Goal: Task Accomplishment & Management: Use online tool/utility

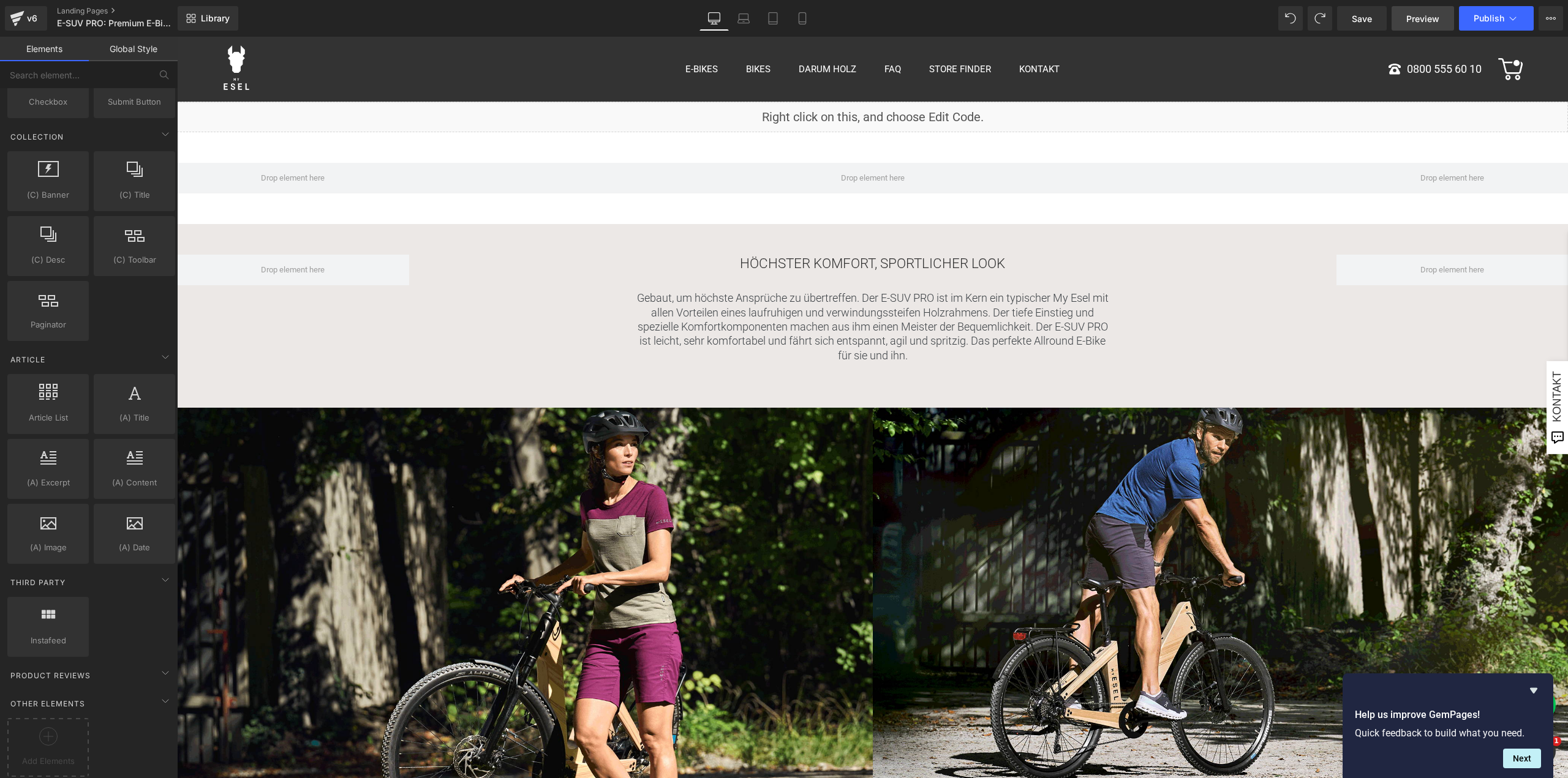
click at [1421, 11] on link "Preview" at bounding box center [1424, 18] width 63 height 25
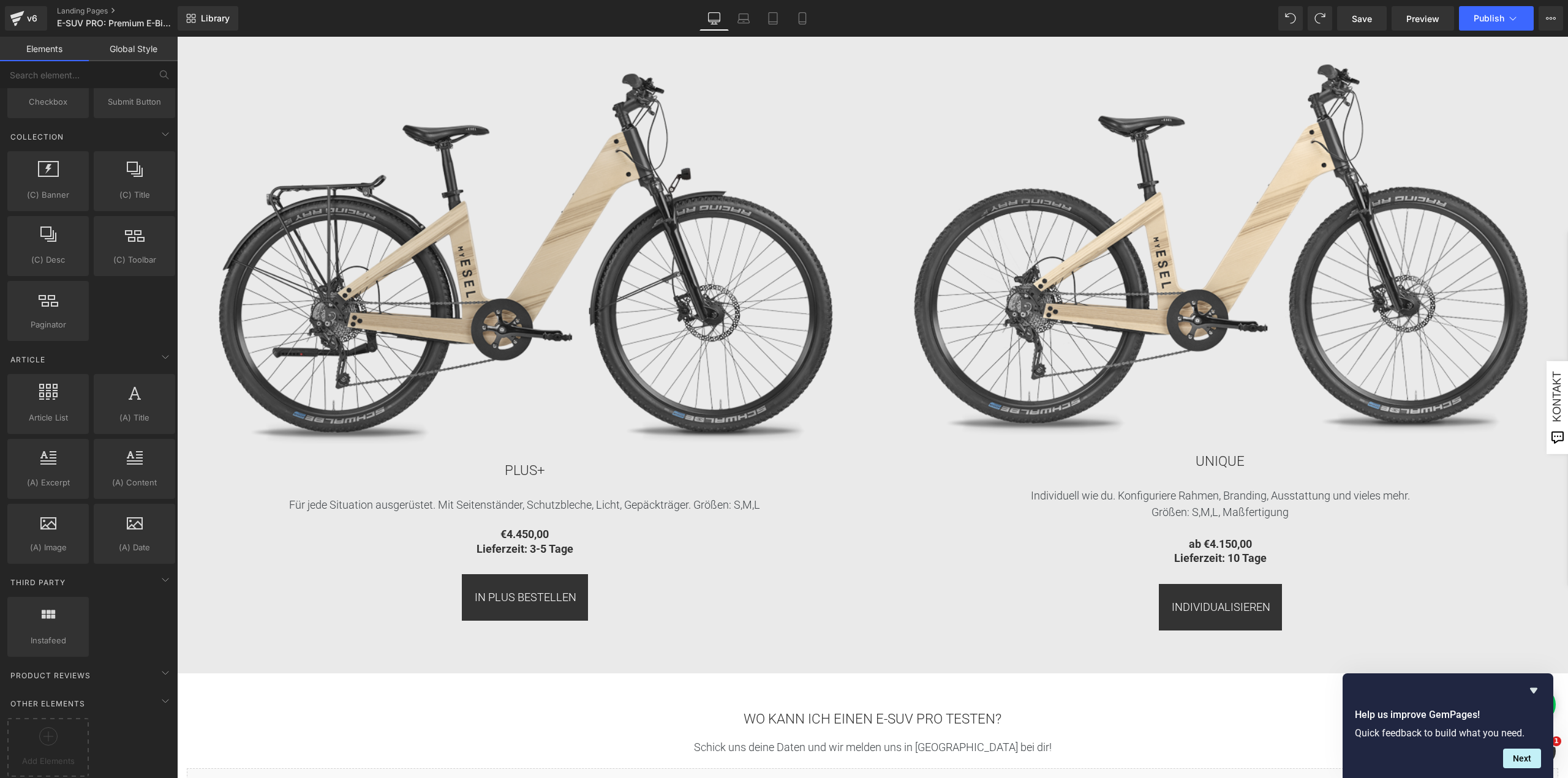
scroll to position [2326, 0]
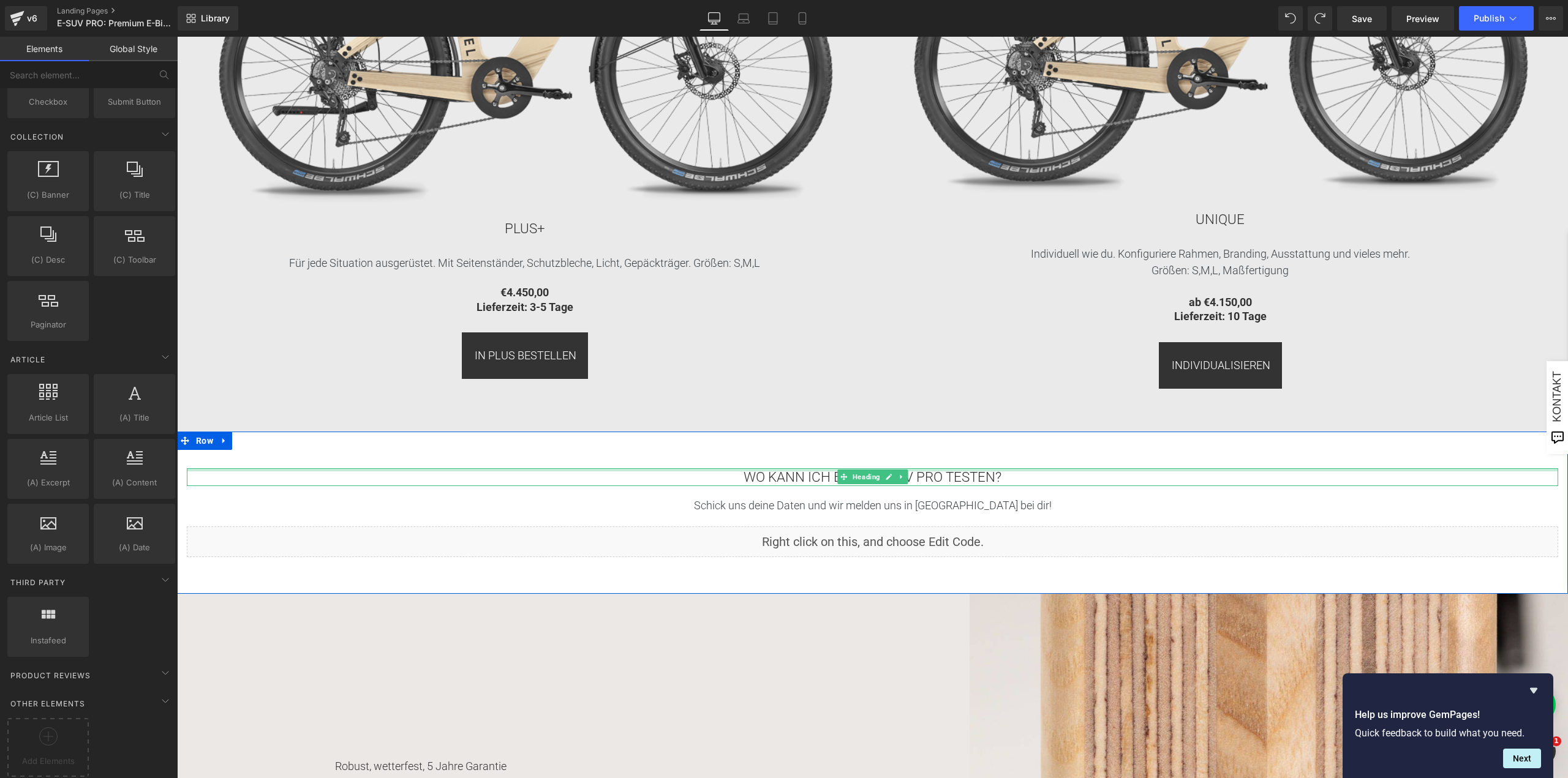
click at [735, 457] on div "WO KANN ICH EINEN E-SUV PRO TESTEN? Heading Schick uns deine Daten und wir meld…" at bounding box center [873, 513] width 1391 height 163
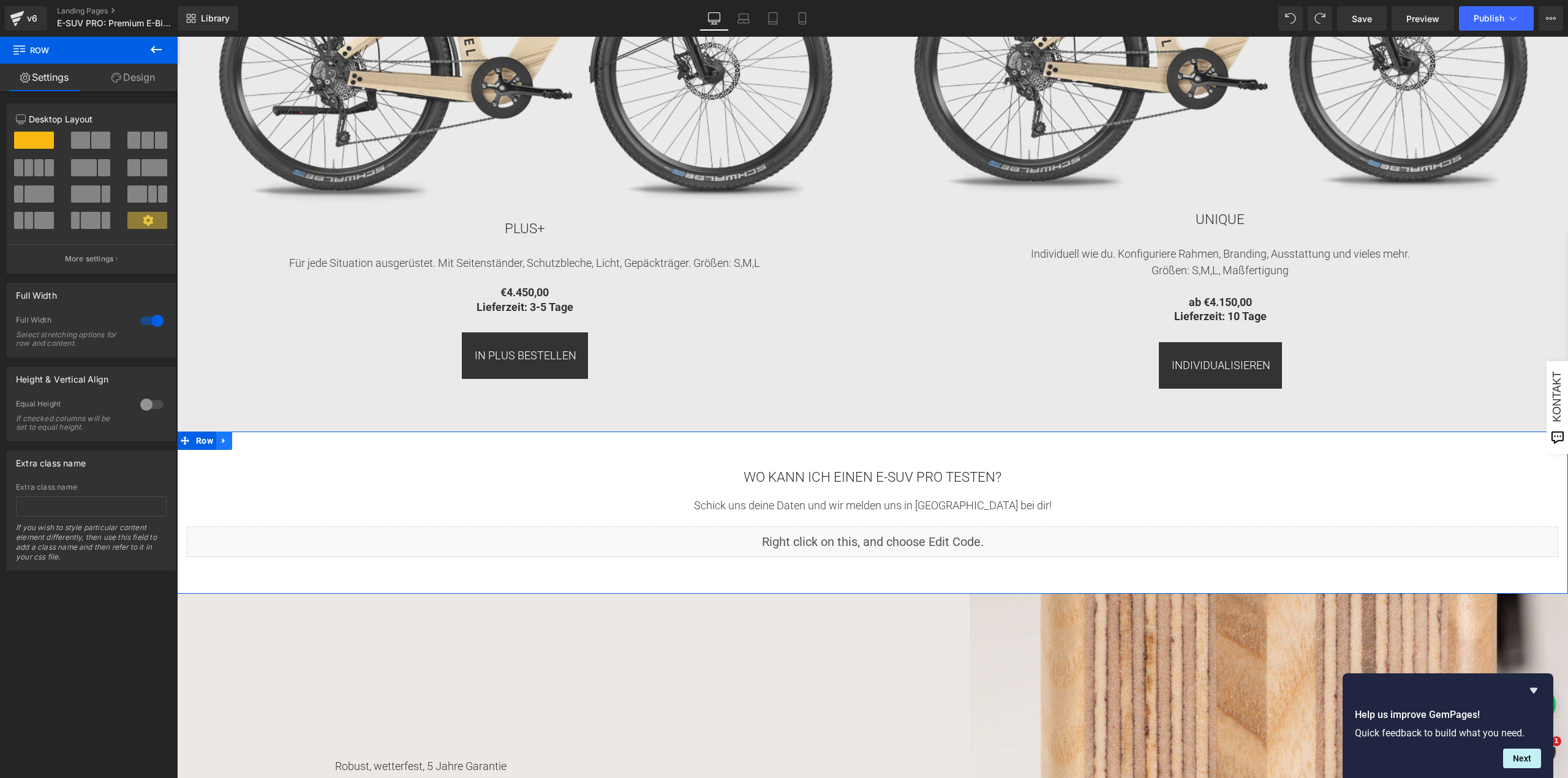
click at [216, 440] on link at bounding box center [224, 441] width 16 height 19
click at [232, 439] on link at bounding box center [239, 441] width 16 height 19
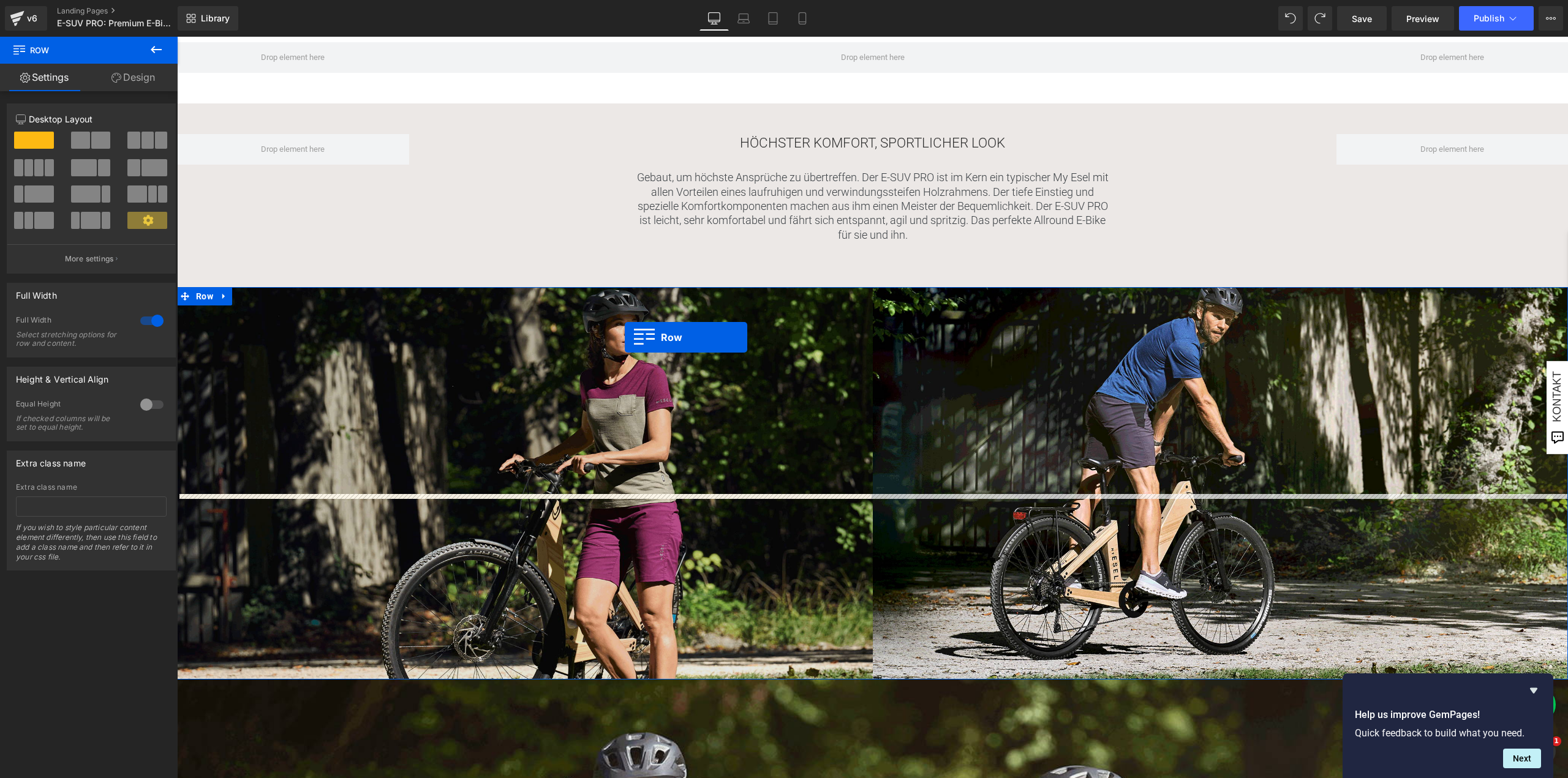
scroll to position [0, 0]
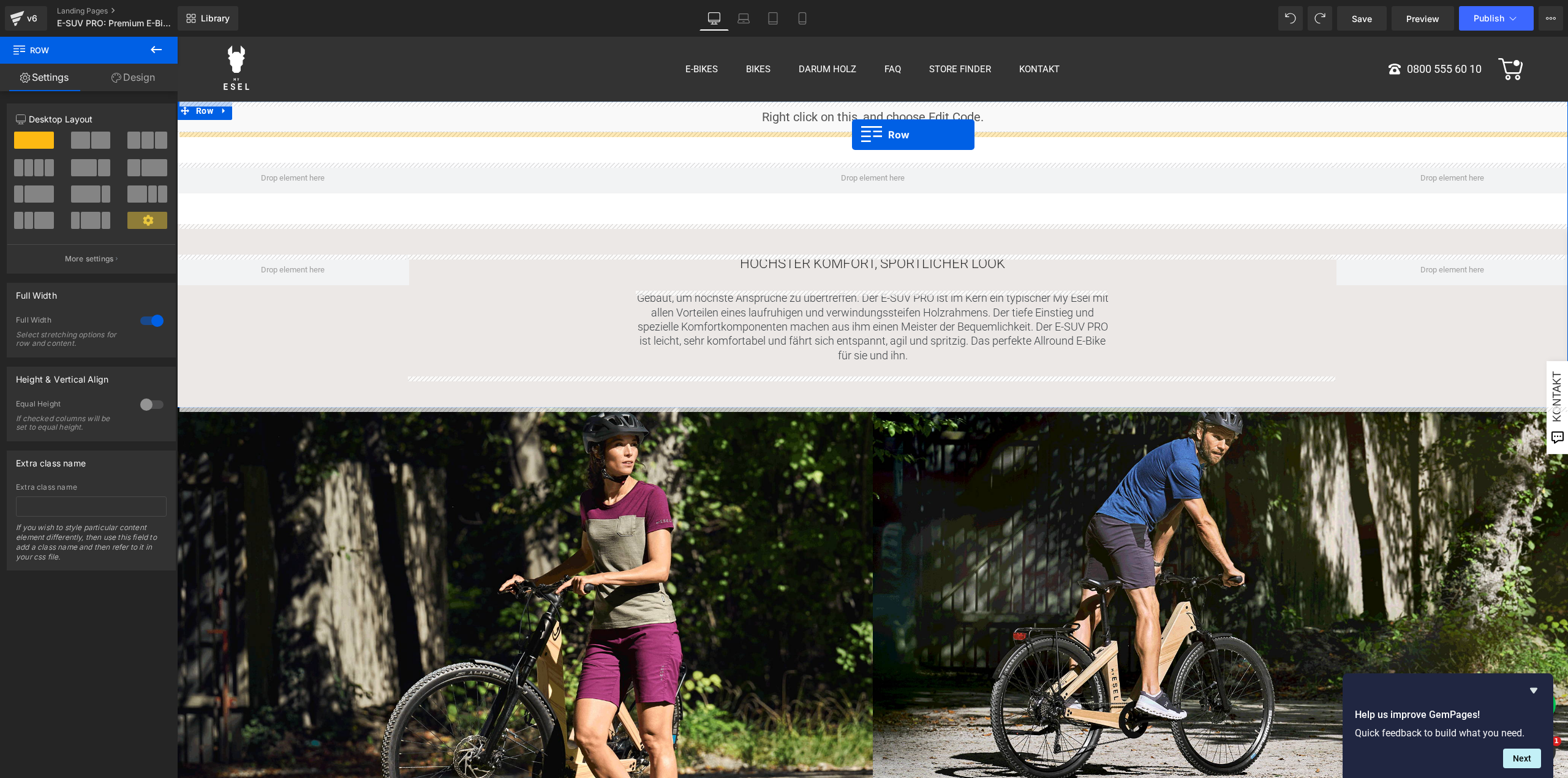
drag, startPoint x: 197, startPoint y: 584, endPoint x: 852, endPoint y: 135, distance: 794.1
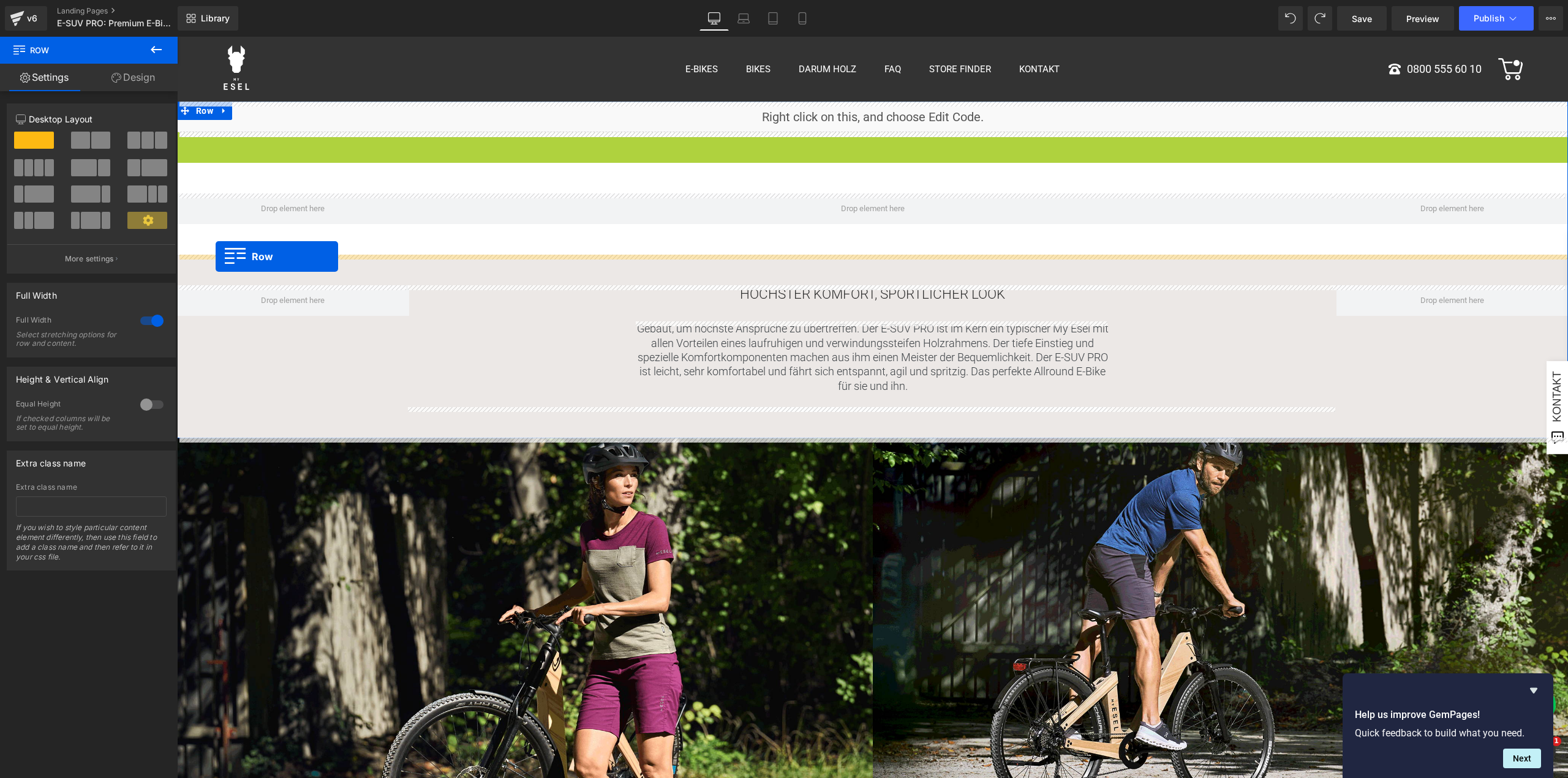
drag, startPoint x: 182, startPoint y: 142, endPoint x: 216, endPoint y: 256, distance: 119.0
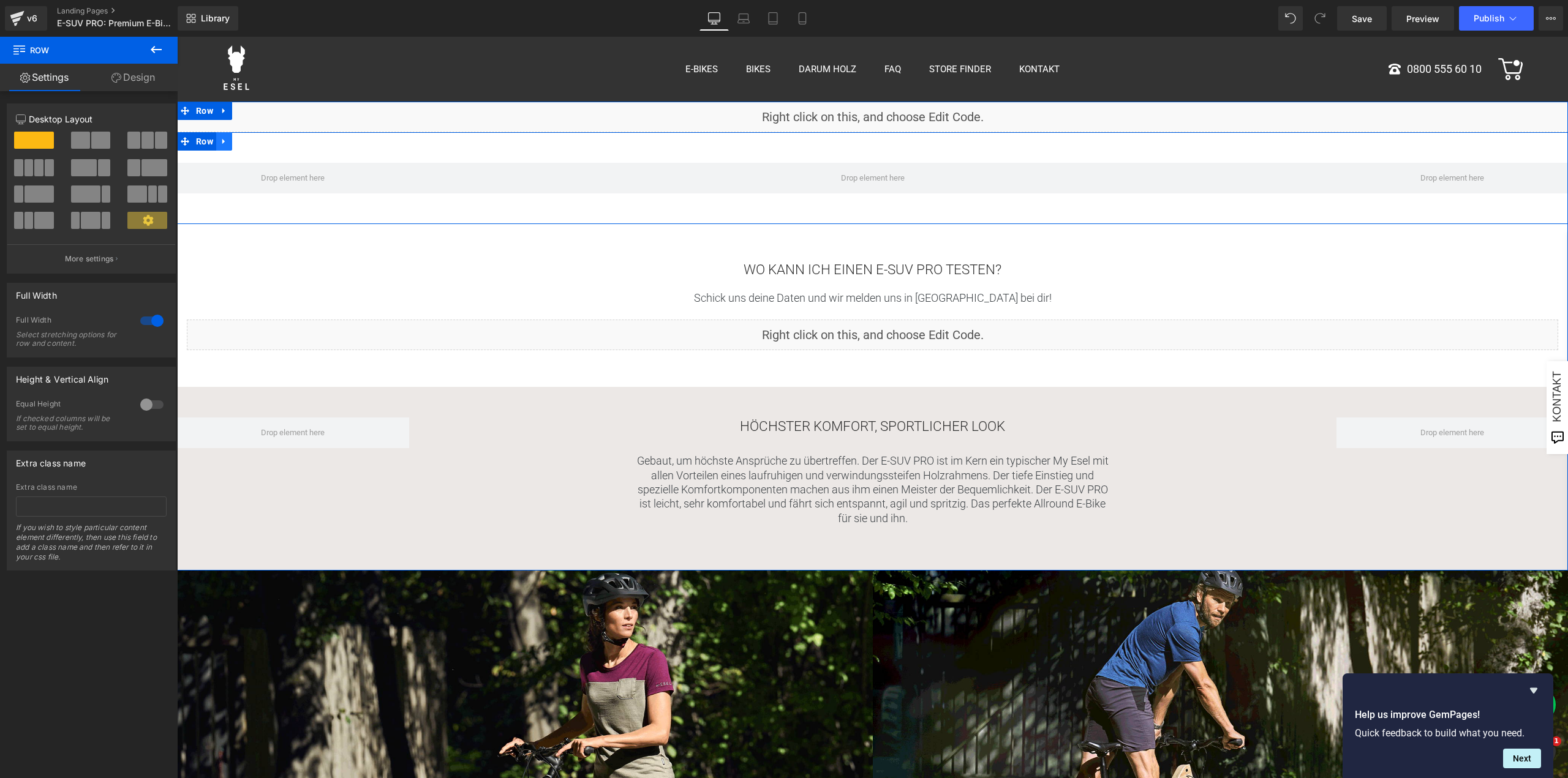
click at [222, 139] on icon at bounding box center [224, 142] width 8 height 9
click at [252, 139] on icon at bounding box center [256, 142] width 8 height 8
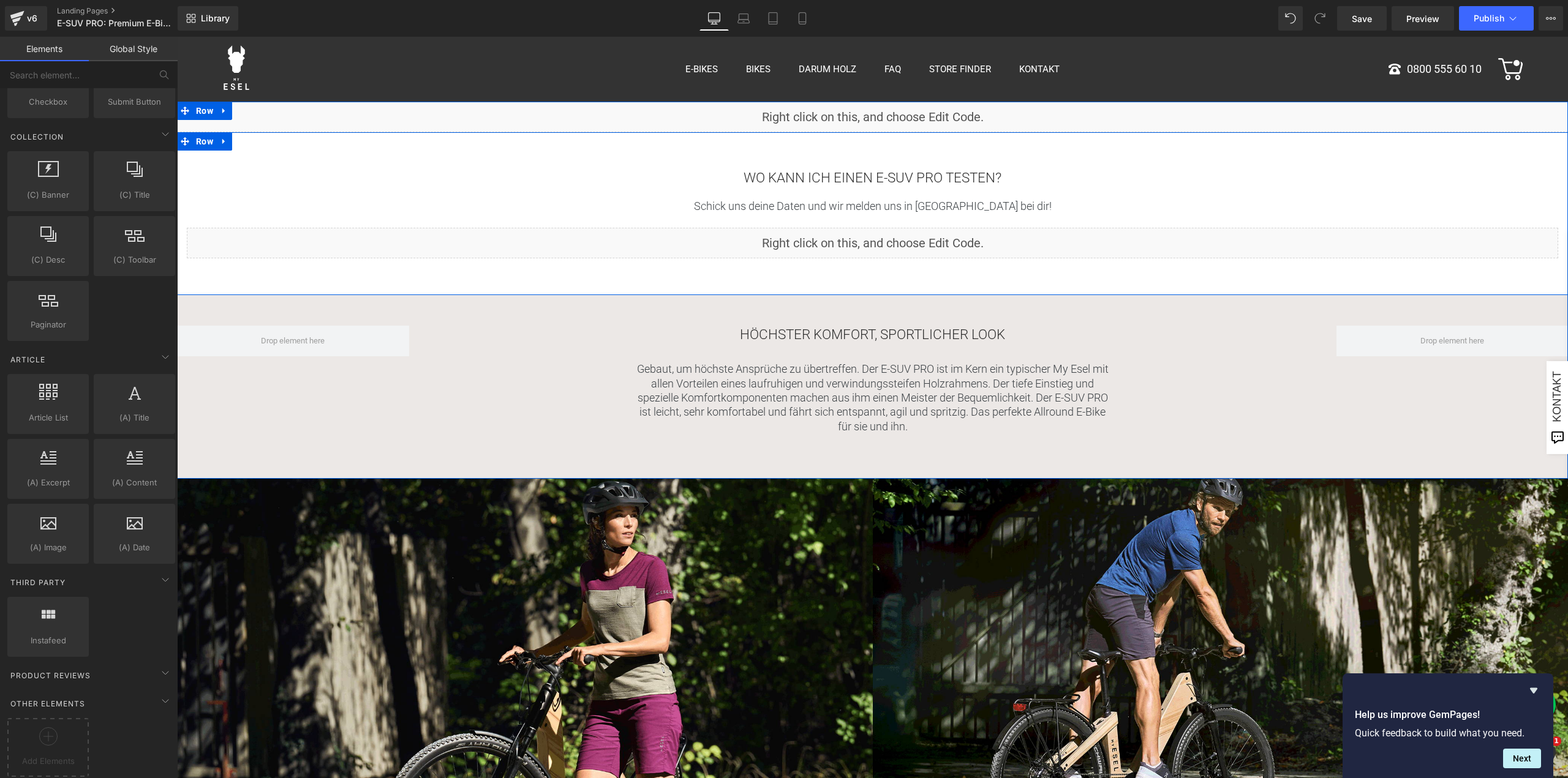
click at [806, 176] on h2 "WO KANN ICH EINEN E-SUV PRO TESTEN?" at bounding box center [873, 177] width 1372 height 18
click at [806, 175] on h2 "WO KANN ICH EINEN E-SUV PRO TESTEN?" at bounding box center [873, 177] width 1372 height 18
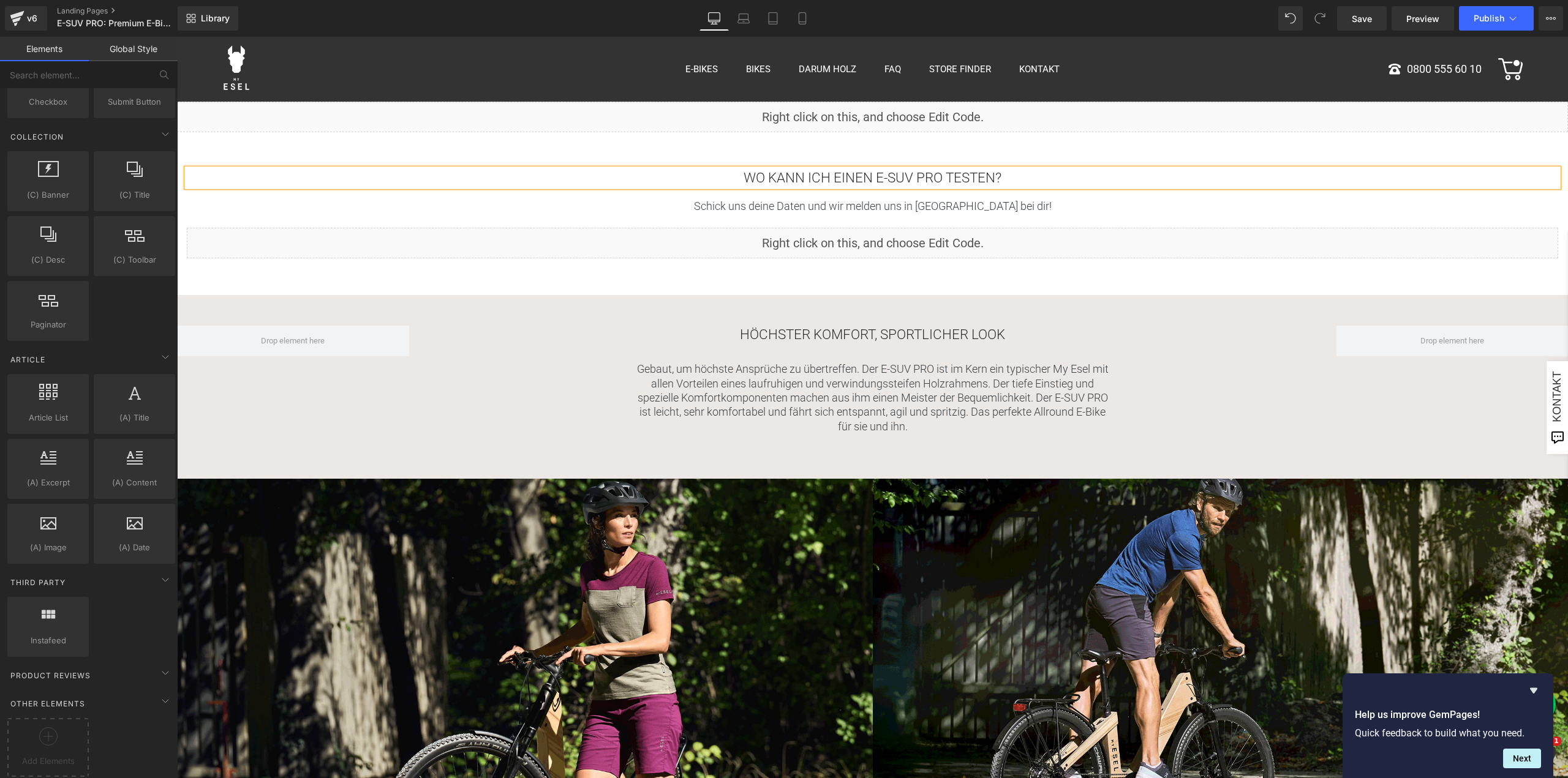
paste div
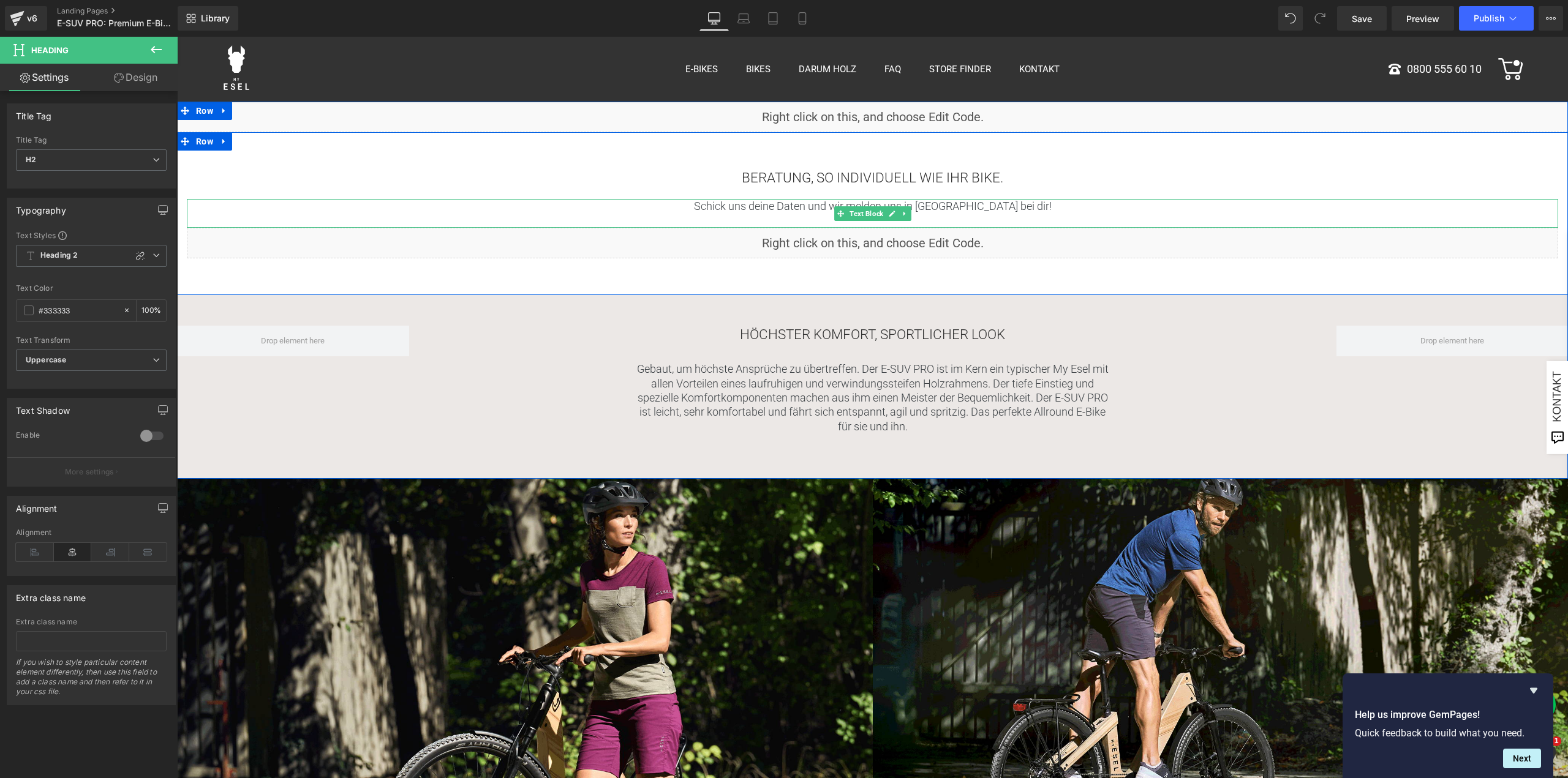
click at [790, 208] on p "Schick uns deine Daten und wir melden uns in [GEOGRAPHIC_DATA] bei dir!" at bounding box center [873, 206] width 1372 height 14
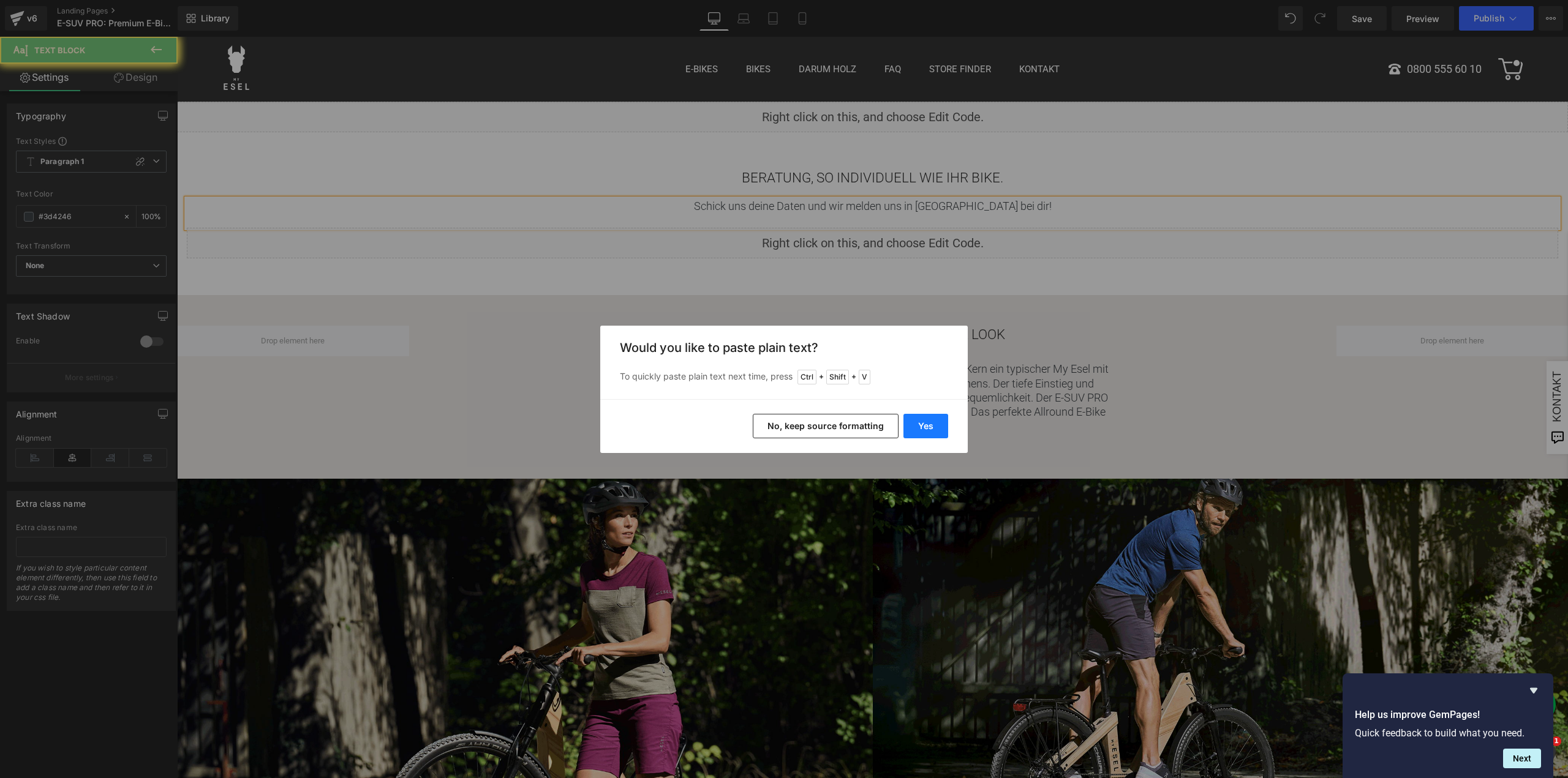
click at [929, 423] on button "Yes" at bounding box center [925, 426] width 45 height 25
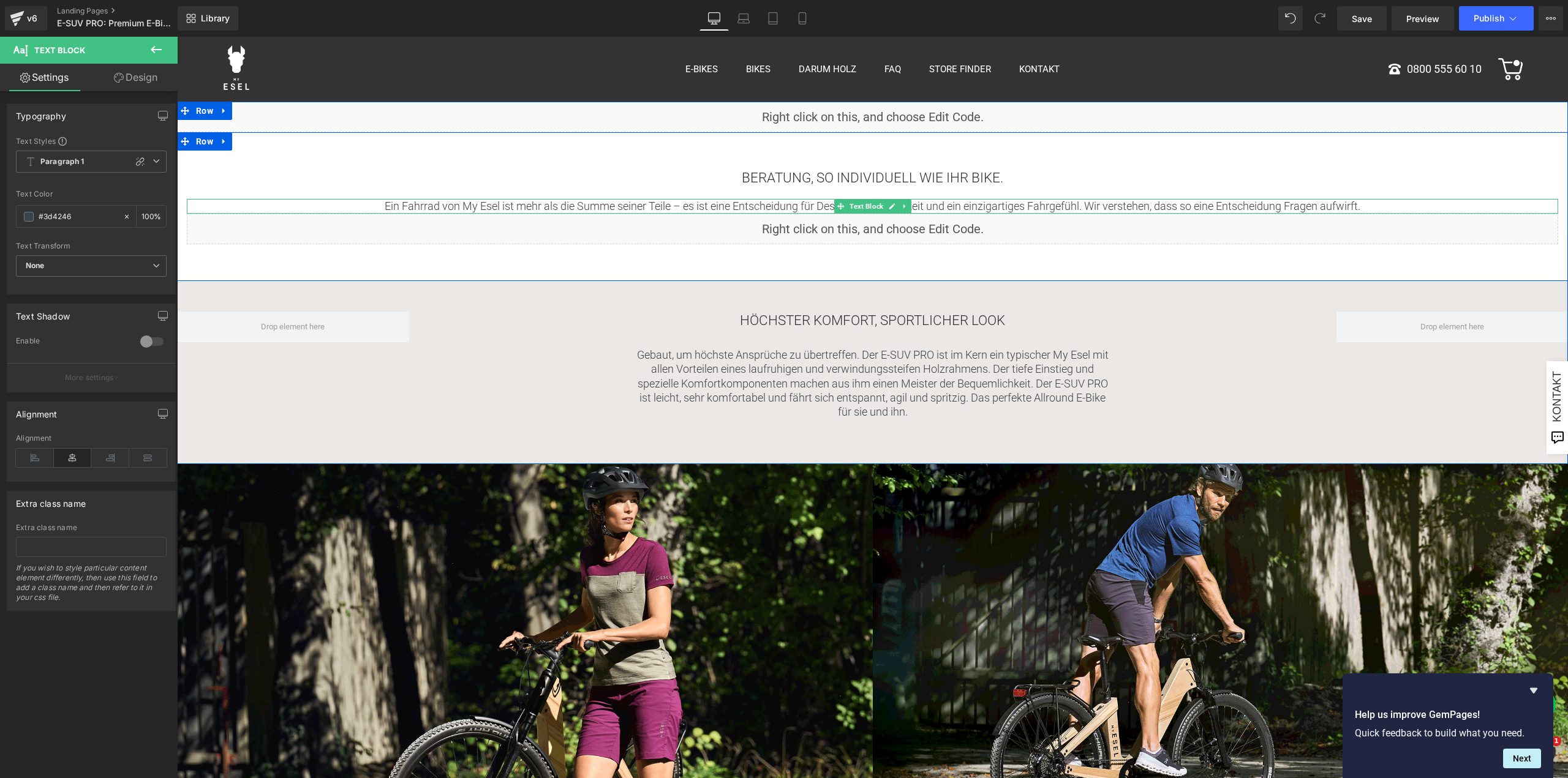
click at [1086, 209] on p "Ein Fahrrad von My Esel ist mehr als die Summe seiner Teile – es ist eine Entsc…" at bounding box center [873, 206] width 1372 height 14
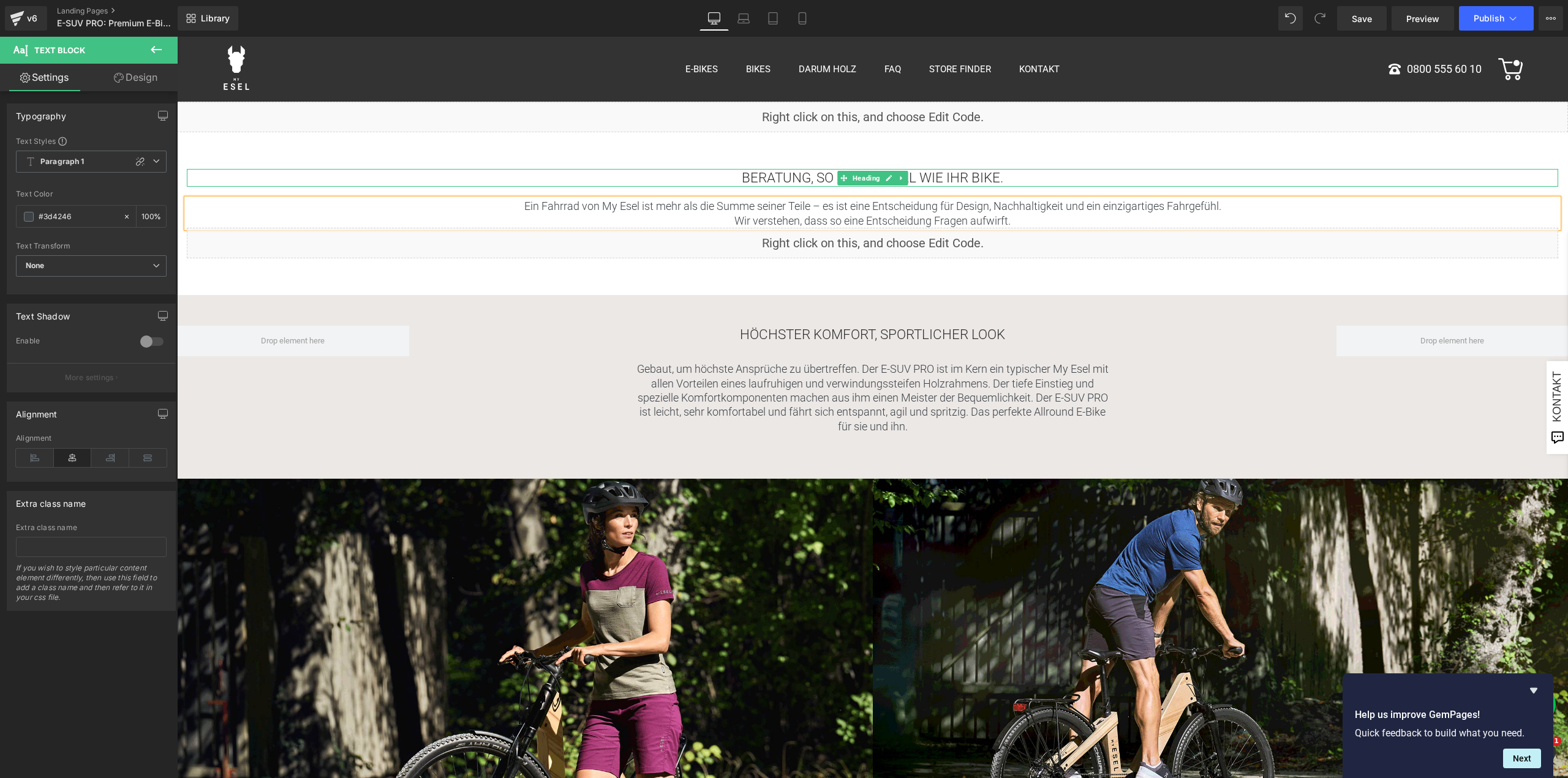
click at [323, 175] on h2 "Beratung, so individuell wie Ihr Bike." at bounding box center [873, 177] width 1372 height 18
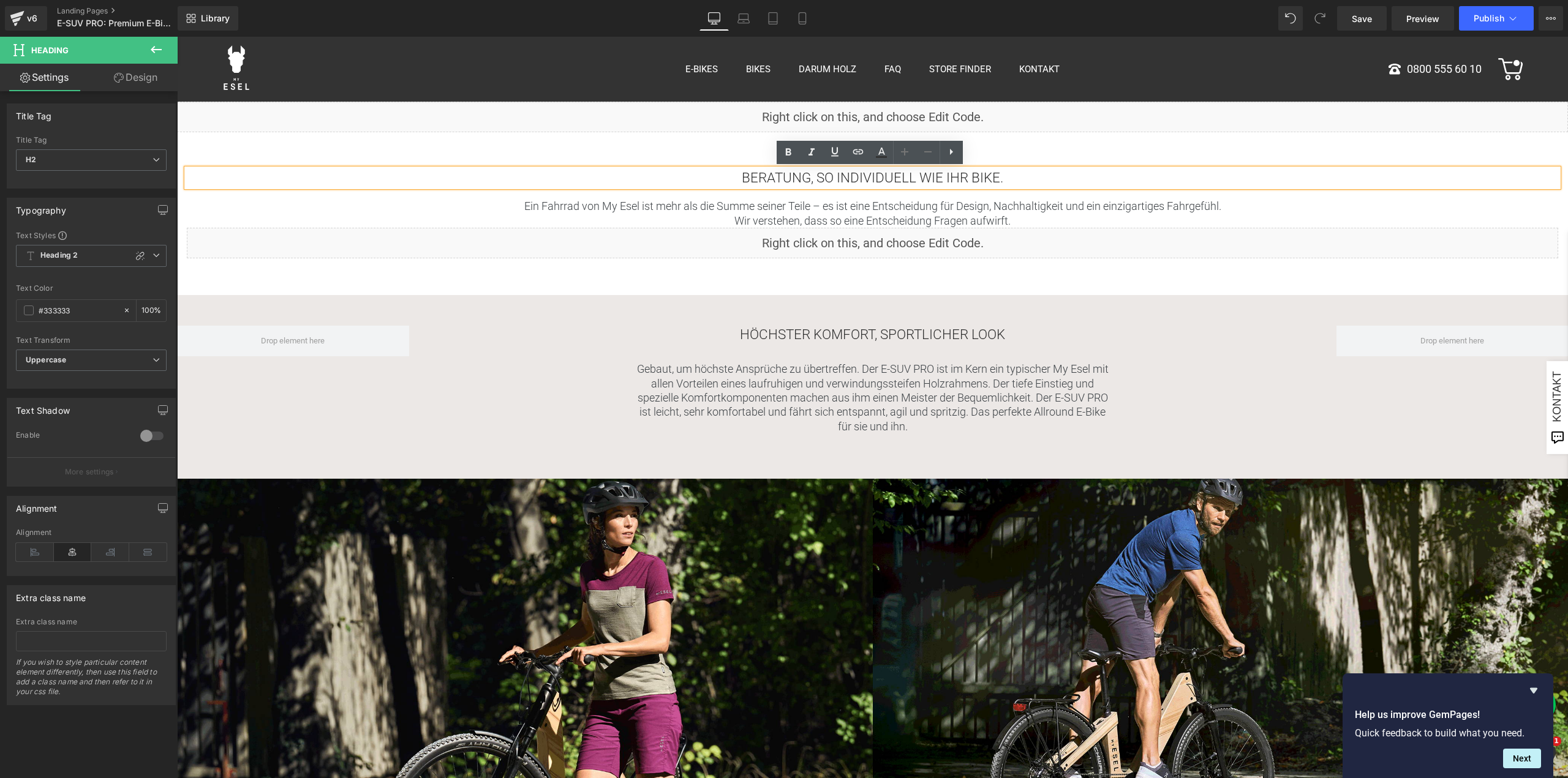
click at [234, 270] on div "Beratung, so individuell wie Ihr Bike. Heading Ein Fahrrad von My Esel ist mehr…" at bounding box center [873, 214] width 1391 height 163
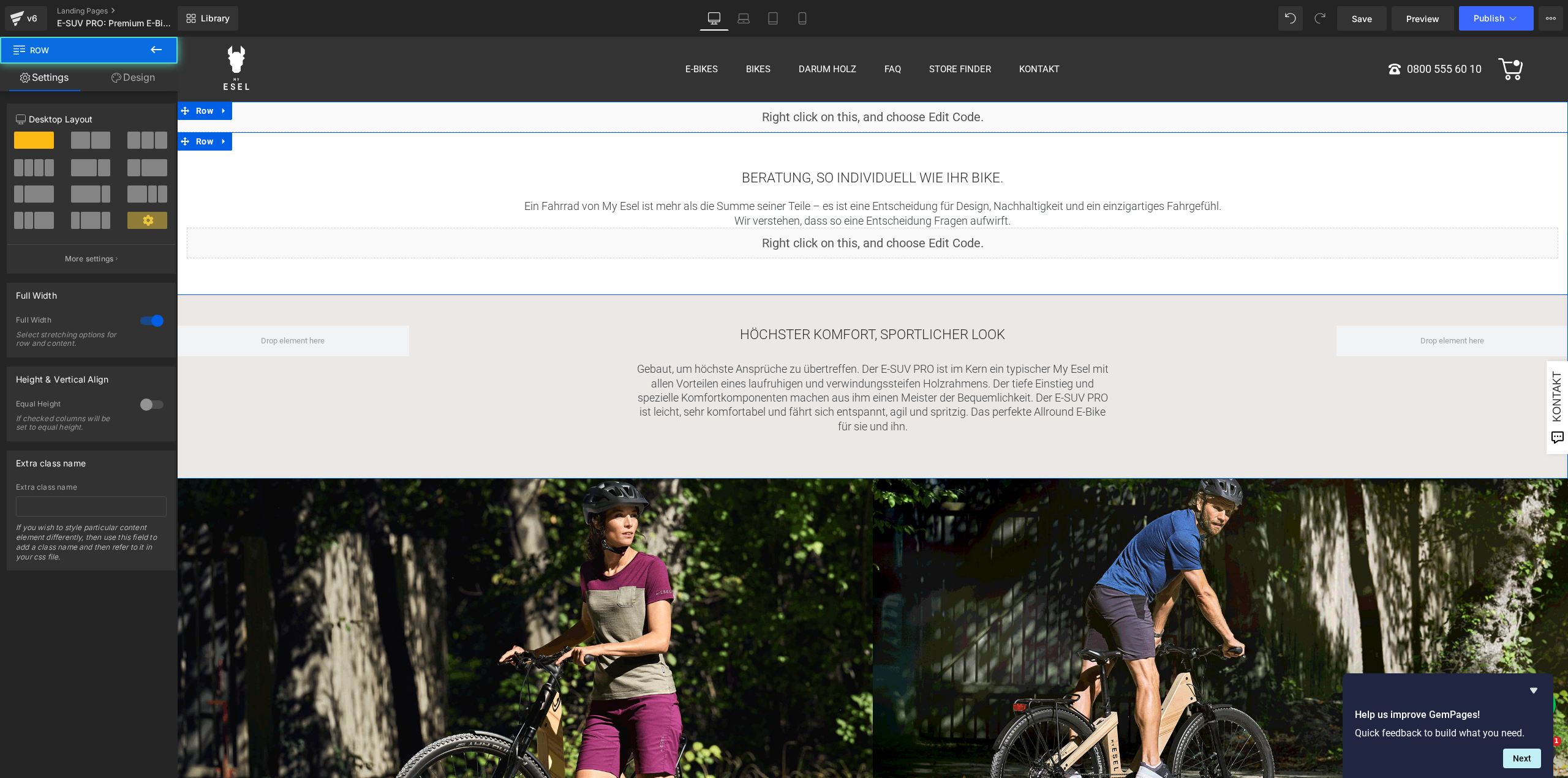
click at [503, 157] on div "Beratung, so individuell wie Ihr Bike. Heading Ein Fahrrad von My Esel ist mehr…" at bounding box center [873, 214] width 1391 height 163
click at [183, 143] on icon at bounding box center [185, 142] width 8 height 9
click at [82, 222] on span at bounding box center [90, 221] width 19 height 17
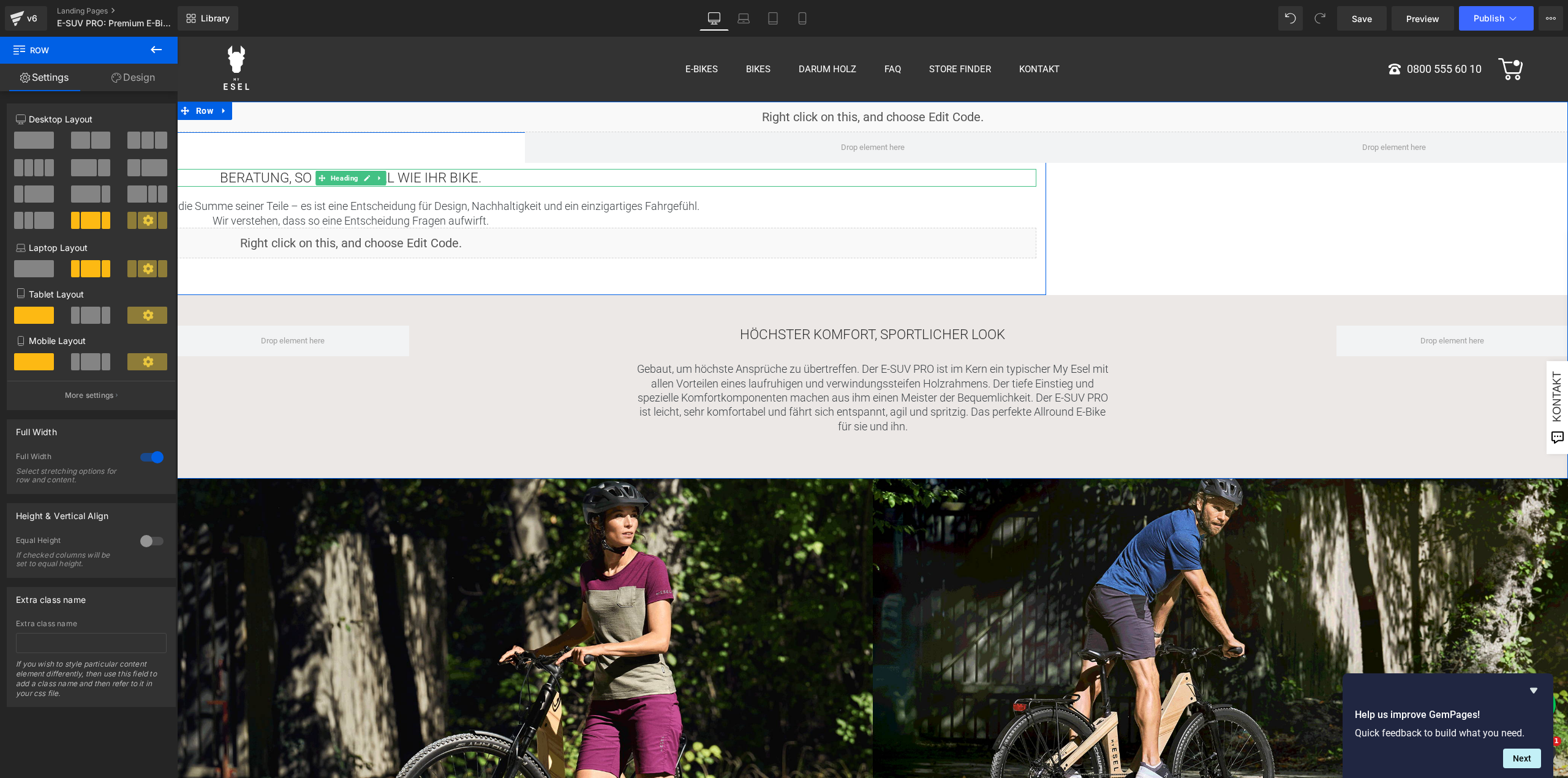
click at [285, 178] on h2 "Beratung, so individuell wie Ihr Bike." at bounding box center [351, 177] width 1372 height 18
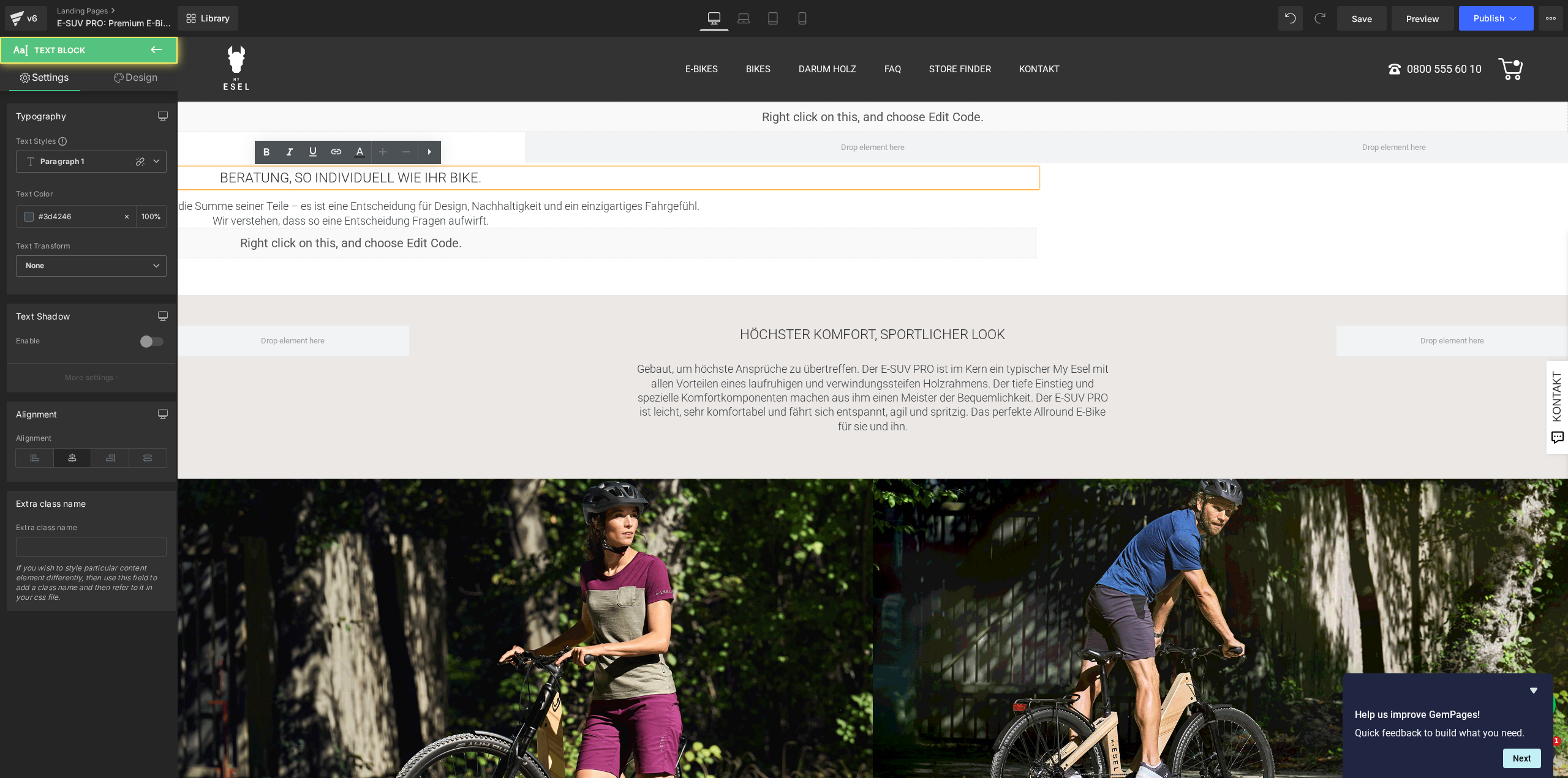
click at [307, 220] on p "Wir verstehen, dass so eine Entscheidung Fragen aufwirft." at bounding box center [351, 221] width 1372 height 14
click at [348, 278] on div "Beratung, so individuell wie Ihr Bike. Heading Ein Fahrrad von My Esel ist mehr…" at bounding box center [351, 214] width 1391 height 163
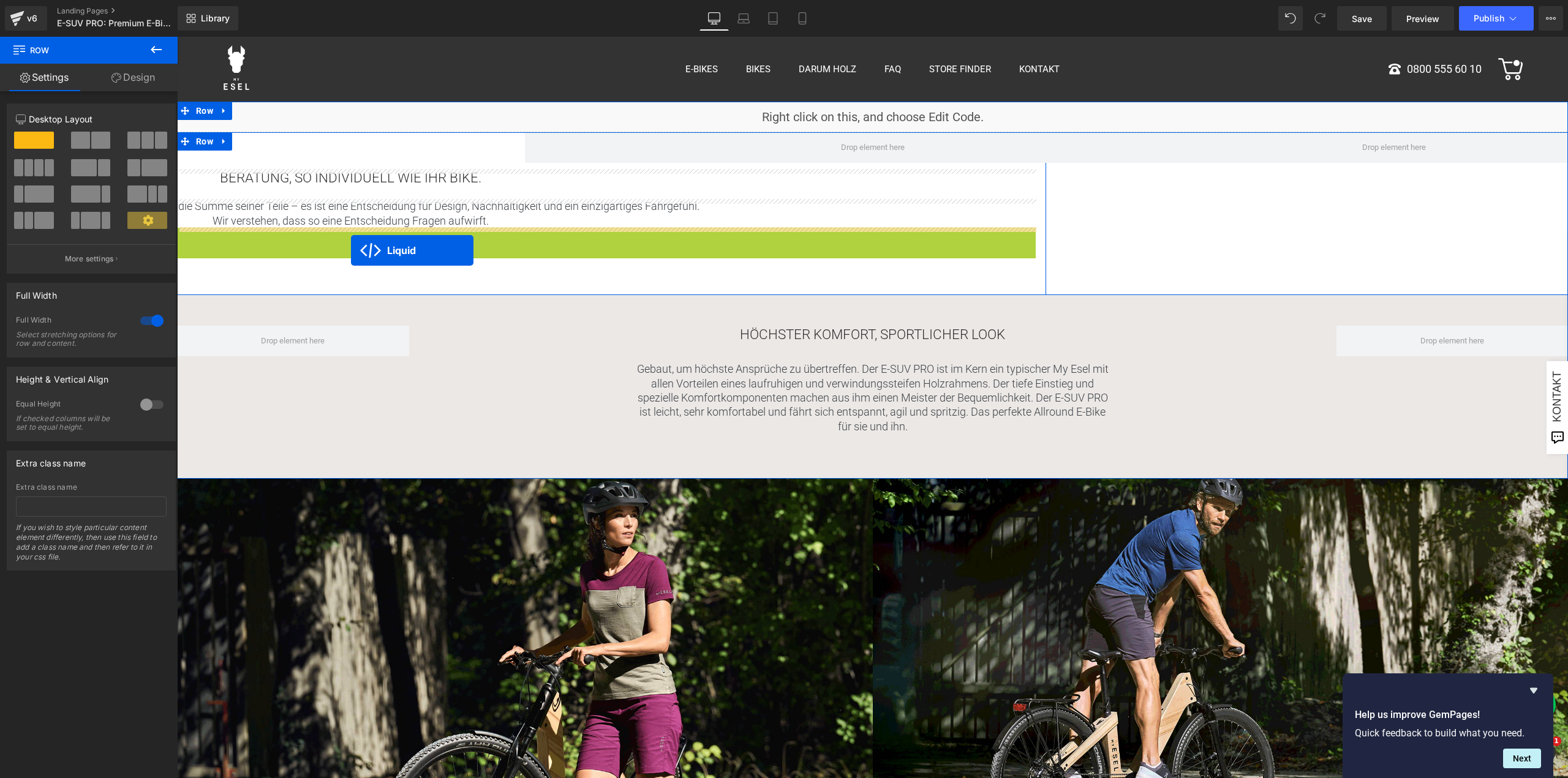
drag, startPoint x: 315, startPoint y: 237, endPoint x: 351, endPoint y: 250, distance: 38.3
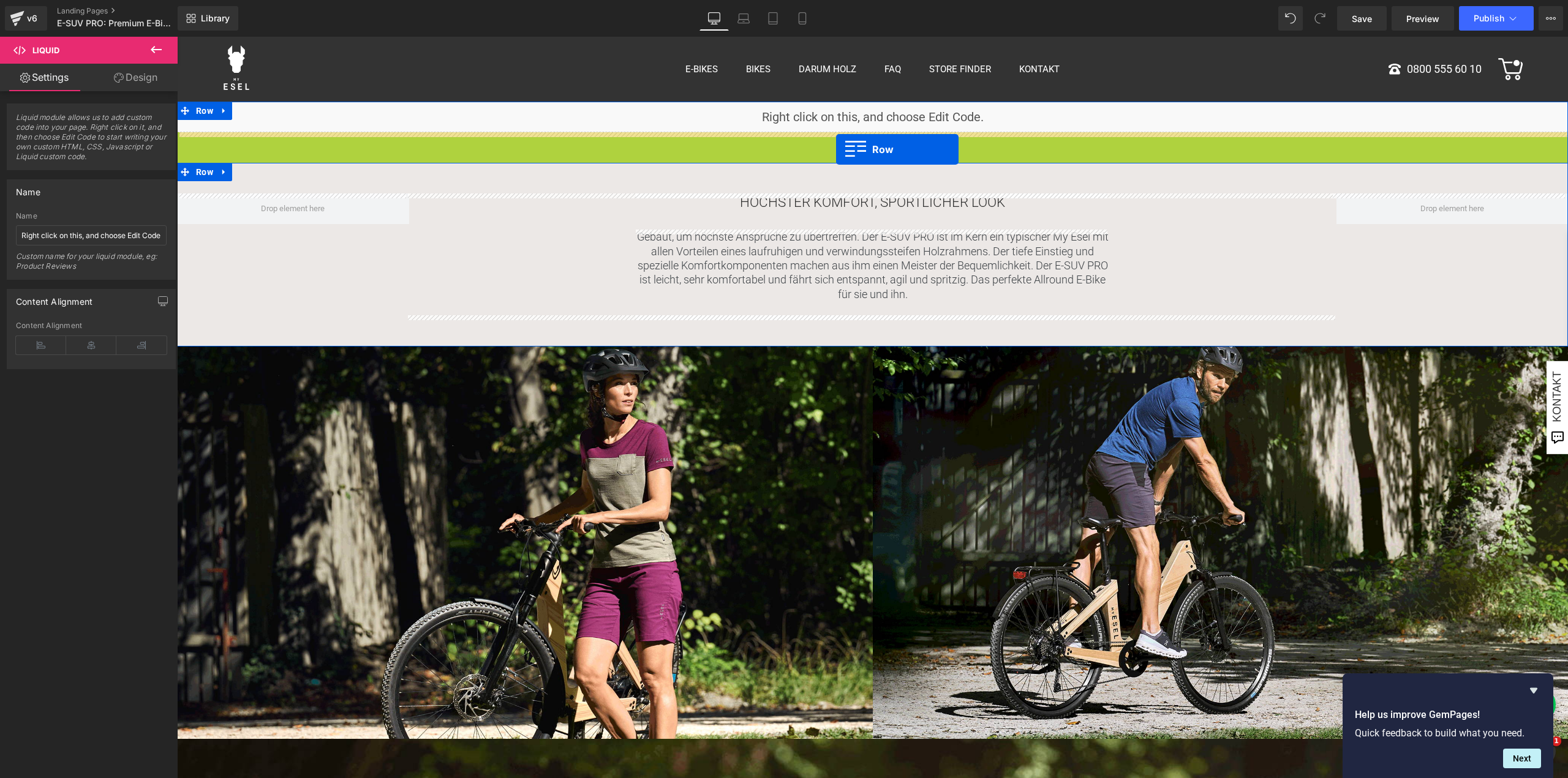
drag, startPoint x: 182, startPoint y: 141, endPoint x: 836, endPoint y: 149, distance: 654.0
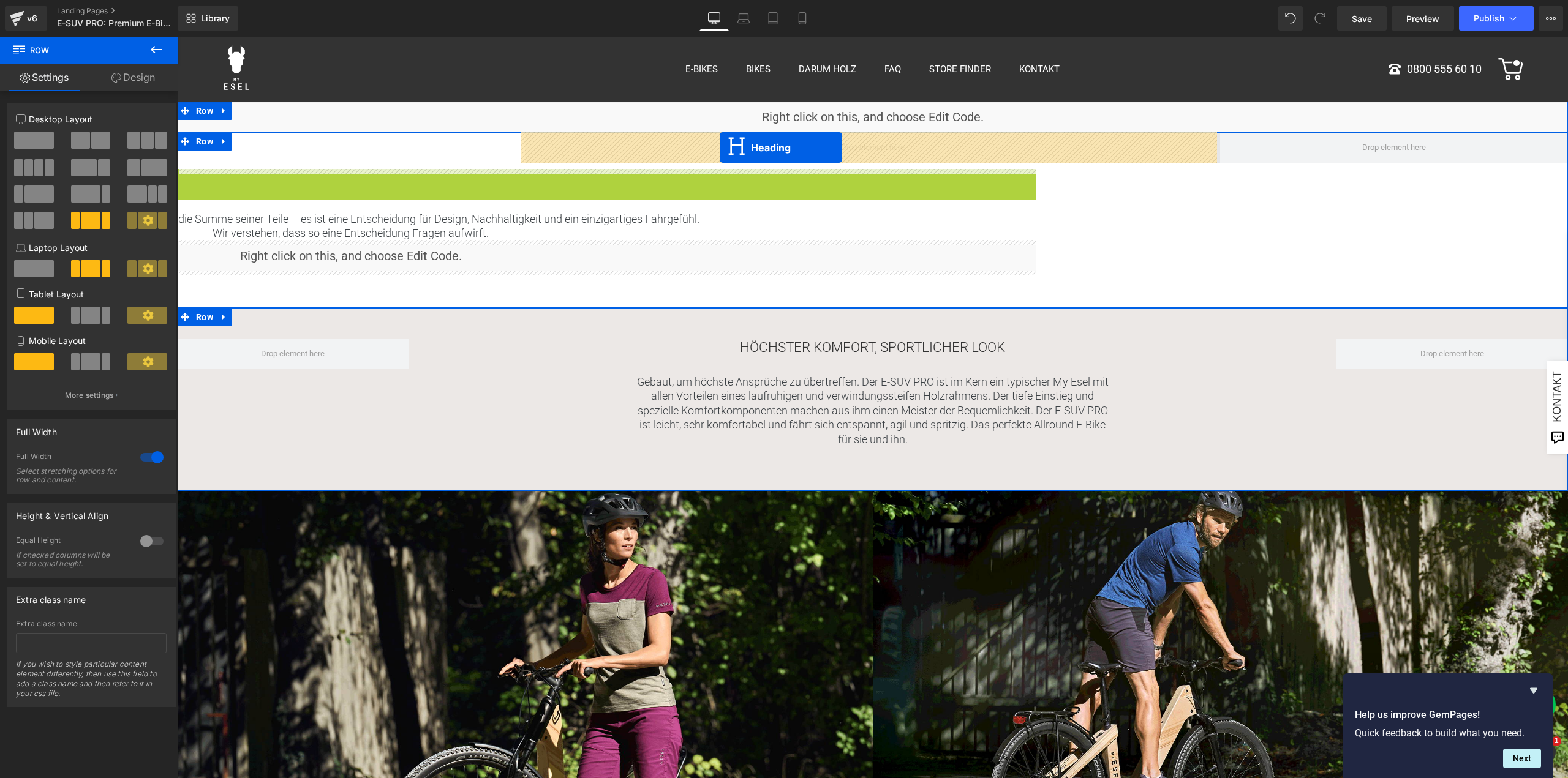
drag, startPoint x: 319, startPoint y: 178, endPoint x: 720, endPoint y: 148, distance: 402.1
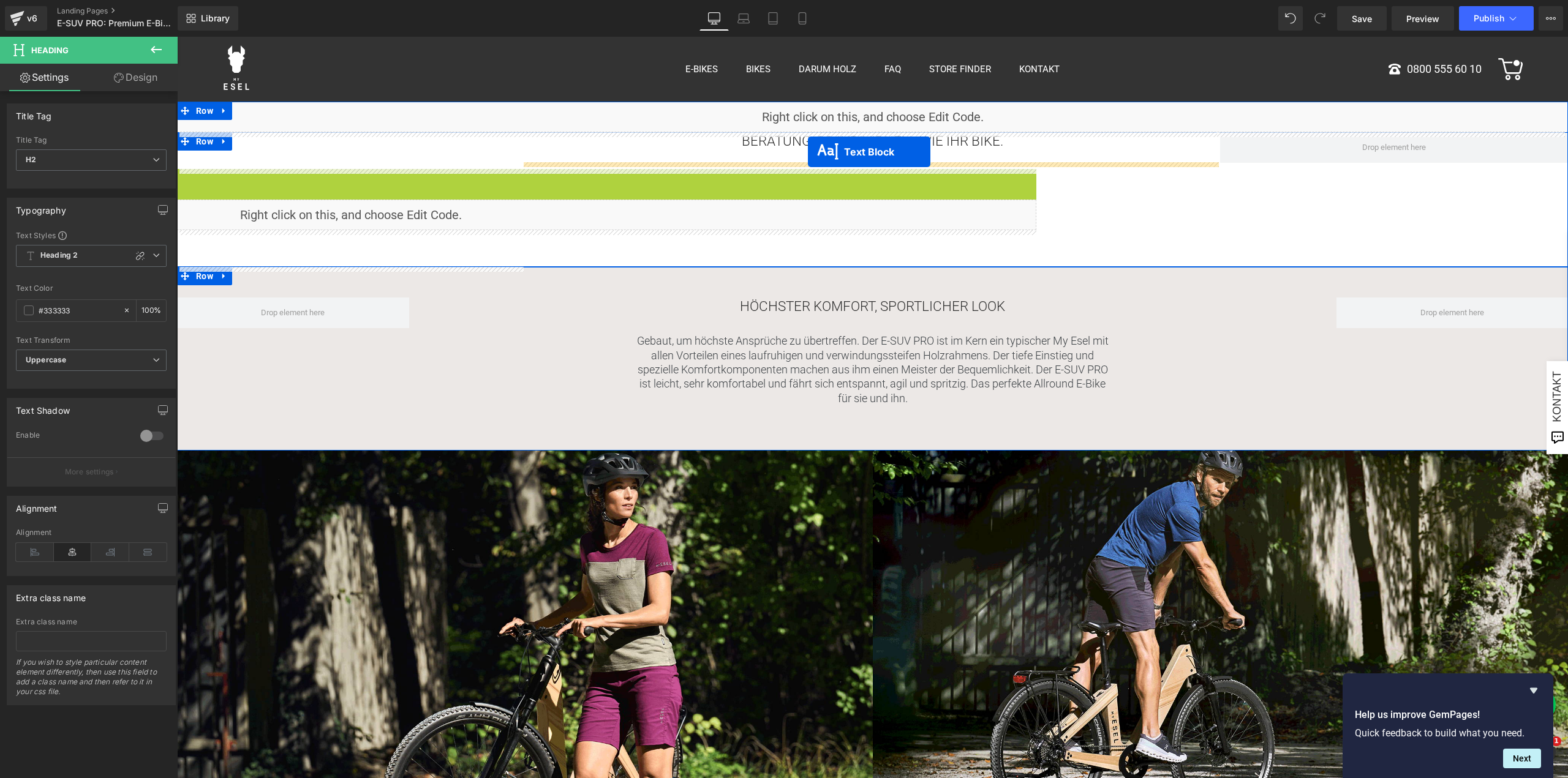
drag, startPoint x: 315, startPoint y: 184, endPoint x: 808, endPoint y: 152, distance: 494.0
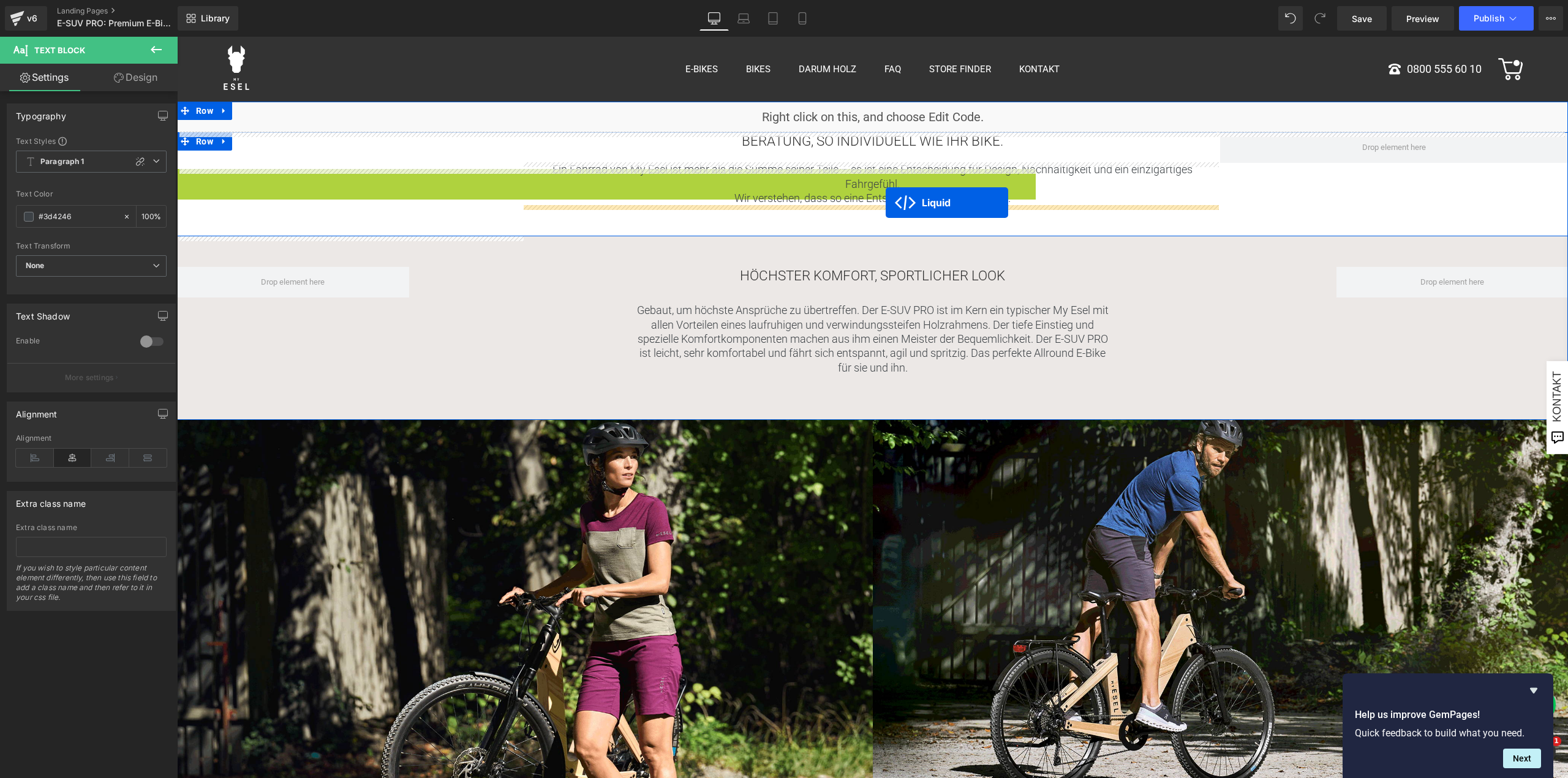
drag, startPoint x: 312, startPoint y: 174, endPoint x: 885, endPoint y: 204, distance: 573.8
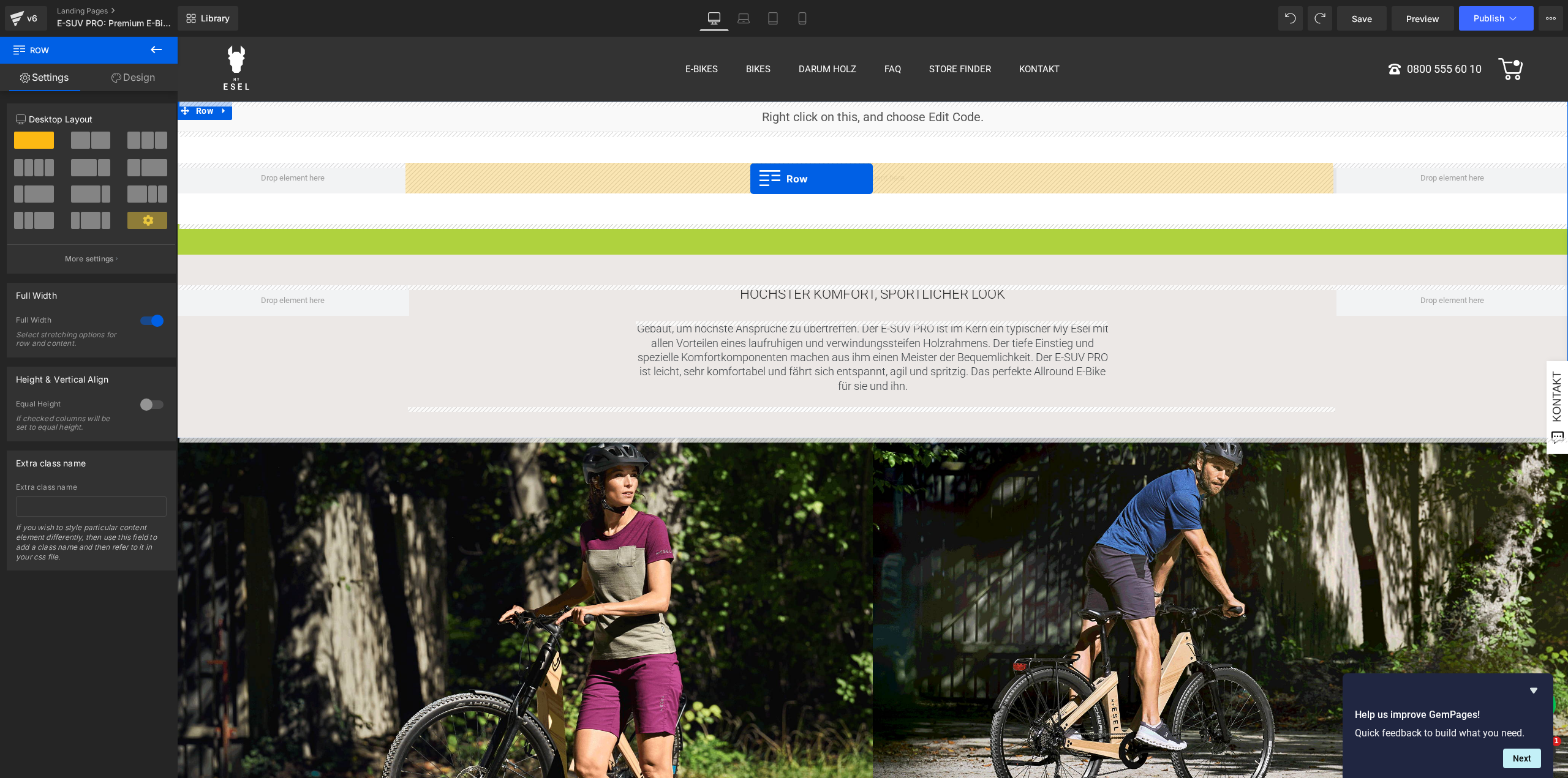
drag, startPoint x: 186, startPoint y: 234, endPoint x: 750, endPoint y: 179, distance: 566.7
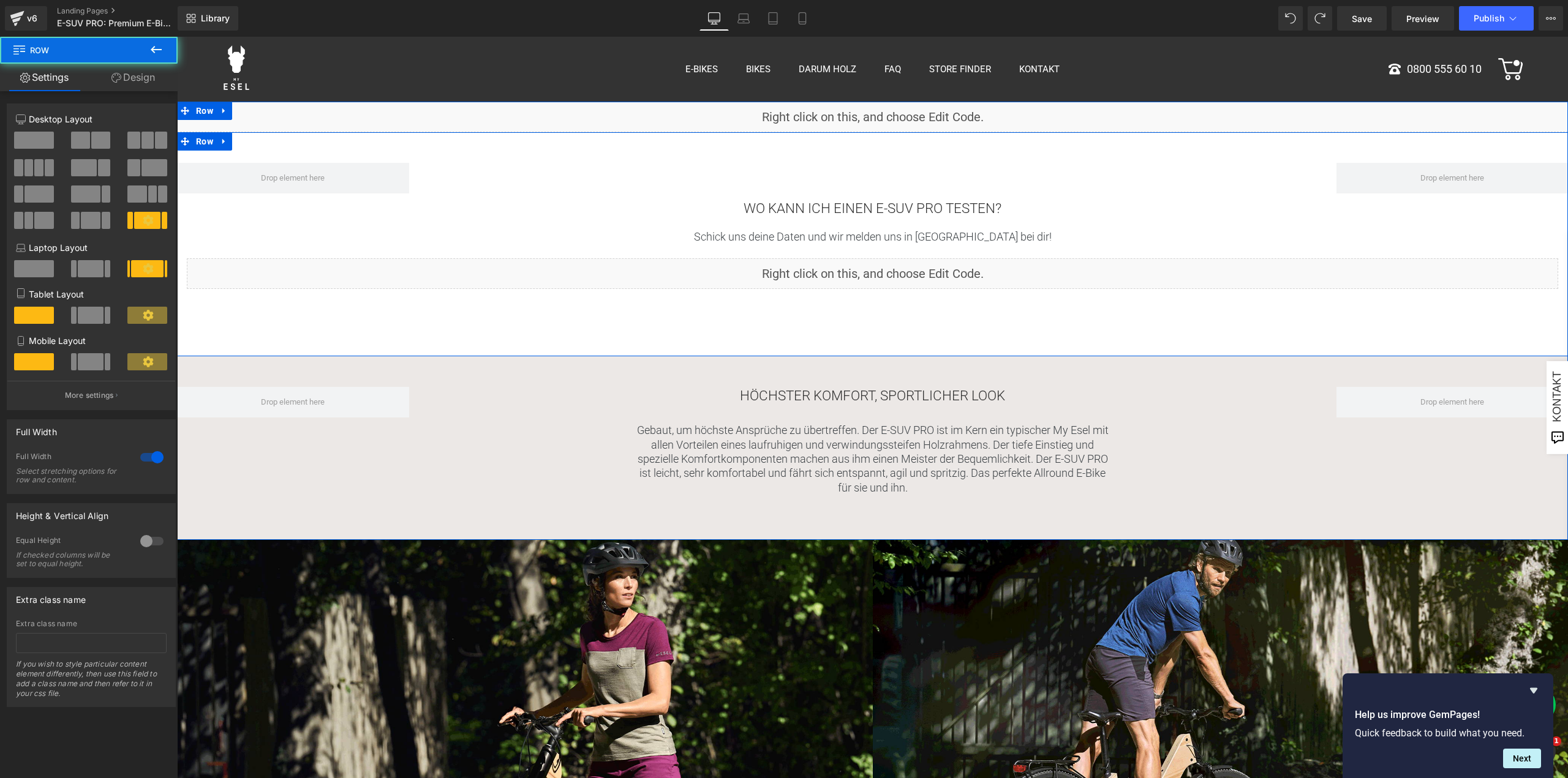
click at [798, 340] on div "WO KANN ICH EINEN E-SUV PRO TESTEN? Heading Schick uns deine Daten und wir meld…" at bounding box center [873, 244] width 1391 height 224
click at [785, 341] on div "WO KANN ICH EINEN E-SUV PRO TESTEN? Heading Schick uns deine Daten und wir meld…" at bounding box center [873, 244] width 1391 height 224
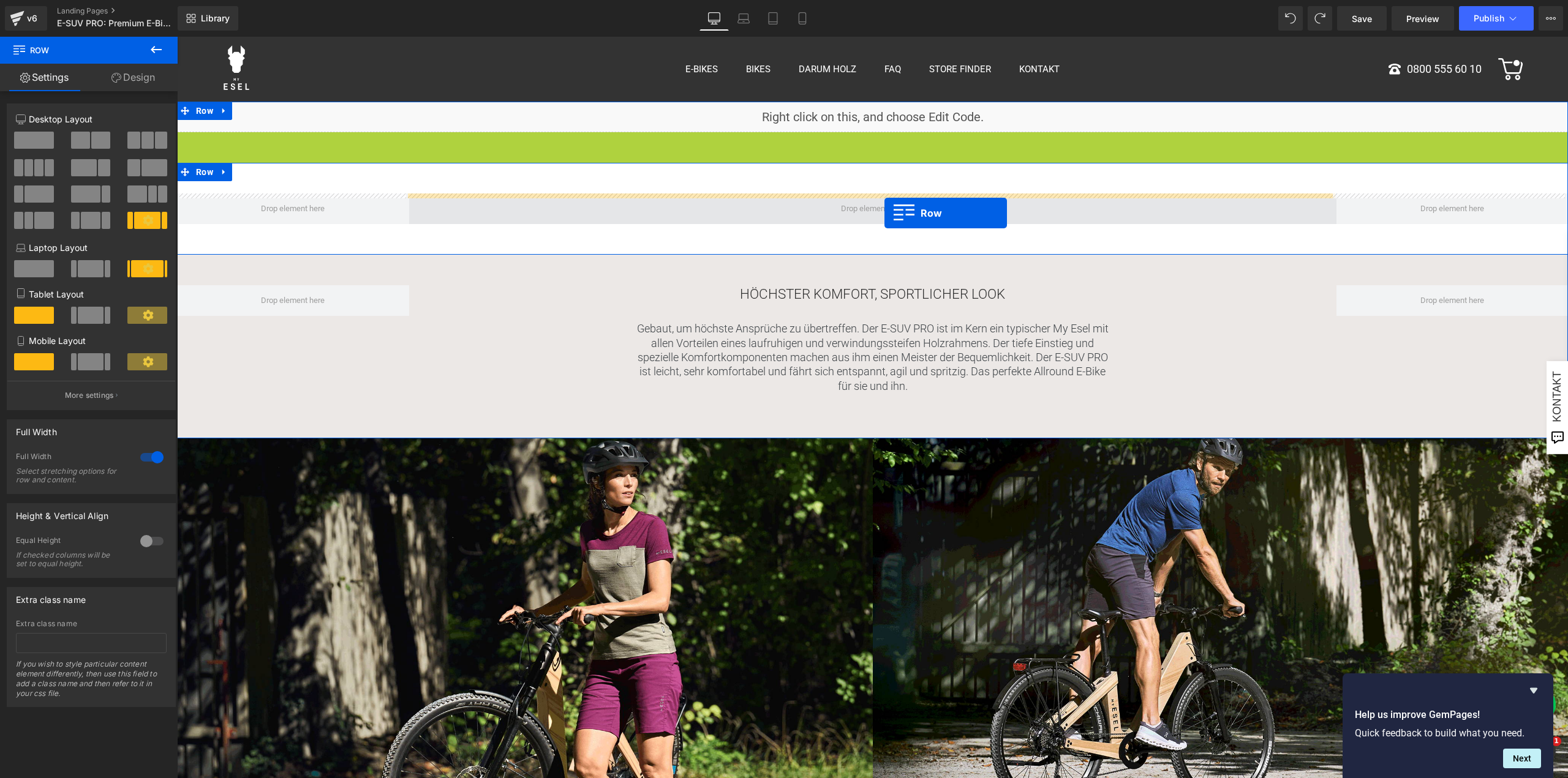
drag, startPoint x: 183, startPoint y: 141, endPoint x: 885, endPoint y: 213, distance: 705.7
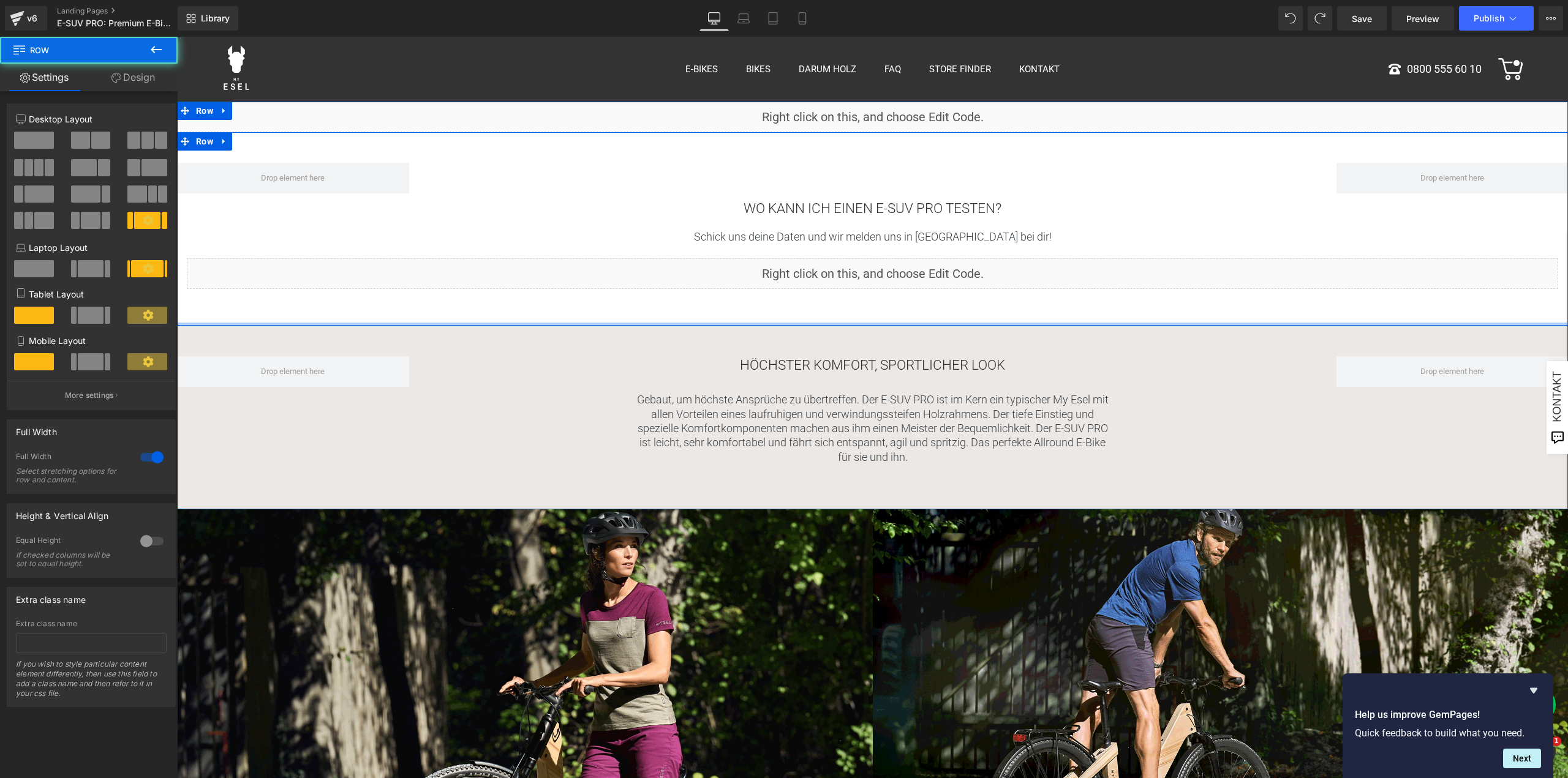
drag, startPoint x: 756, startPoint y: 345, endPoint x: 762, endPoint y: 248, distance: 97.2
click at [758, 268] on div "WO KANN ICH EINEN E-SUV PRO TESTEN? Heading Schick uns deine Daten und wir meld…" at bounding box center [873, 229] width 1391 height 193
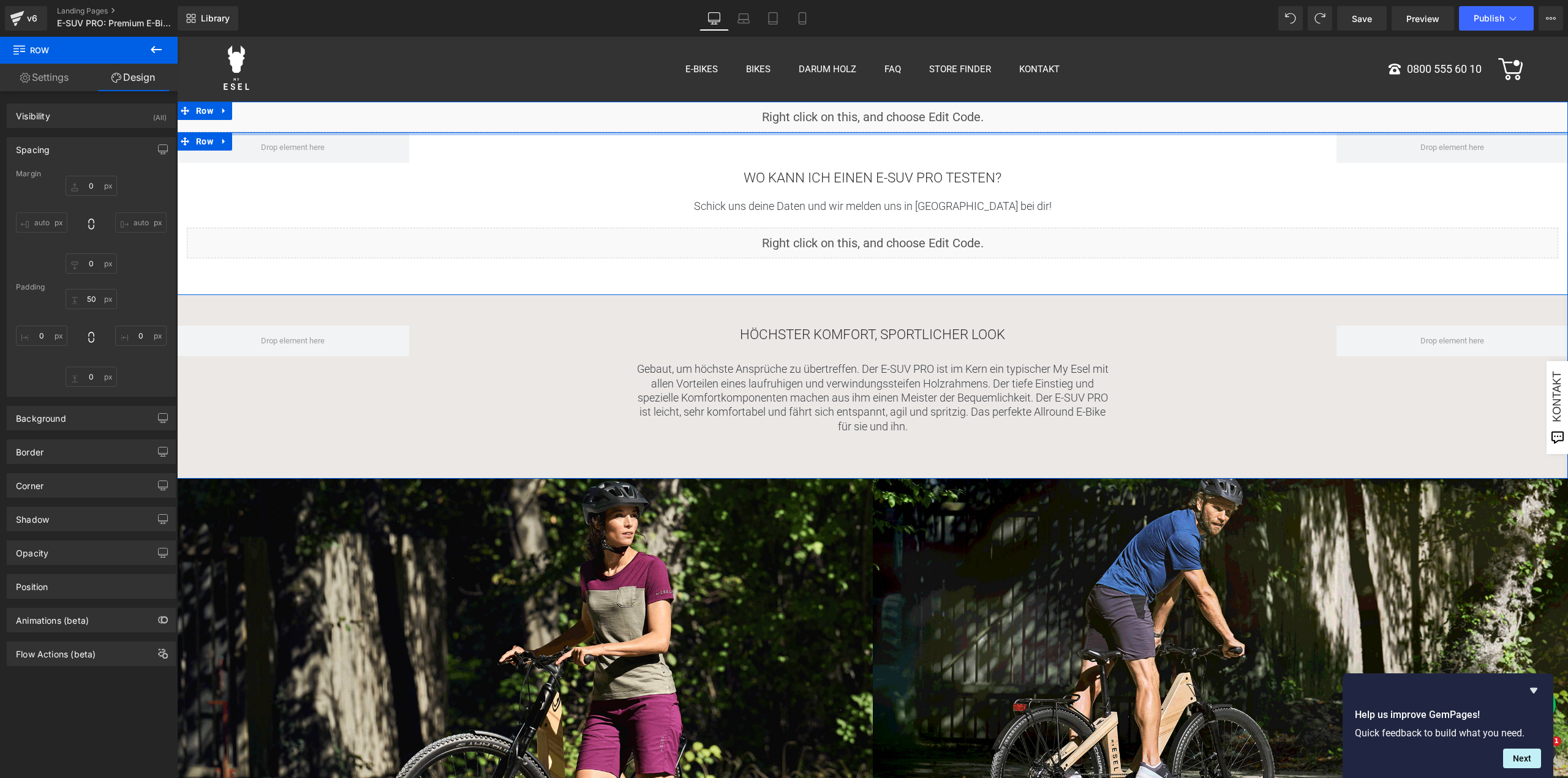
drag, startPoint x: 809, startPoint y: 132, endPoint x: 852, endPoint y: 7, distance: 132.2
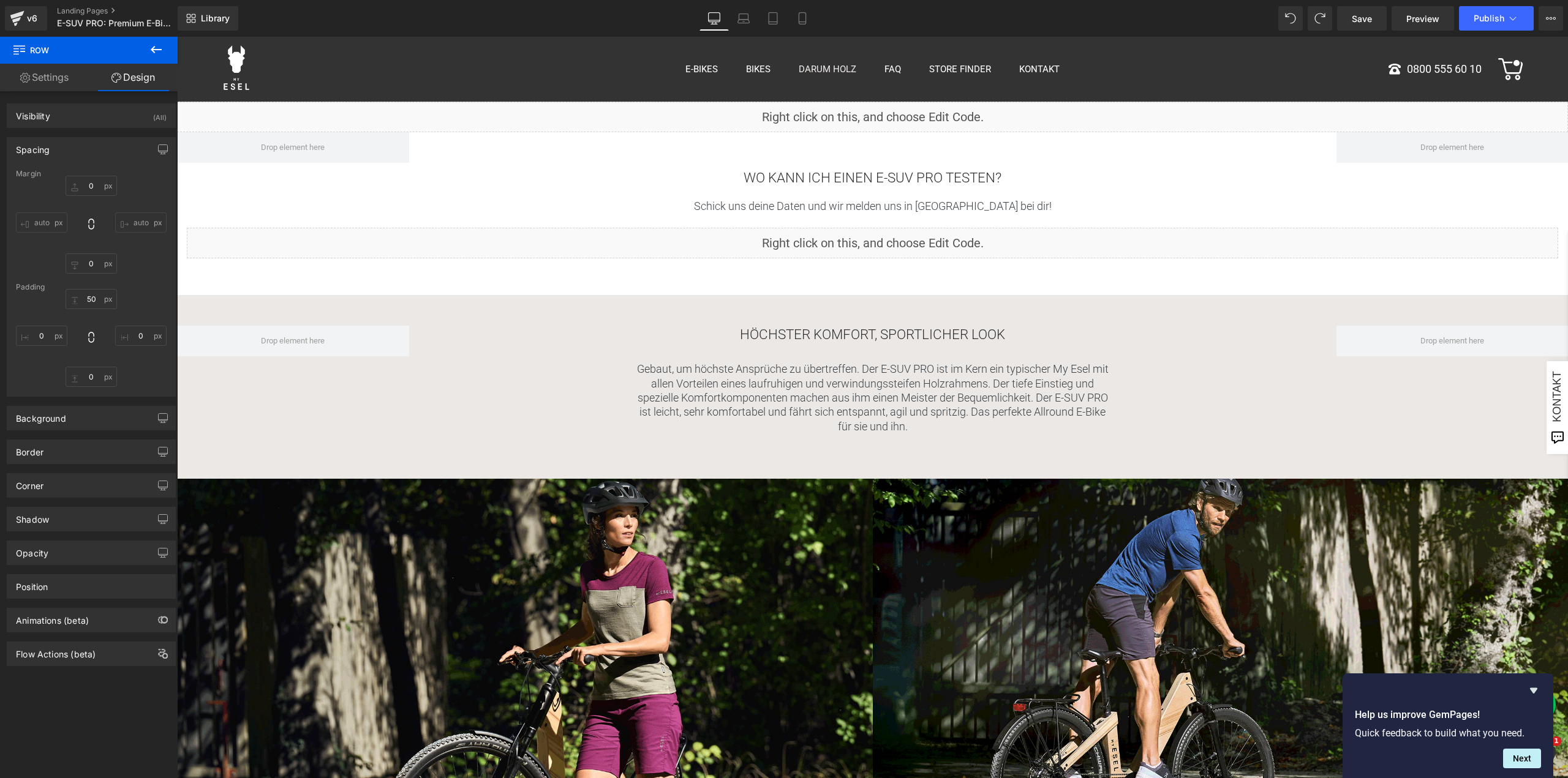
drag, startPoint x: 823, startPoint y: 133, endPoint x: 828, endPoint y: 83, distance: 50.2
click at [823, 182] on h2 "WO KANN ICH EINEN E-SUV PRO TESTEN?" at bounding box center [873, 177] width 1372 height 18
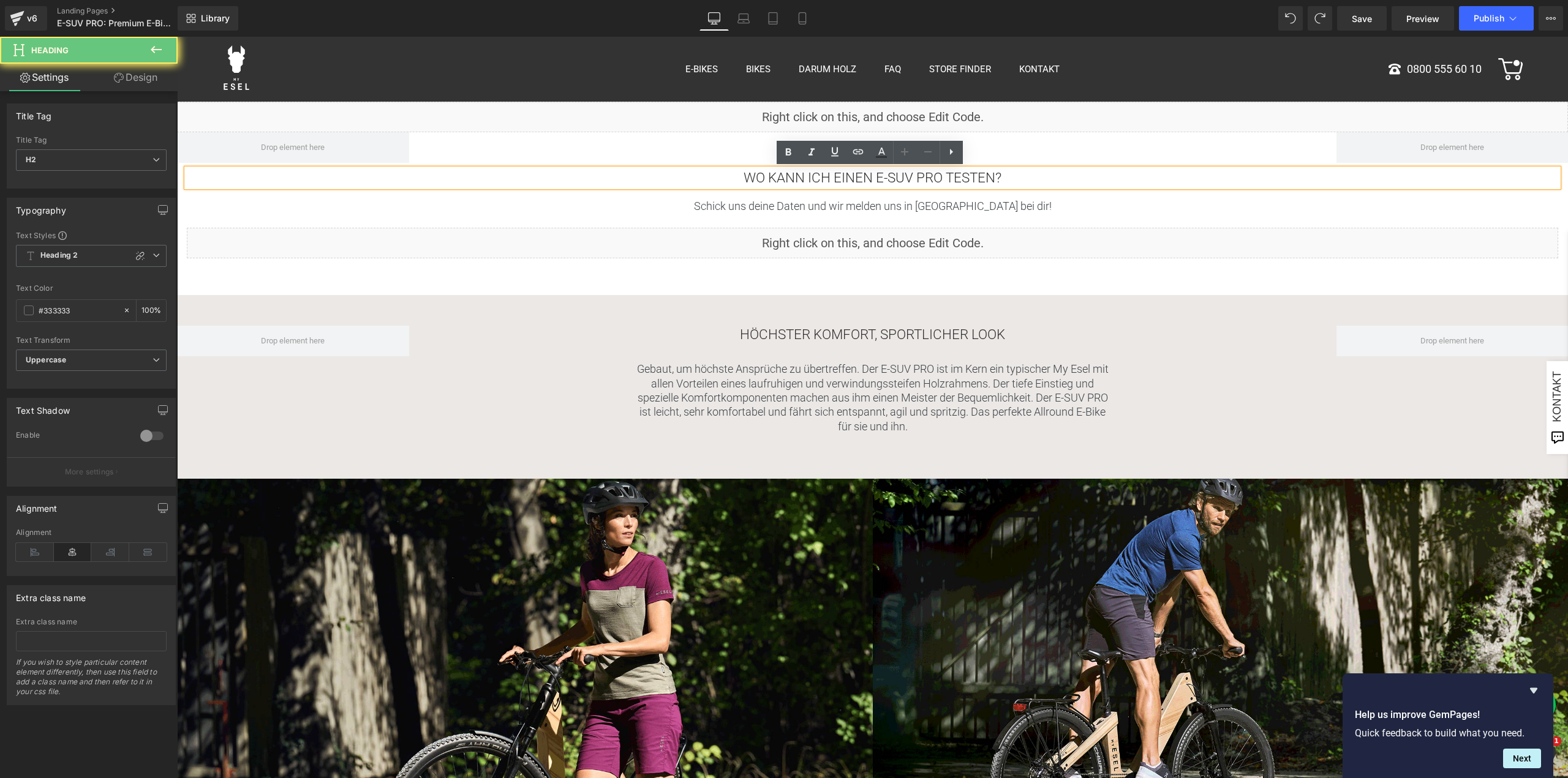
click at [809, 169] on h2 "WO KANN ICH EINEN E-SUV PRO TESTEN?" at bounding box center [873, 177] width 1372 height 18
paste div
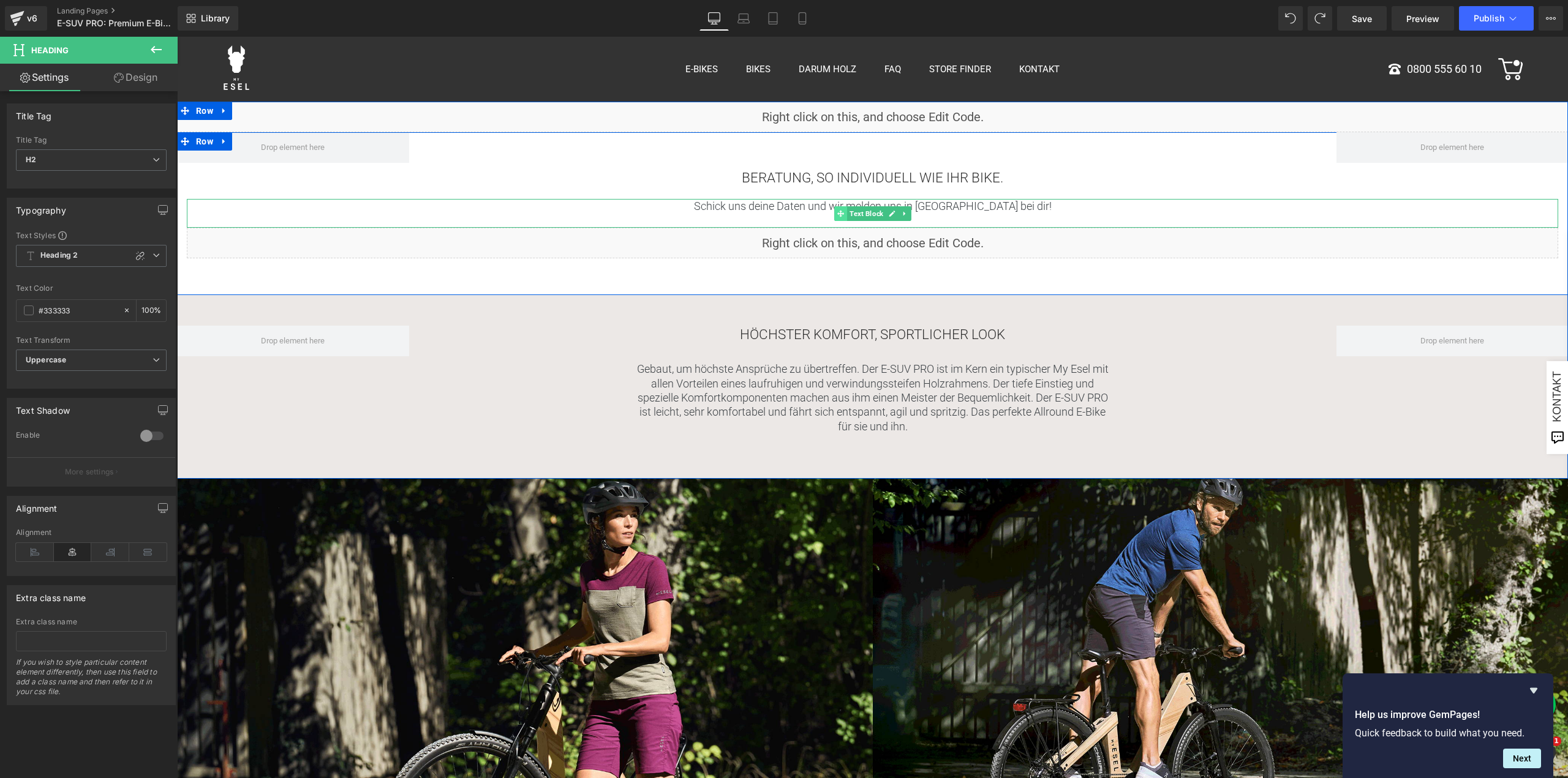
click at [837, 212] on icon at bounding box center [840, 214] width 7 height 8
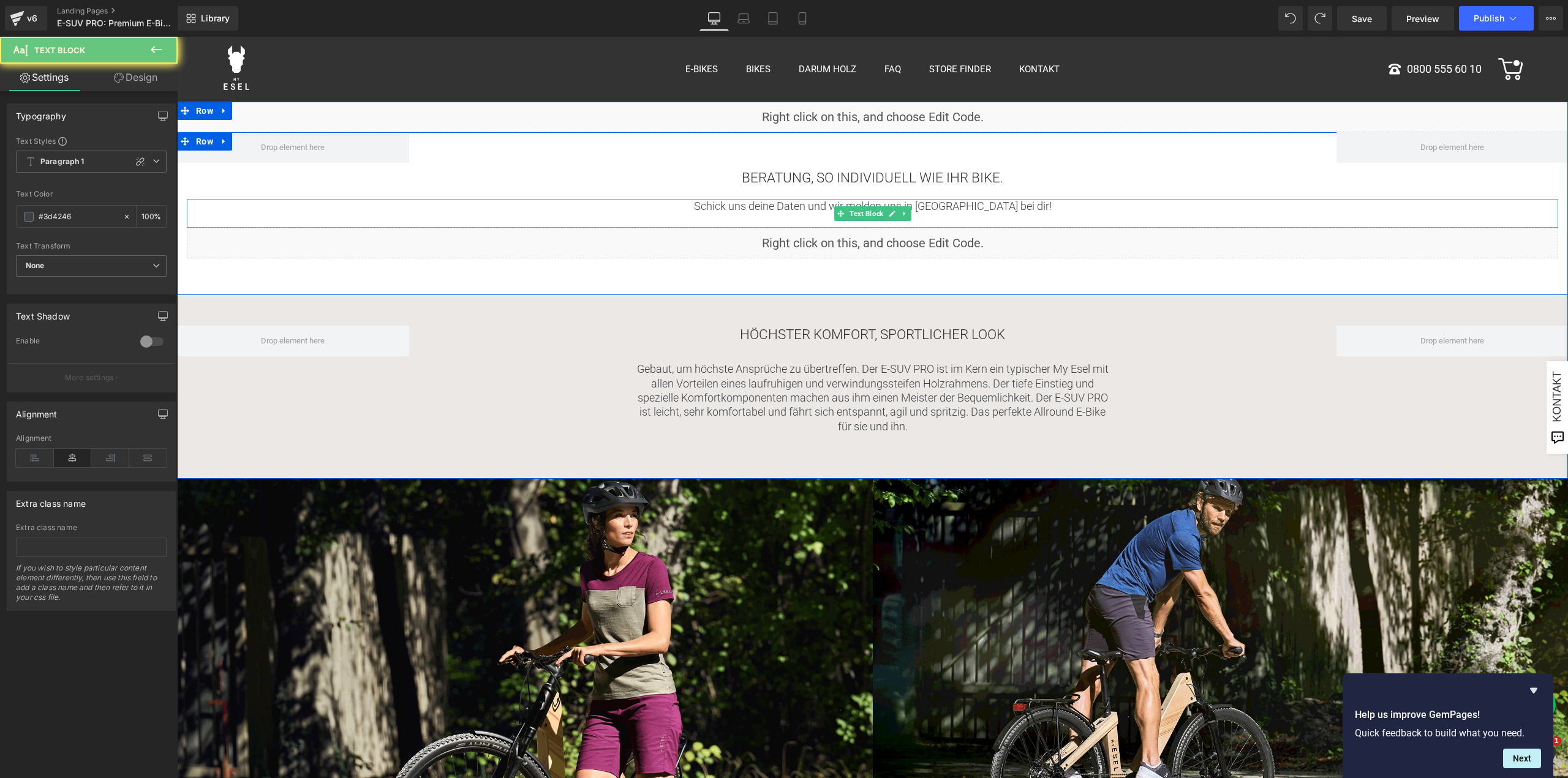
click at [809, 206] on p "Schick uns deine Daten und wir melden uns in [GEOGRAPHIC_DATA] bei dir!" at bounding box center [873, 206] width 1372 height 14
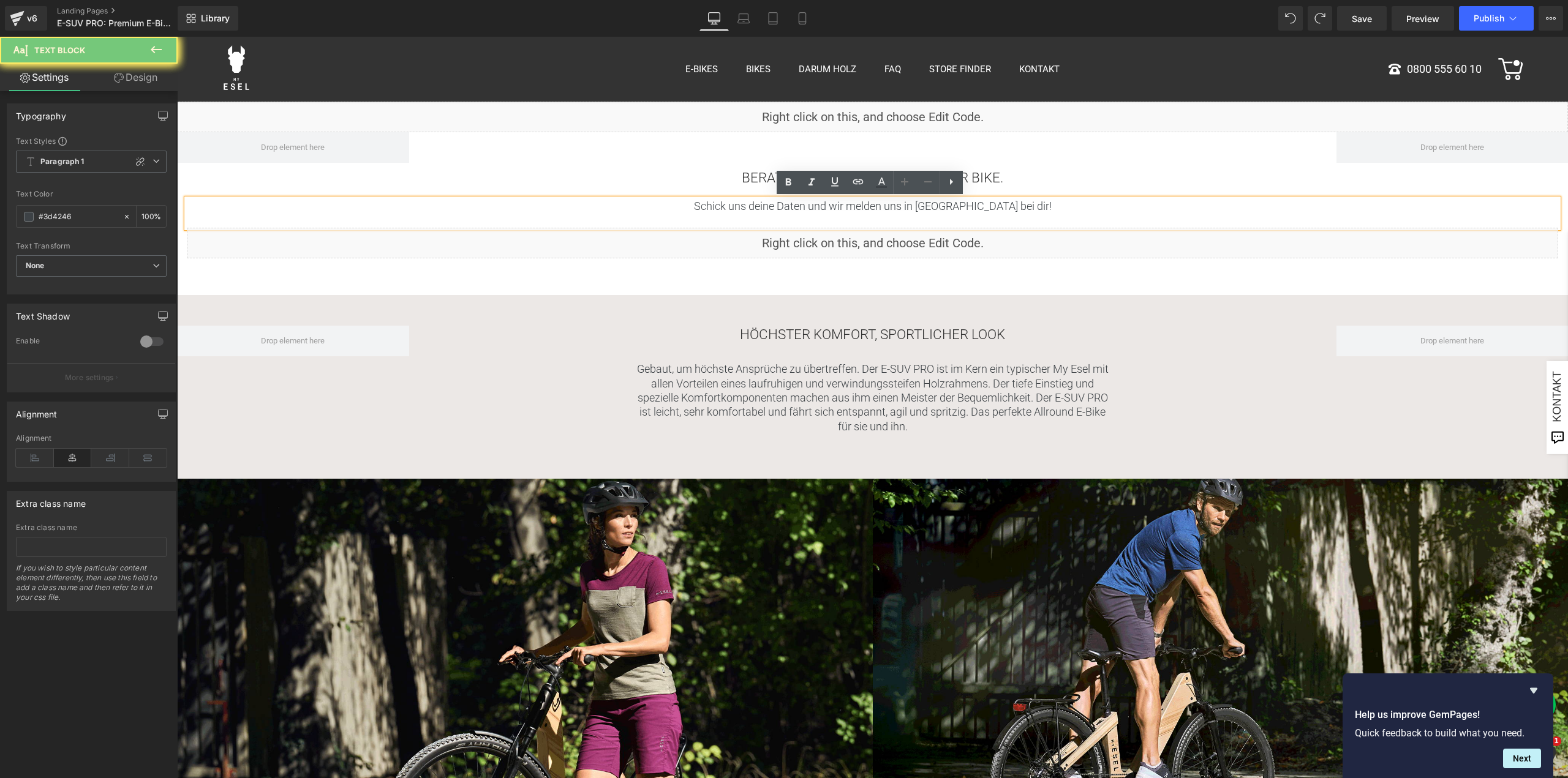
click at [809, 206] on p "Schick uns deine Daten und wir melden uns in [GEOGRAPHIC_DATA] bei dir!" at bounding box center [873, 206] width 1372 height 14
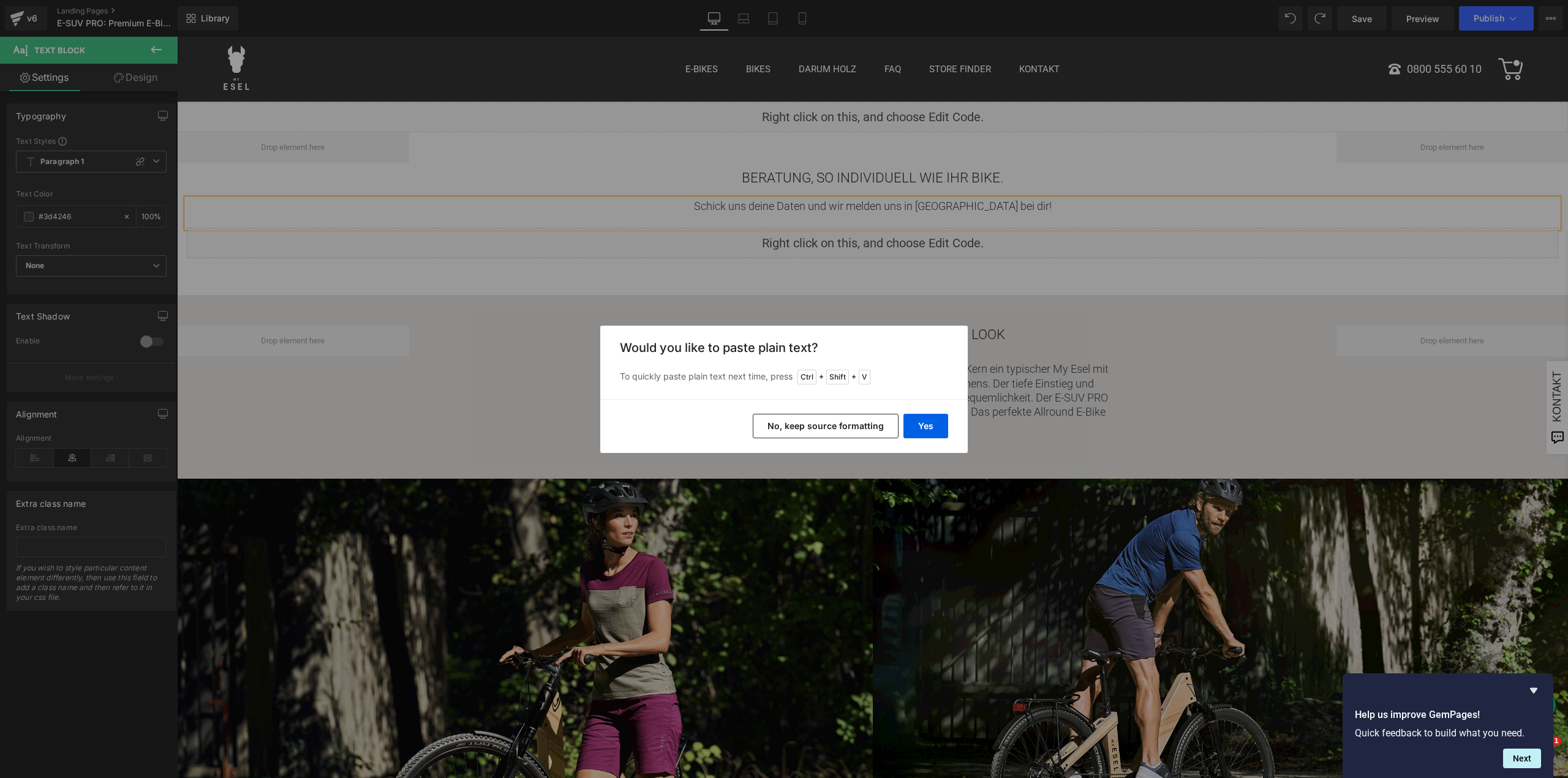
click at [876, 426] on button "No, keep source formatting" at bounding box center [826, 426] width 146 height 25
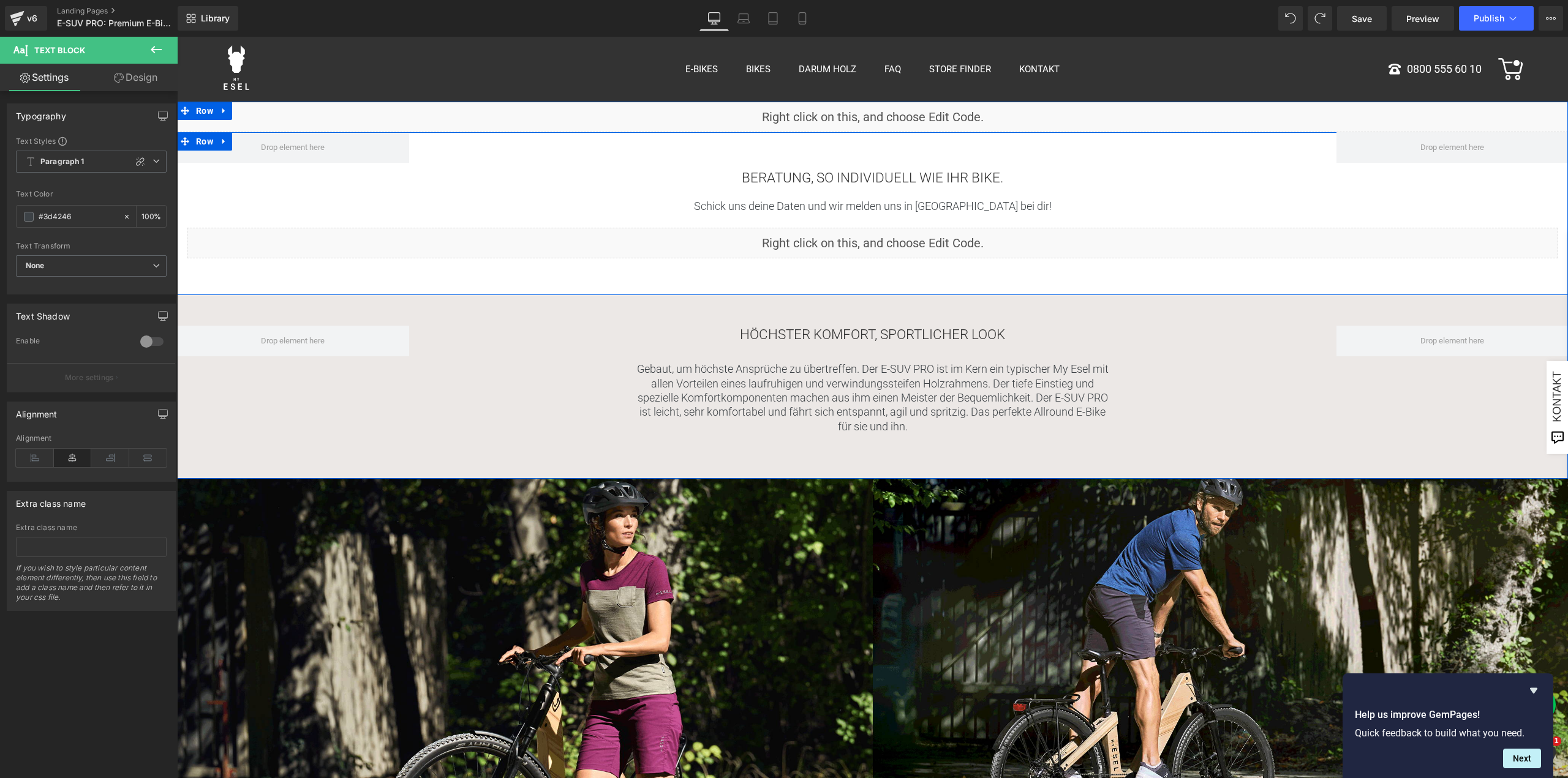
click at [846, 199] on div "Beratung, so individuell wie Ihr Bike. Heading Schick uns deine Daten und wir m…" at bounding box center [873, 213] width 1372 height 89
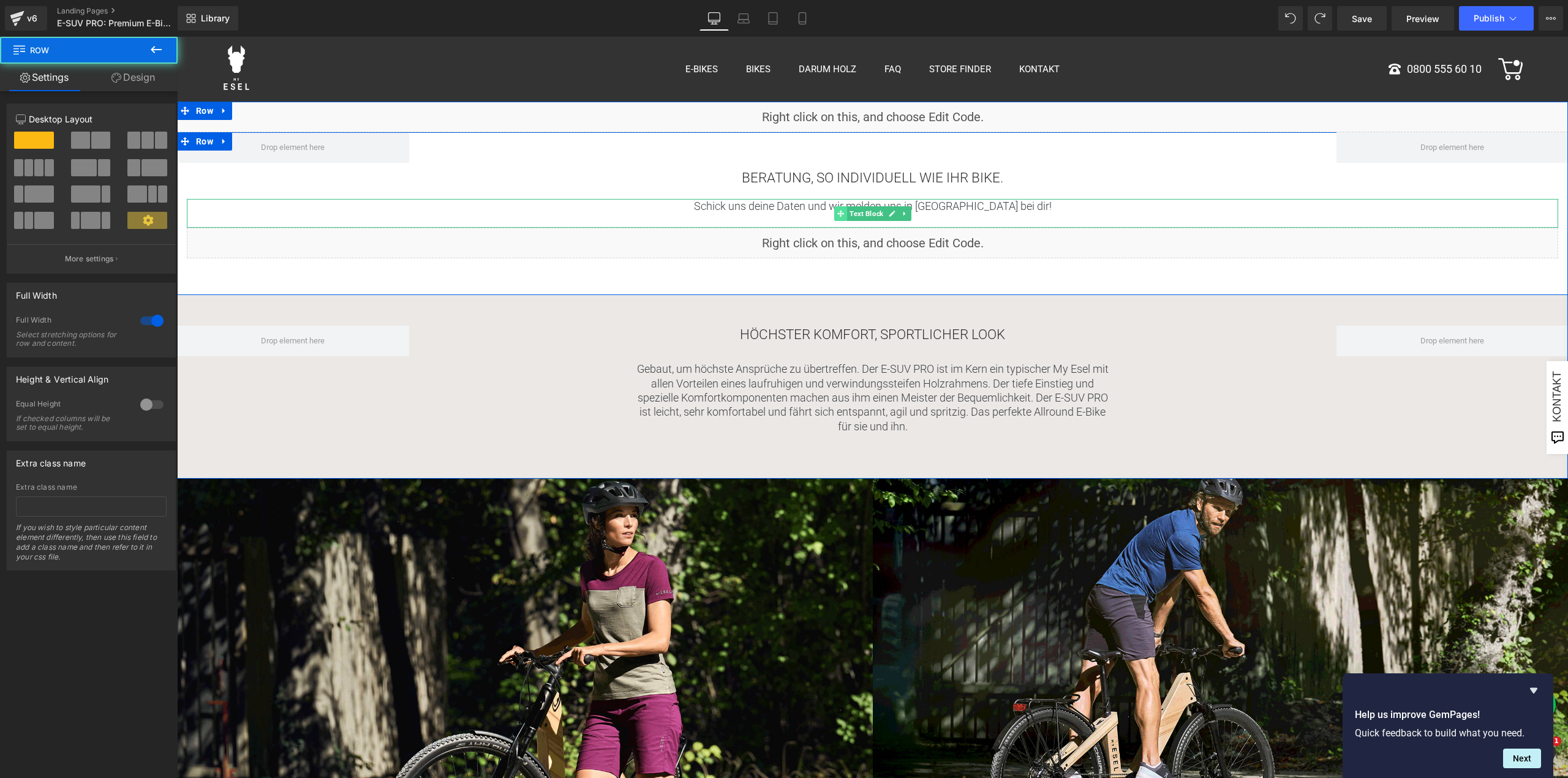
click at [835, 206] on span at bounding box center [840, 213] width 13 height 14
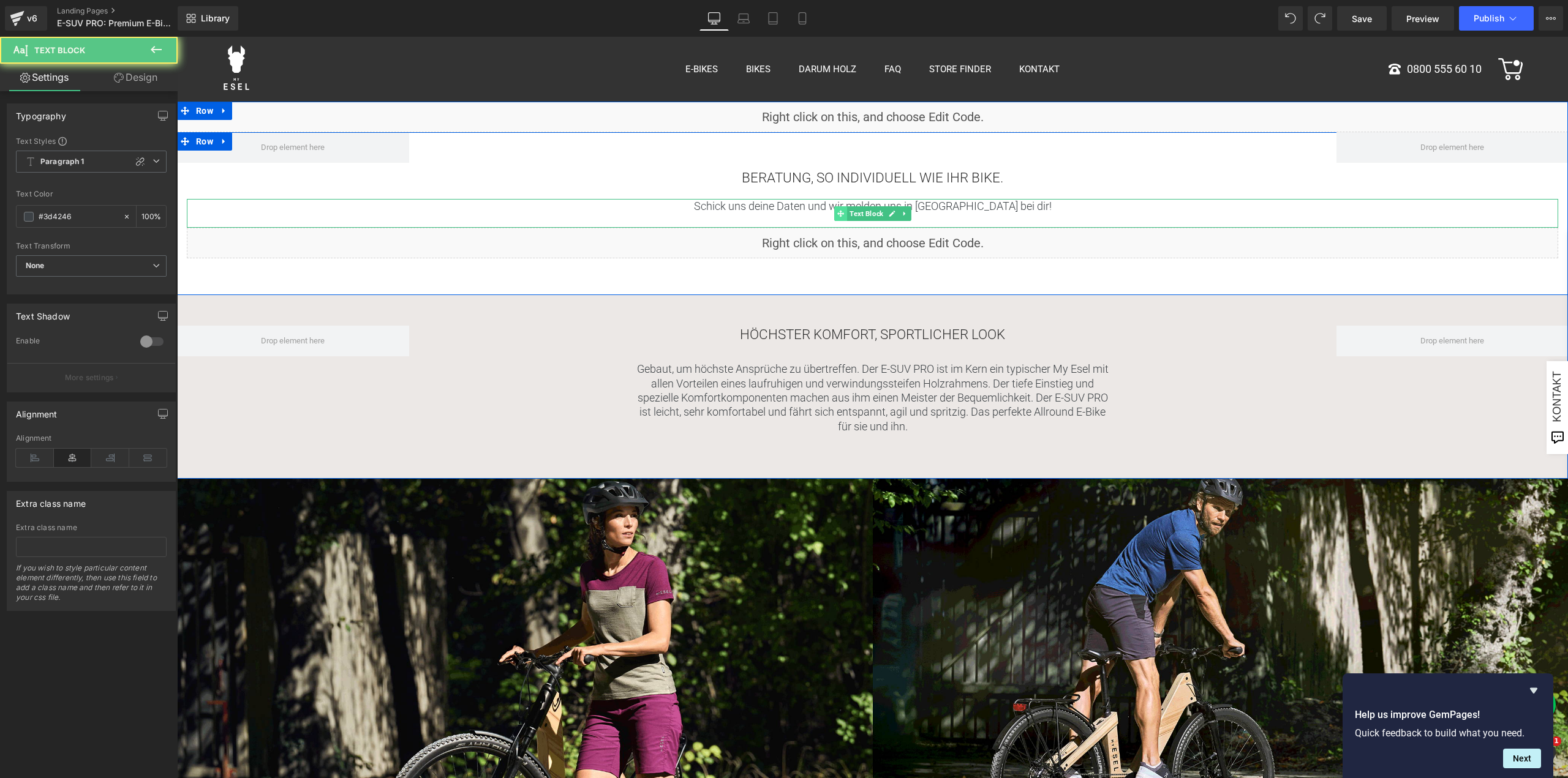
click at [835, 206] on span at bounding box center [840, 213] width 13 height 14
click at [800, 207] on p "Schick uns deine Daten und wir melden uns in [GEOGRAPHIC_DATA] bei dir!" at bounding box center [873, 206] width 1372 height 14
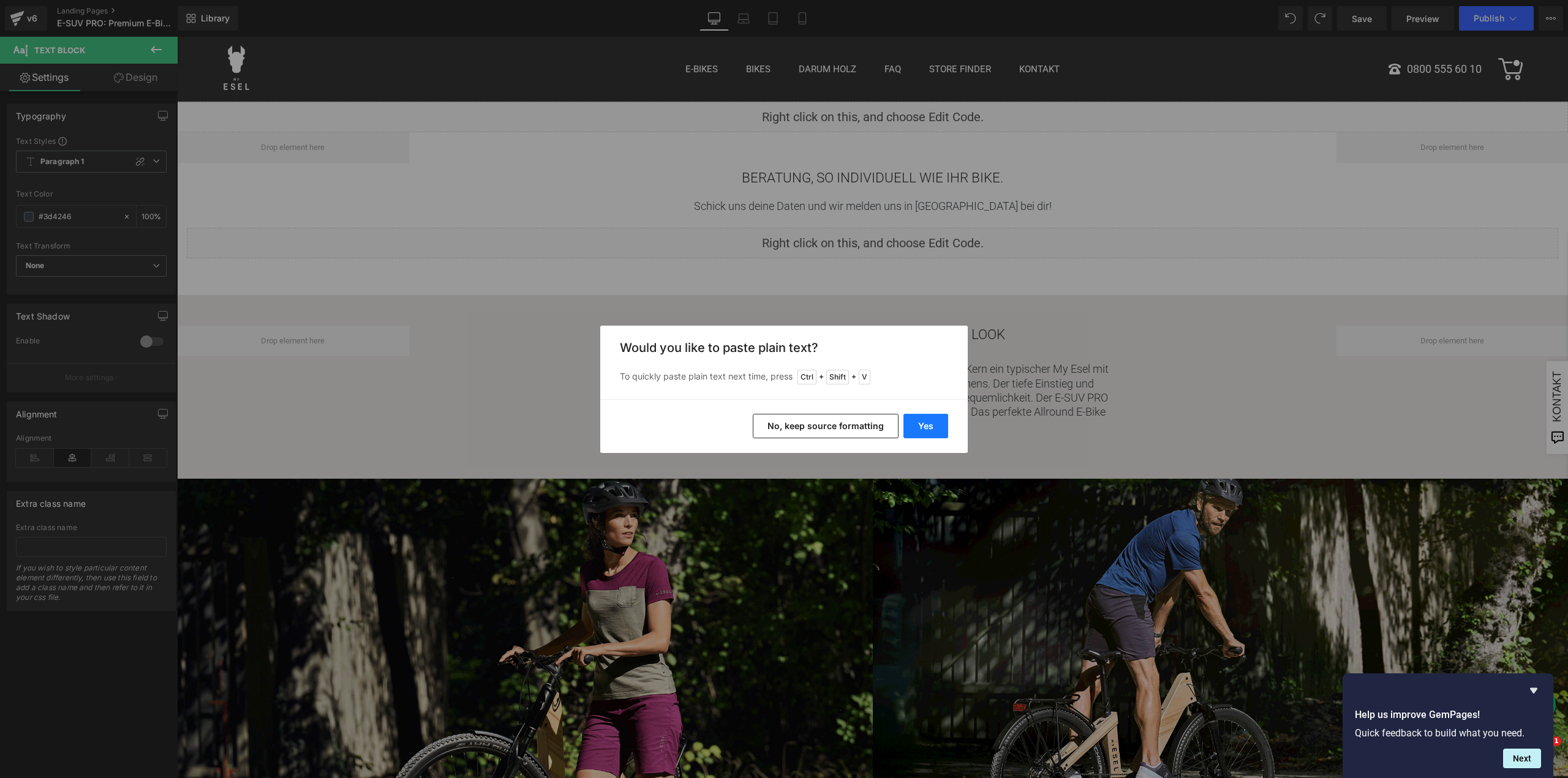
click at [926, 428] on button "Yes" at bounding box center [925, 426] width 45 height 25
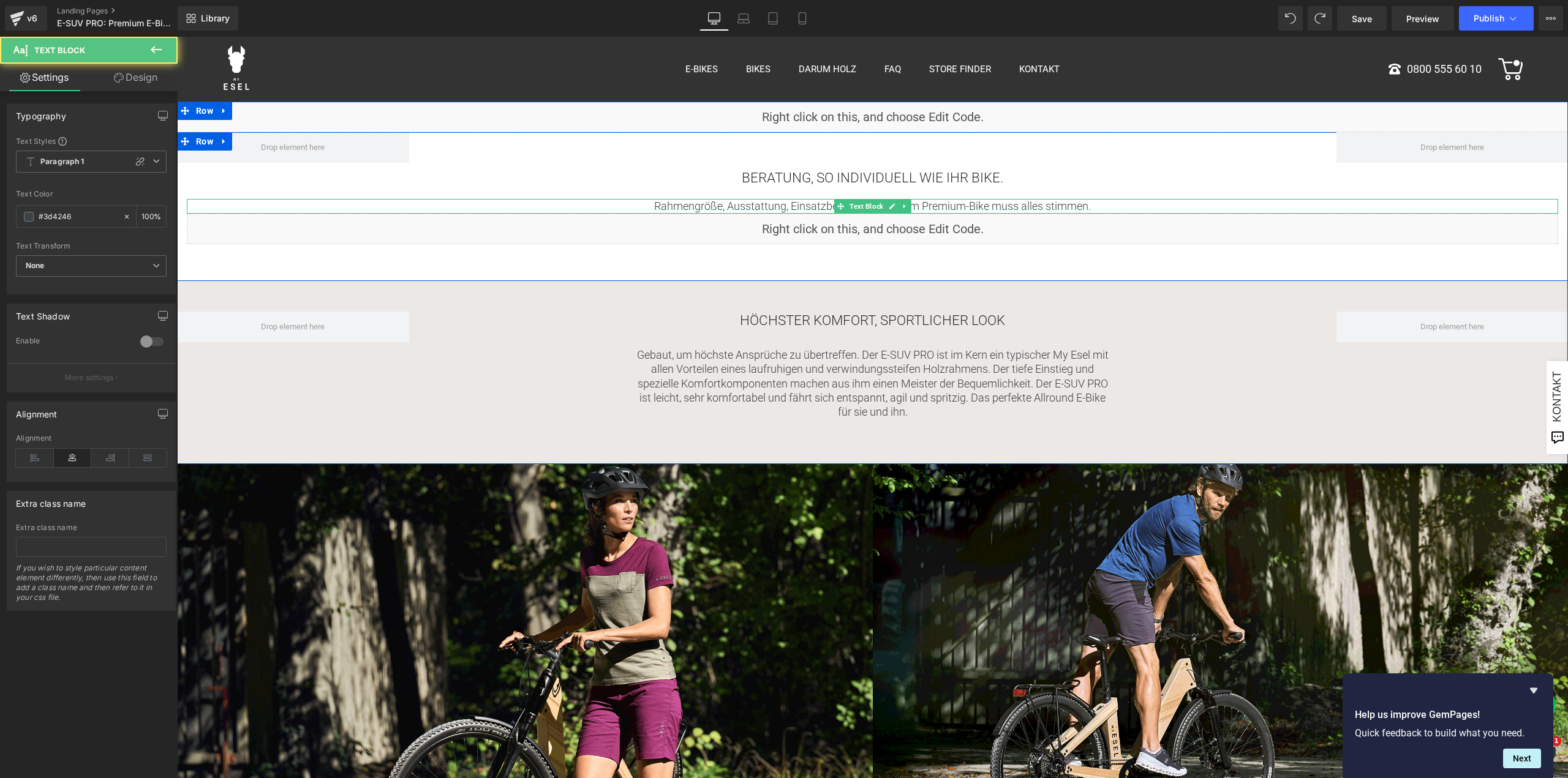
drag, startPoint x: 1089, startPoint y: 204, endPoint x: 1099, endPoint y: 204, distance: 10.0
click at [1089, 204] on p "Rahmengröße, Ausstattung, Einsatzbereich – bei einem Premium-Bike muss alles st…" at bounding box center [873, 206] width 1372 height 14
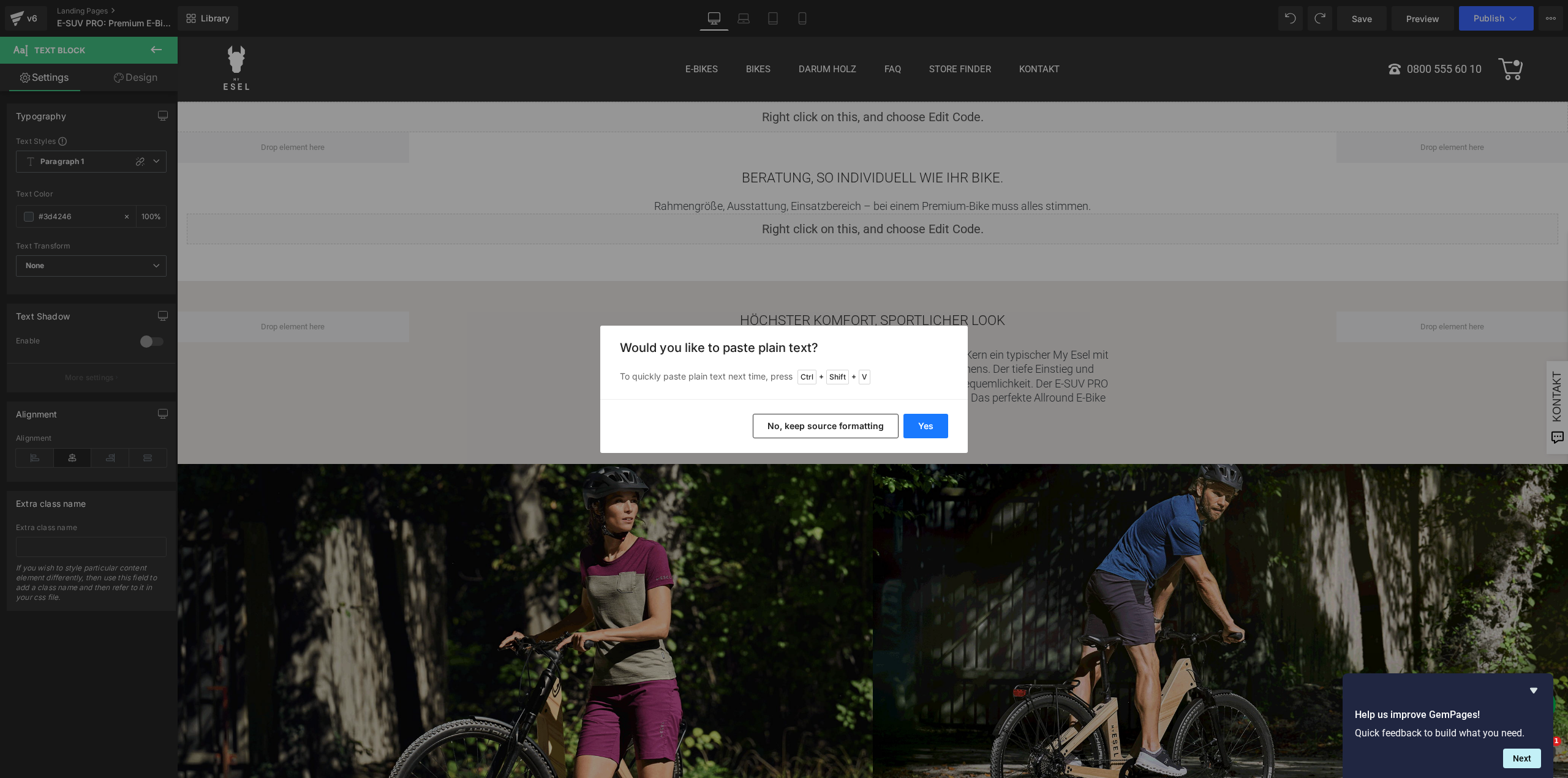
click at [941, 423] on button "Yes" at bounding box center [925, 426] width 45 height 25
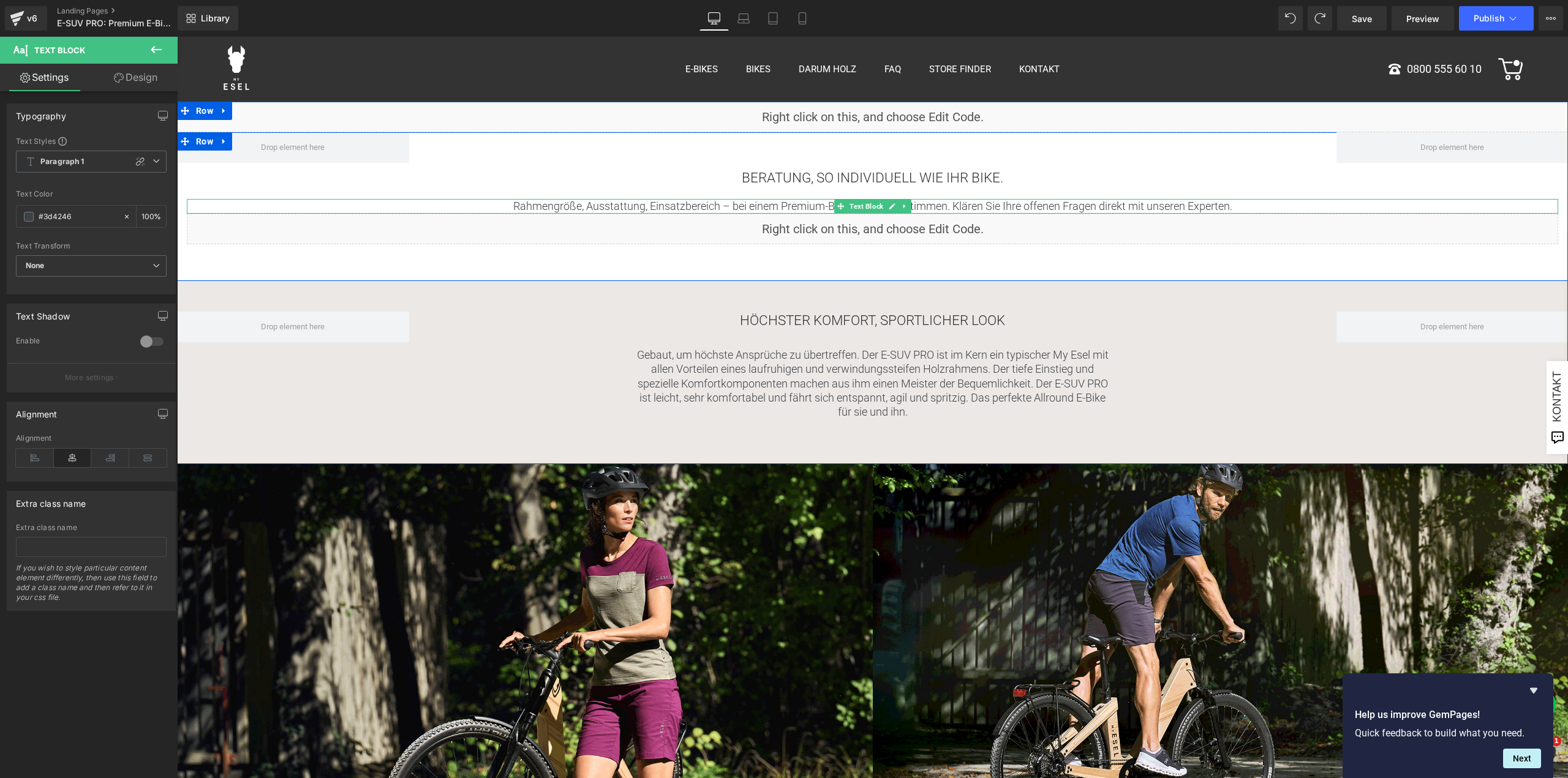
click at [947, 207] on p "Rahmengröße, Ausstattung, Einsatzbereich – bei einem Premium-Bike muss alles st…" at bounding box center [873, 206] width 1372 height 14
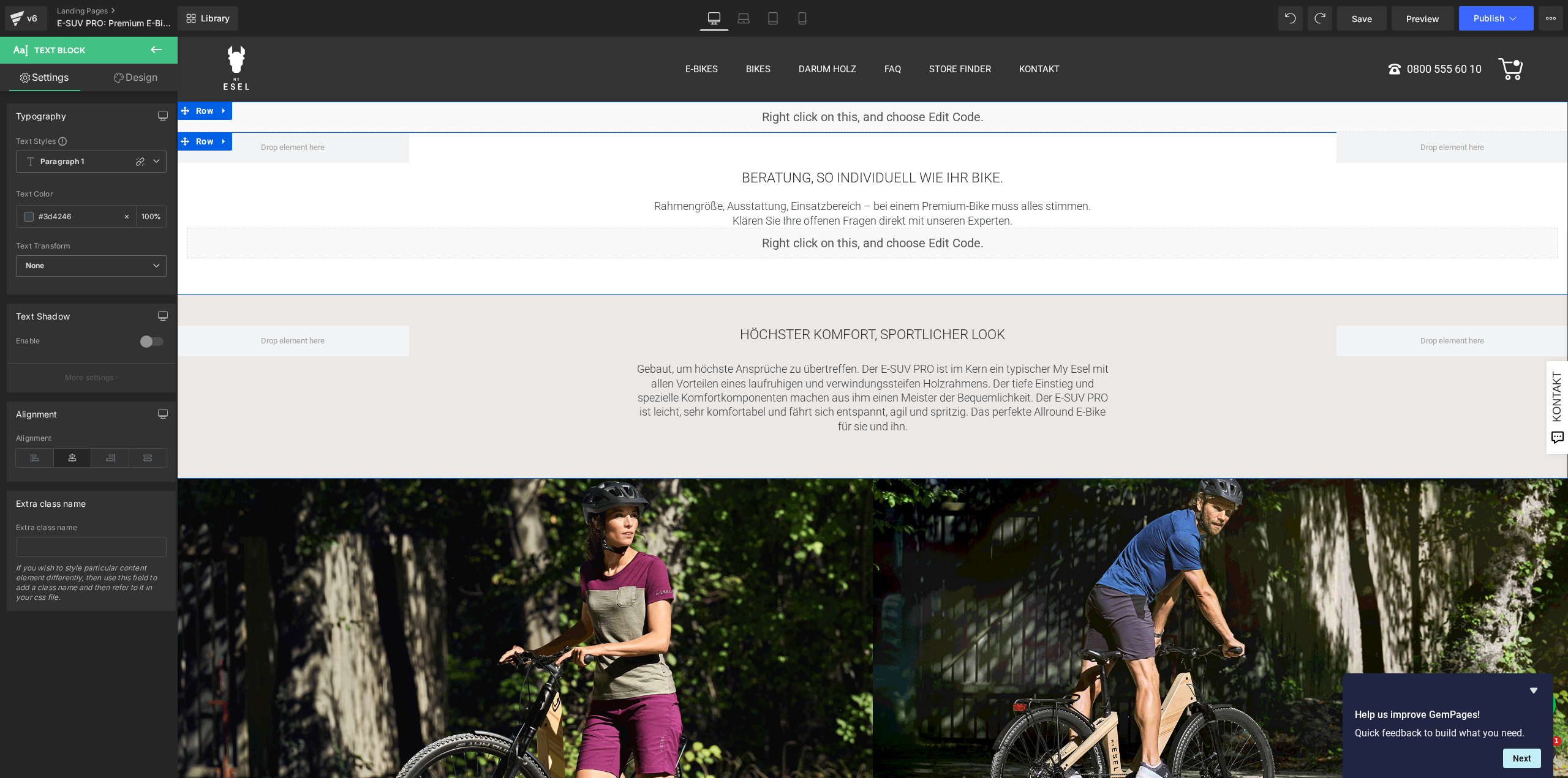
click at [886, 240] on div "Liquid" at bounding box center [873, 243] width 1372 height 31
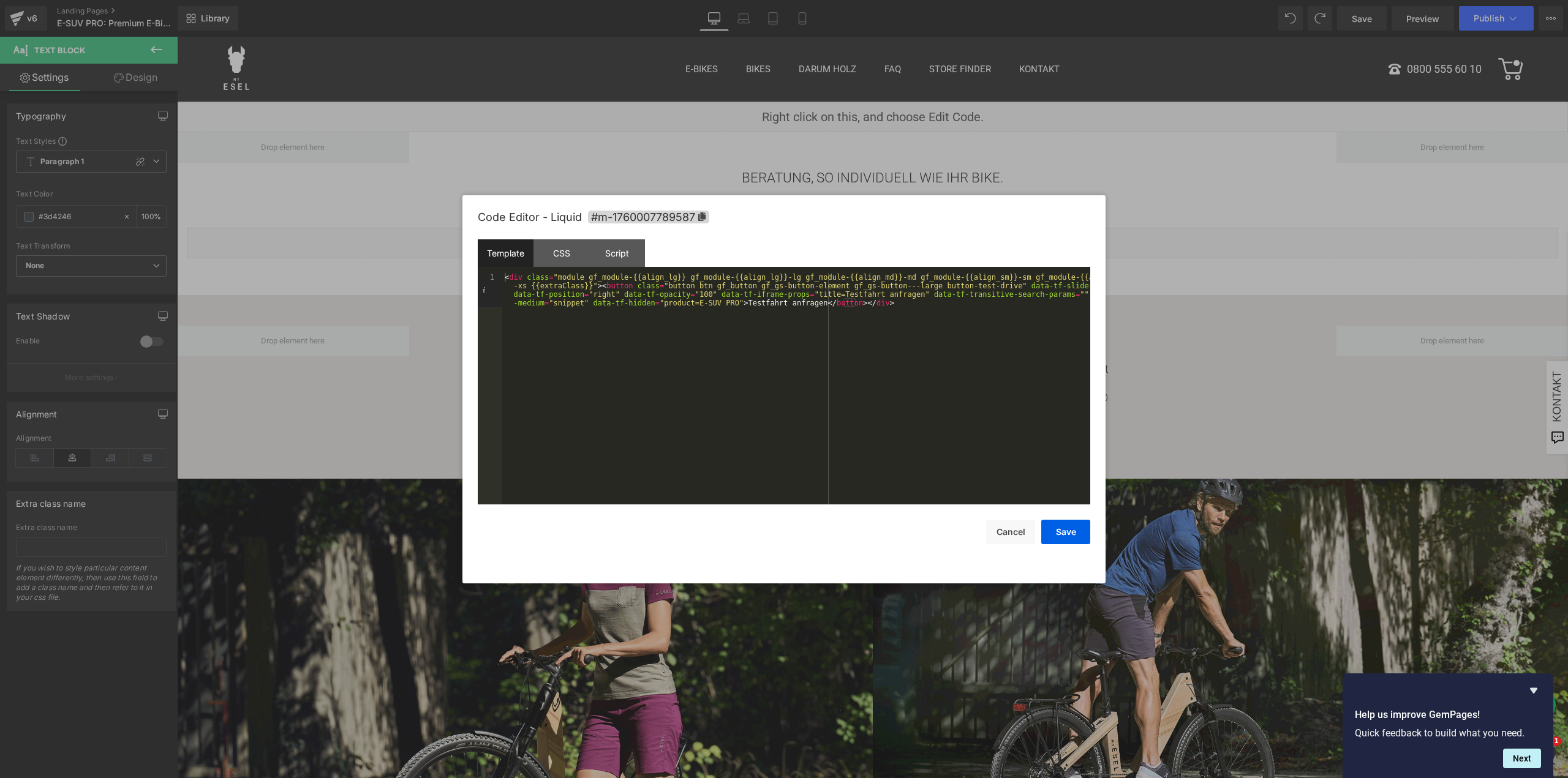
click at [826, 337] on div "< div class = "module gf_module-{{align_lg}} gf_module-{{align_lg}}-lg gf_modul…" at bounding box center [796, 423] width 588 height 300
click at [911, 300] on div "< div class = "module gf_module-{{align_lg}} gf_module-{{align_lg}}-lg gf_modul…" at bounding box center [796, 423] width 588 height 300
drag, startPoint x: 681, startPoint y: 302, endPoint x: 705, endPoint y: 302, distance: 24.0
click at [705, 302] on div "< div class = "module gf_module-{{align_lg}} gf_module-{{align_lg}}-lg gf_modul…" at bounding box center [796, 423] width 588 height 300
click at [739, 302] on div "< div class = "module gf_module-{{align_lg}} gf_module-{{align_lg}}-lg gf_modul…" at bounding box center [796, 423] width 588 height 300
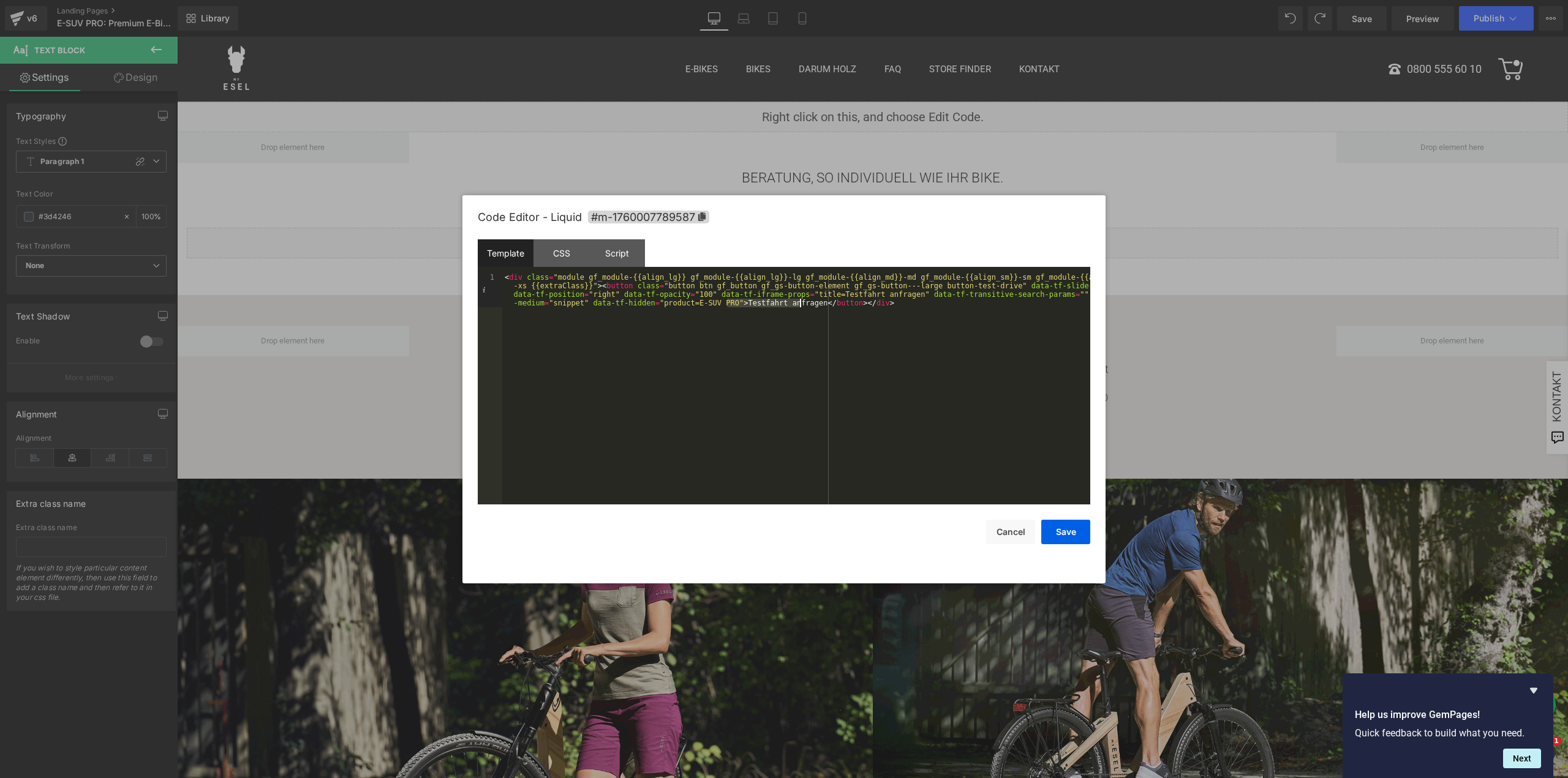
drag, startPoint x: 728, startPoint y: 302, endPoint x: 801, endPoint y: 306, distance: 73.1
click at [801, 306] on div "< div class = "module gf_module-{{align_lg}} gf_module-{{align_lg}}-lg gf_modul…" at bounding box center [796, 423] width 588 height 300
click at [747, 302] on div "< div class = "module gf_module-{{align_lg}} gf_module-{{align_lg}}-lg gf_modul…" at bounding box center [796, 389] width 588 height 232
drag, startPoint x: 728, startPoint y: 301, endPoint x: 800, endPoint y: 307, distance: 72.2
click at [800, 307] on div "< div class = "module gf_module-{{align_lg}} gf_module-{{align_lg}}-lg gf_modul…" at bounding box center [796, 423] width 588 height 300
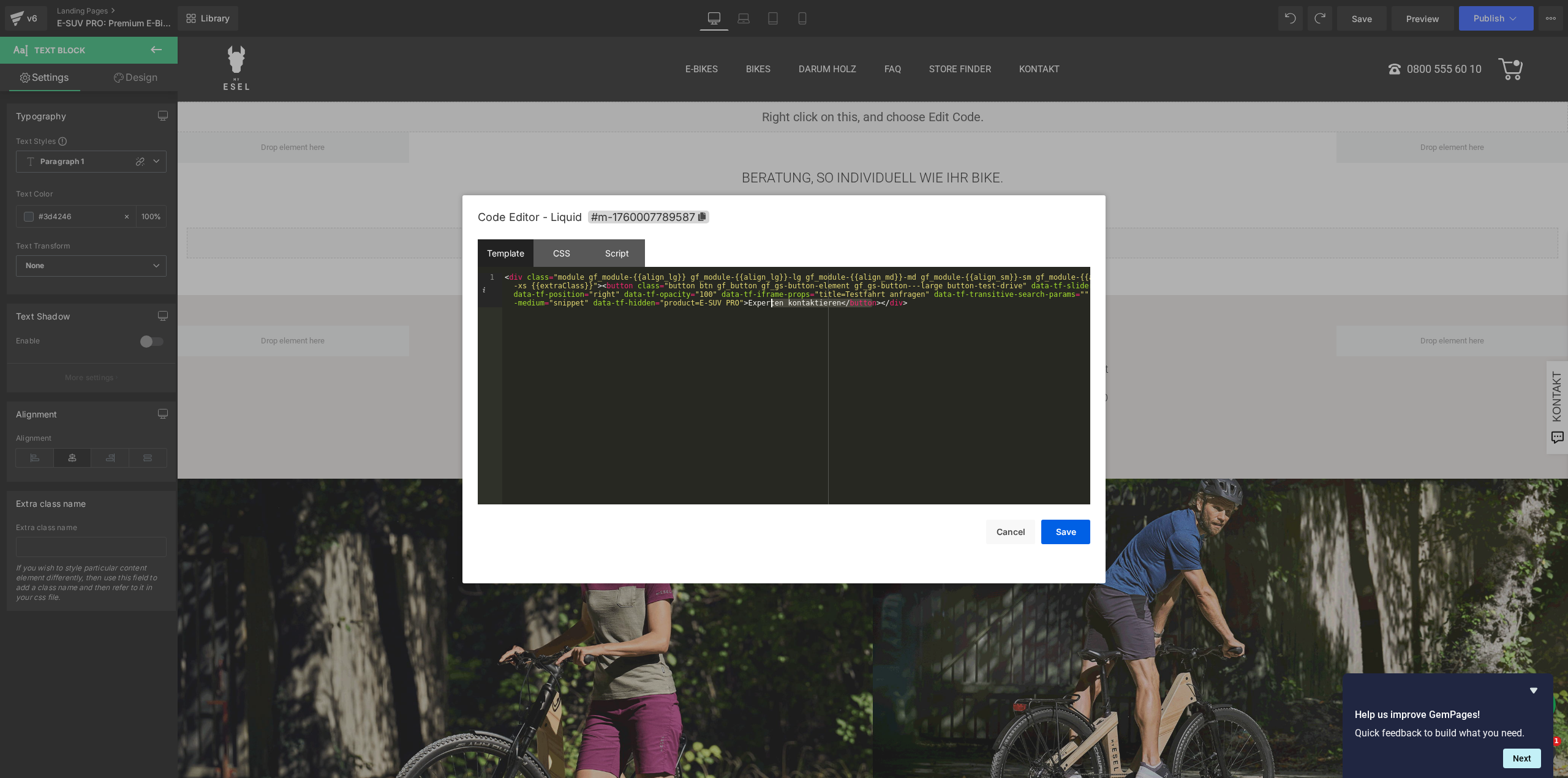
click at [770, 307] on div "< div class = "module gf_module-{{align_lg}} gf_module-{{align_lg}}-lg gf_modul…" at bounding box center [796, 423] width 588 height 300
click at [763, 302] on div "< div class = "module gf_module-{{align_lg}} gf_module-{{align_lg}}-lg gf_modul…" at bounding box center [796, 423] width 588 height 300
drag, startPoint x: 763, startPoint y: 302, endPoint x: 812, endPoint y: 301, distance: 49.0
click at [812, 301] on div "< div class = "module gf_module-{{align_lg}} gf_module-{{align_lg}}-lg gf_modul…" at bounding box center [796, 423] width 588 height 300
click at [773, 359] on div "< div class = "module gf_module-{{align_lg}} gf_module-{{align_lg}}-lg gf_modul…" at bounding box center [796, 423] width 588 height 300
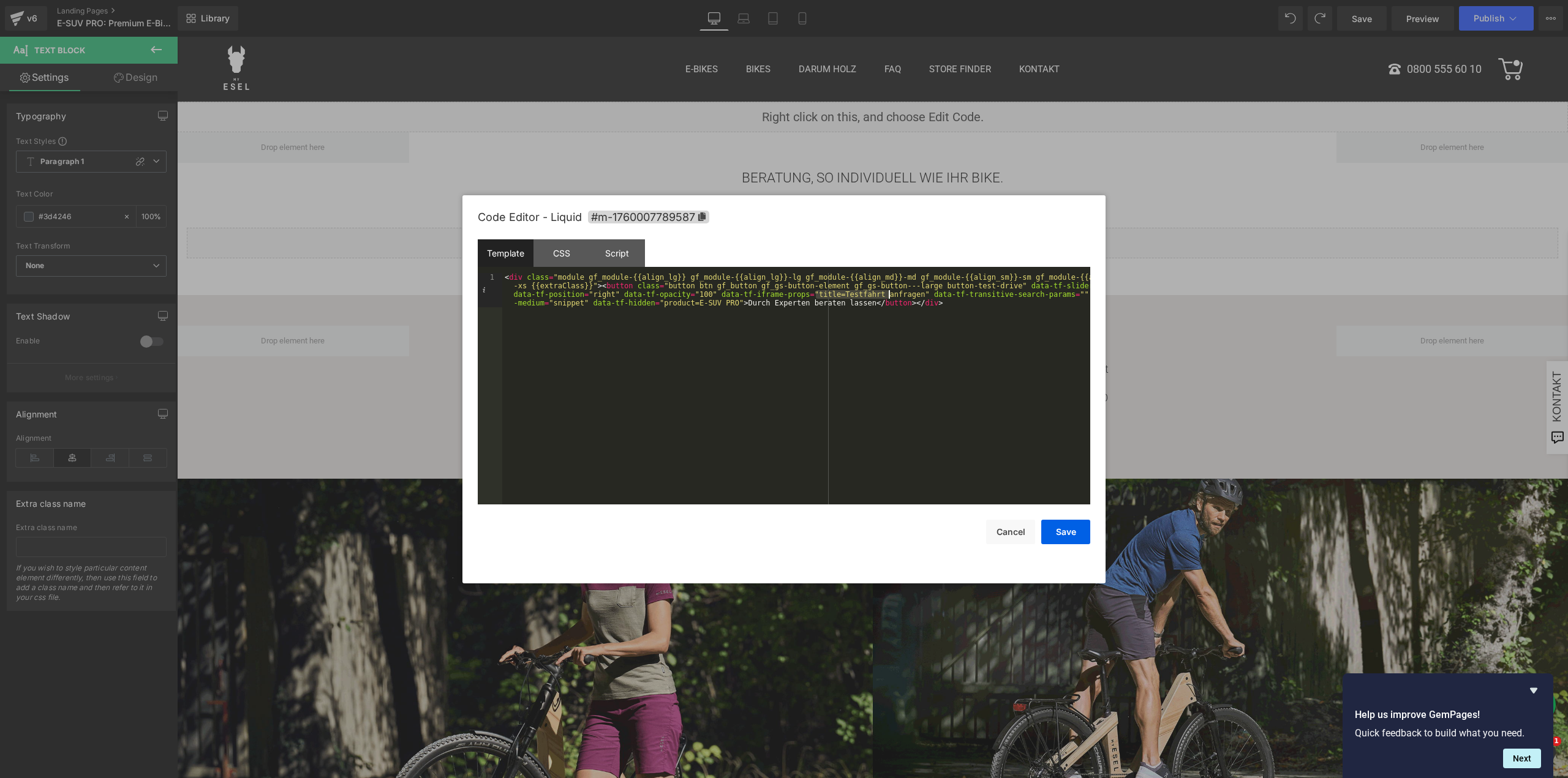
drag, startPoint x: 818, startPoint y: 295, endPoint x: 888, endPoint y: 294, distance: 70.0
click at [888, 294] on div "< div class = "module gf_module-{{align_lg}} gf_module-{{align_lg}}-lg gf_modul…" at bounding box center [796, 423] width 588 height 300
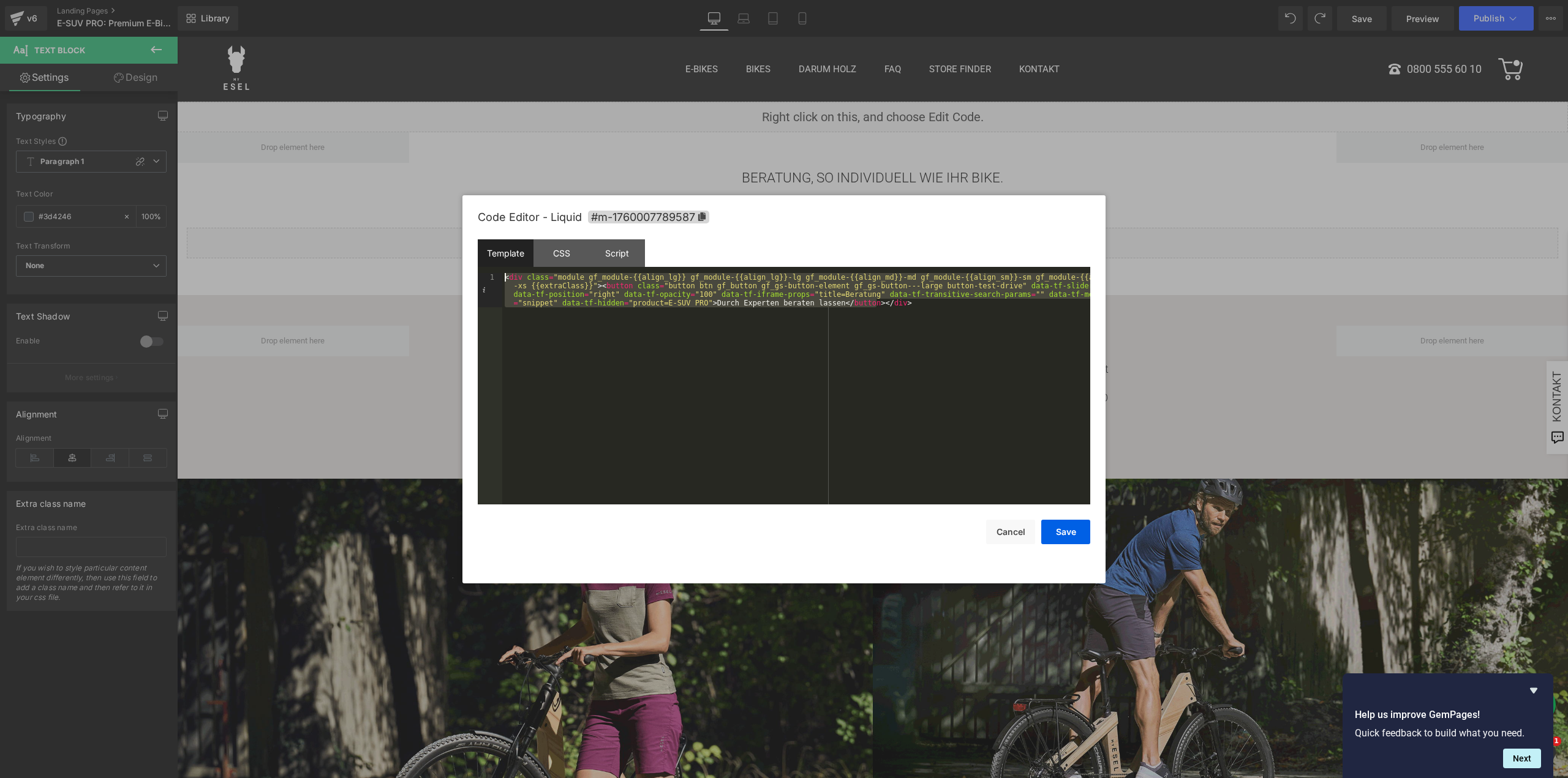
drag, startPoint x: 915, startPoint y: 304, endPoint x: 472, endPoint y: 275, distance: 443.9
click at [472, 275] on div "Code Editor - Liquid #m-1760007789587 Template CSS Script Data 1 < div class = …" at bounding box center [784, 389] width 643 height 389
click at [898, 344] on div "< div class = "module gf_module-{{align_lg}} gf_module-{{align_lg}}-lg gf_modul…" at bounding box center [796, 389] width 588 height 232
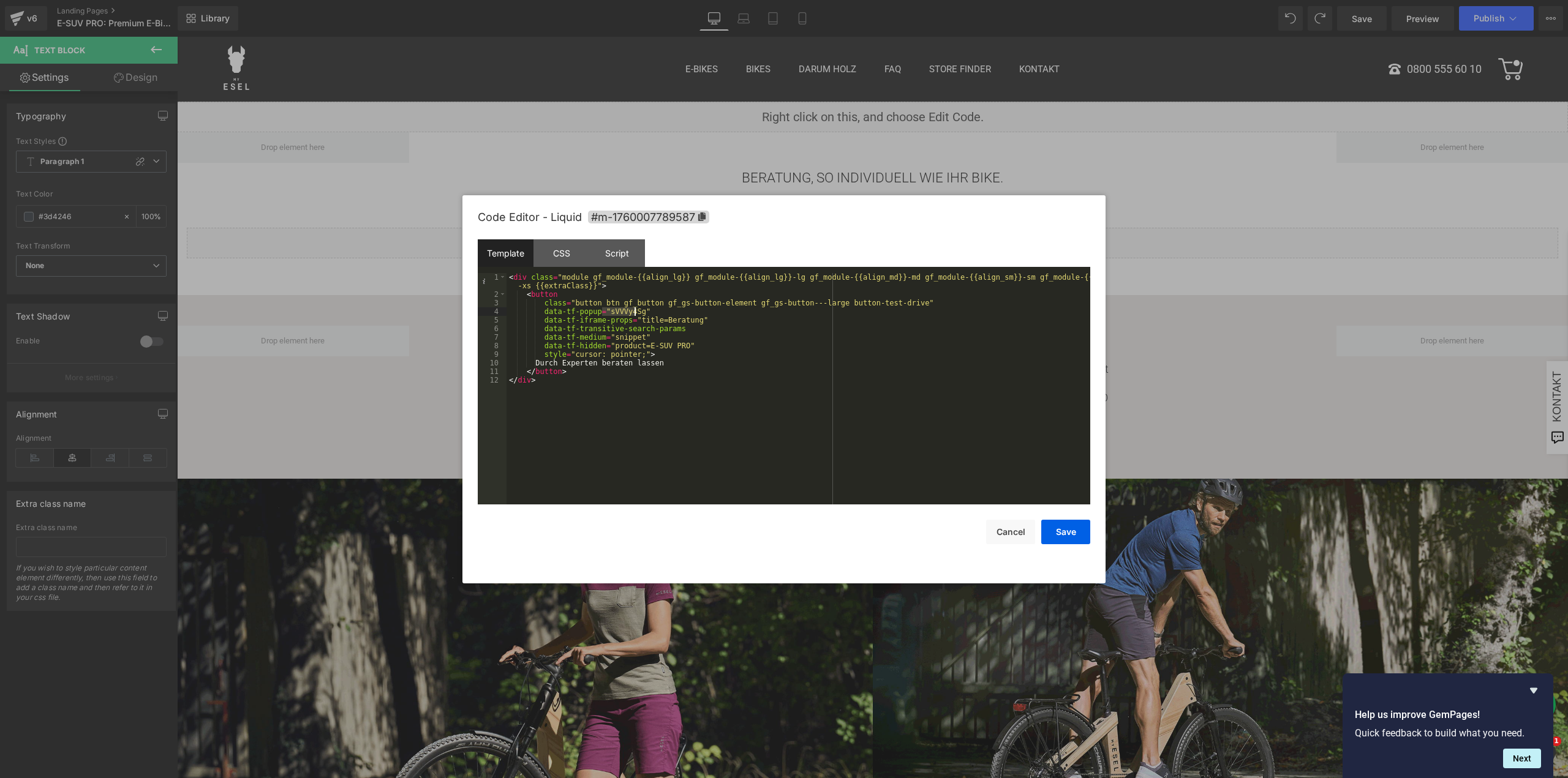
drag, startPoint x: 603, startPoint y: 308, endPoint x: 636, endPoint y: 310, distance: 33.1
click at [636, 310] on div "< div class = "module gf_module-{{align_lg}} gf_module-{{align_lg}}-lg gf_modul…" at bounding box center [799, 401] width 584 height 257
click at [714, 383] on div "< div class = "module gf_module-{{align_lg}} gf_module-{{align_lg}}-lg gf_modul…" at bounding box center [799, 401] width 584 height 257
click at [811, 378] on div "< div class = "module gf_module-{{align_lg}} gf_module-{{align_lg}}-lg gf_modul…" at bounding box center [799, 401] width 584 height 257
click at [1071, 529] on button "Save" at bounding box center [1066, 532] width 49 height 25
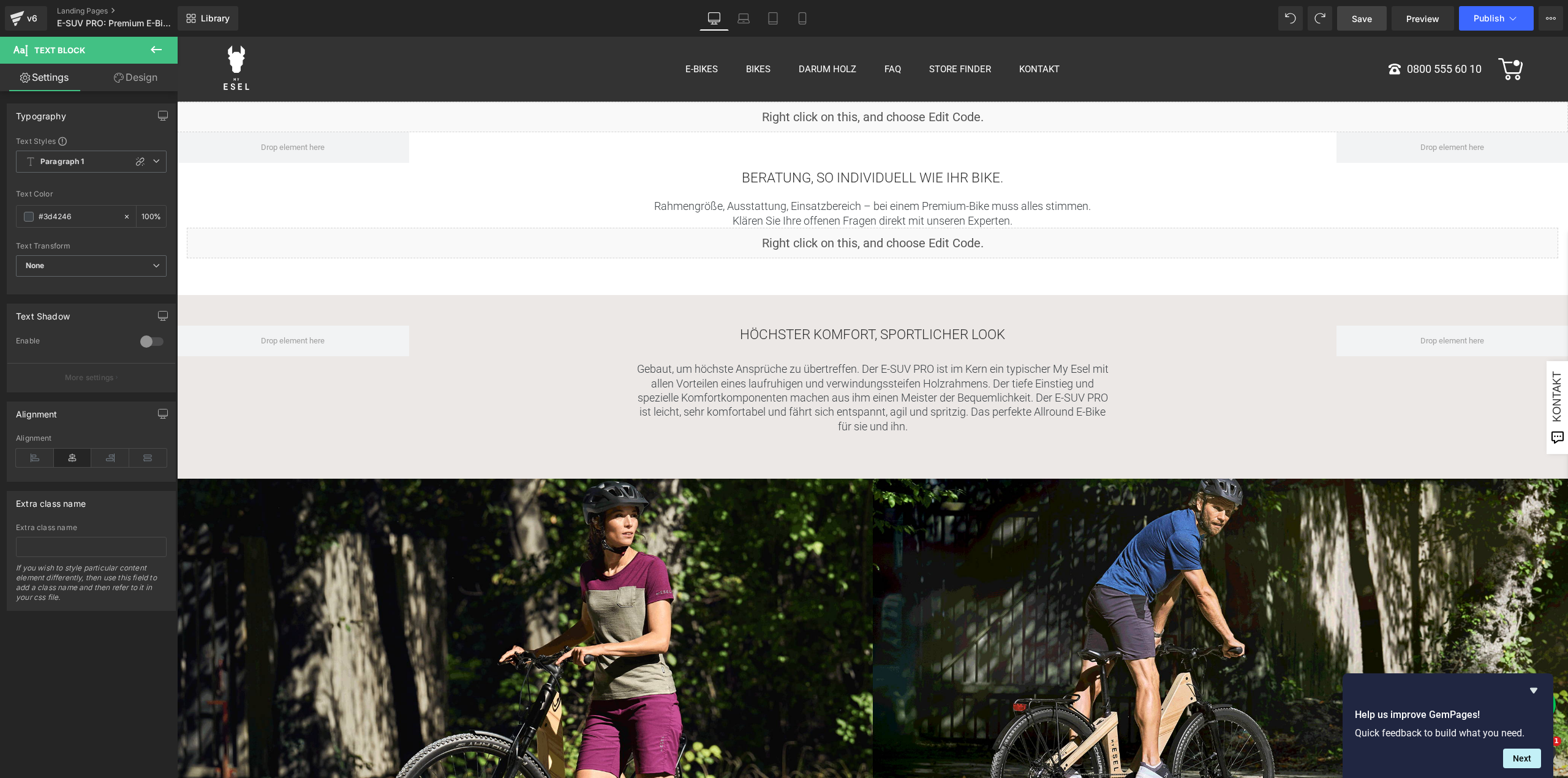
click at [1372, 21] on span "Save" at bounding box center [1363, 18] width 20 height 13
click at [1415, 16] on span "Preview" at bounding box center [1423, 18] width 33 height 13
click at [857, 213] on span "Text Block" at bounding box center [866, 213] width 38 height 14
click at [124, 78] on link "Design" at bounding box center [136, 77] width 89 height 27
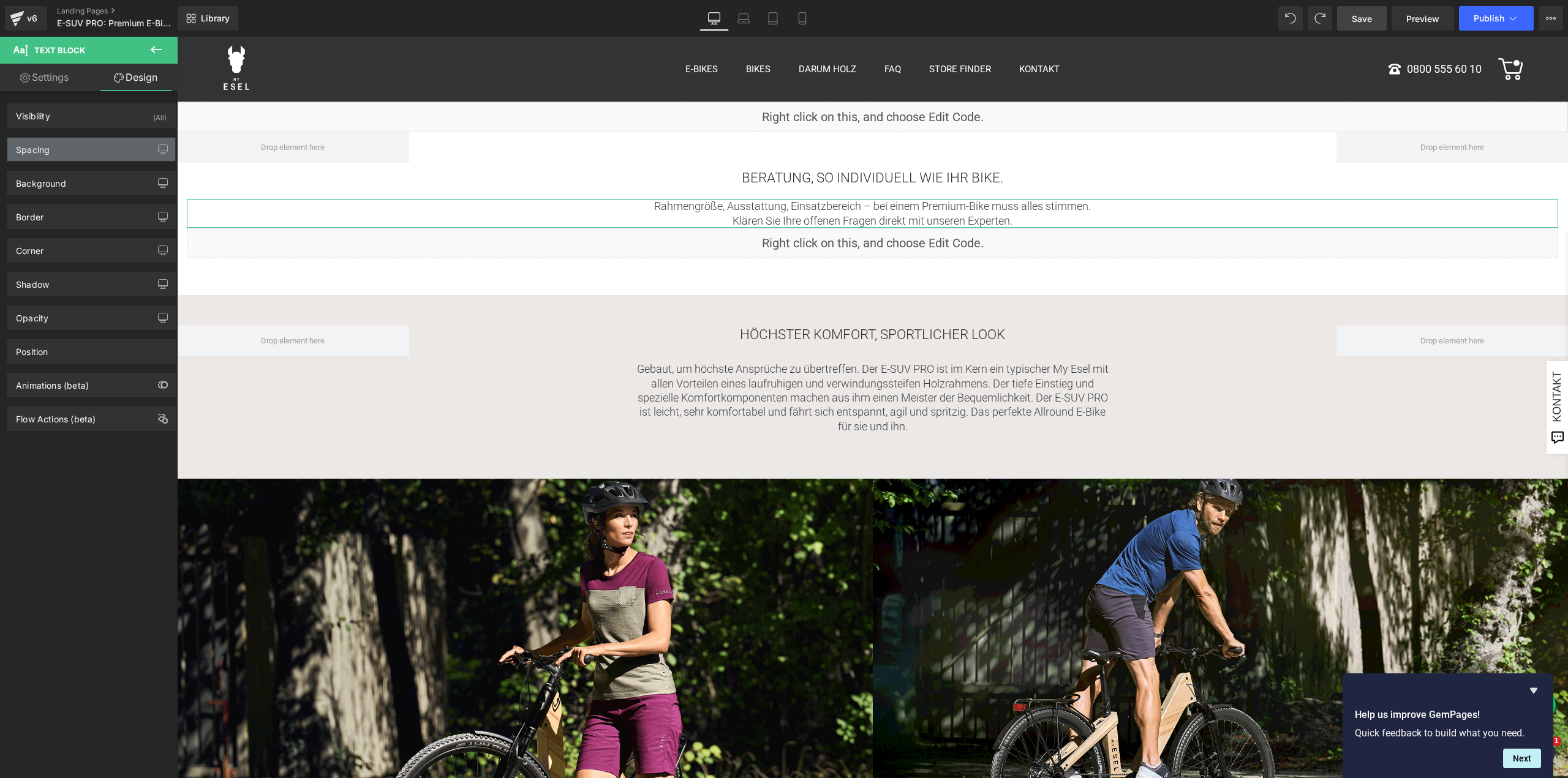
click at [68, 148] on div "Spacing" at bounding box center [92, 148] width 168 height 23
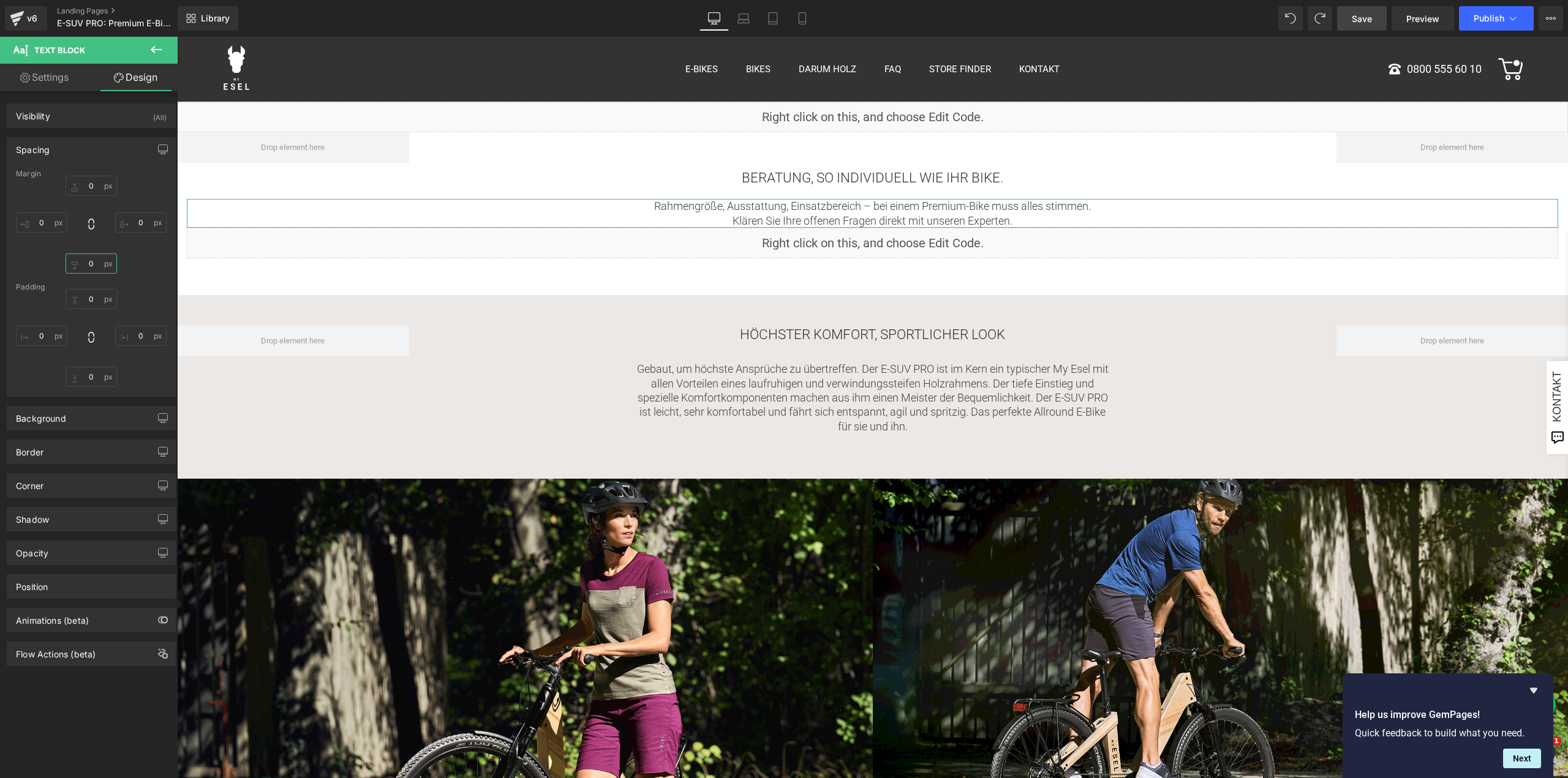
click at [83, 264] on input "text" at bounding box center [91, 264] width 52 height 20
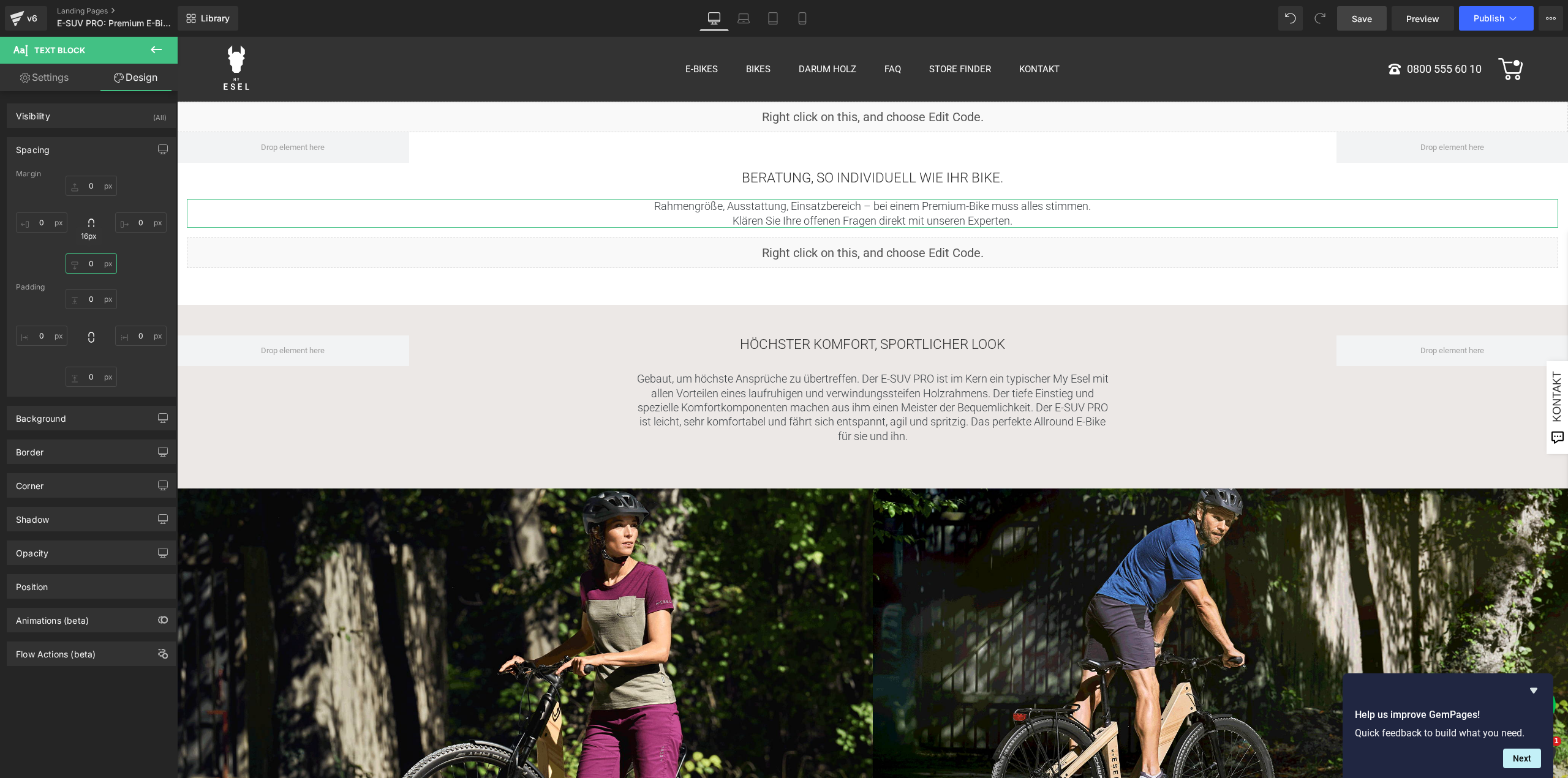
click at [87, 265] on input "text" at bounding box center [91, 264] width 52 height 20
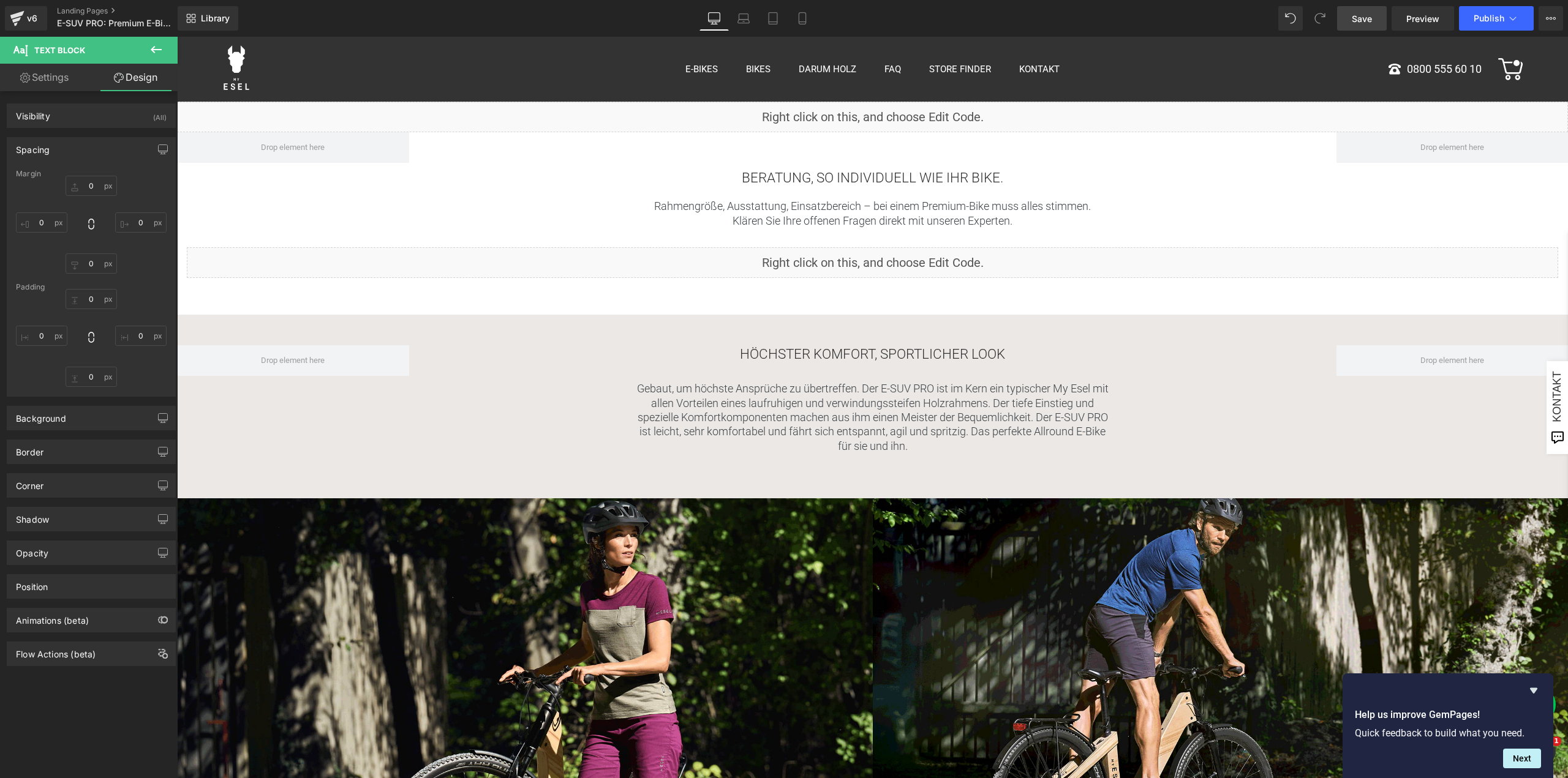
click at [1357, 23] on span "Save" at bounding box center [1363, 18] width 20 height 13
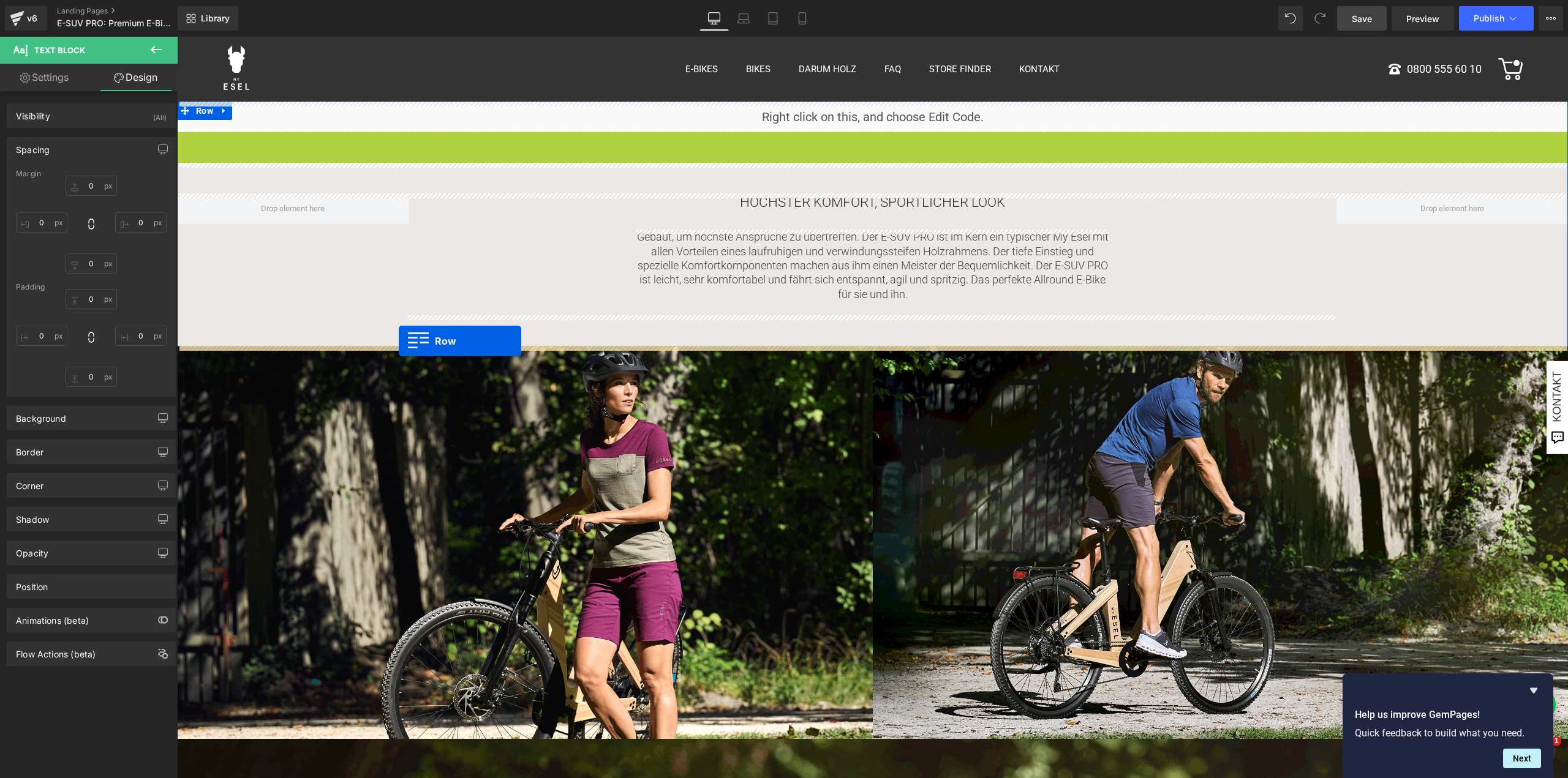
drag, startPoint x: 186, startPoint y: 139, endPoint x: 399, endPoint y: 341, distance: 293.6
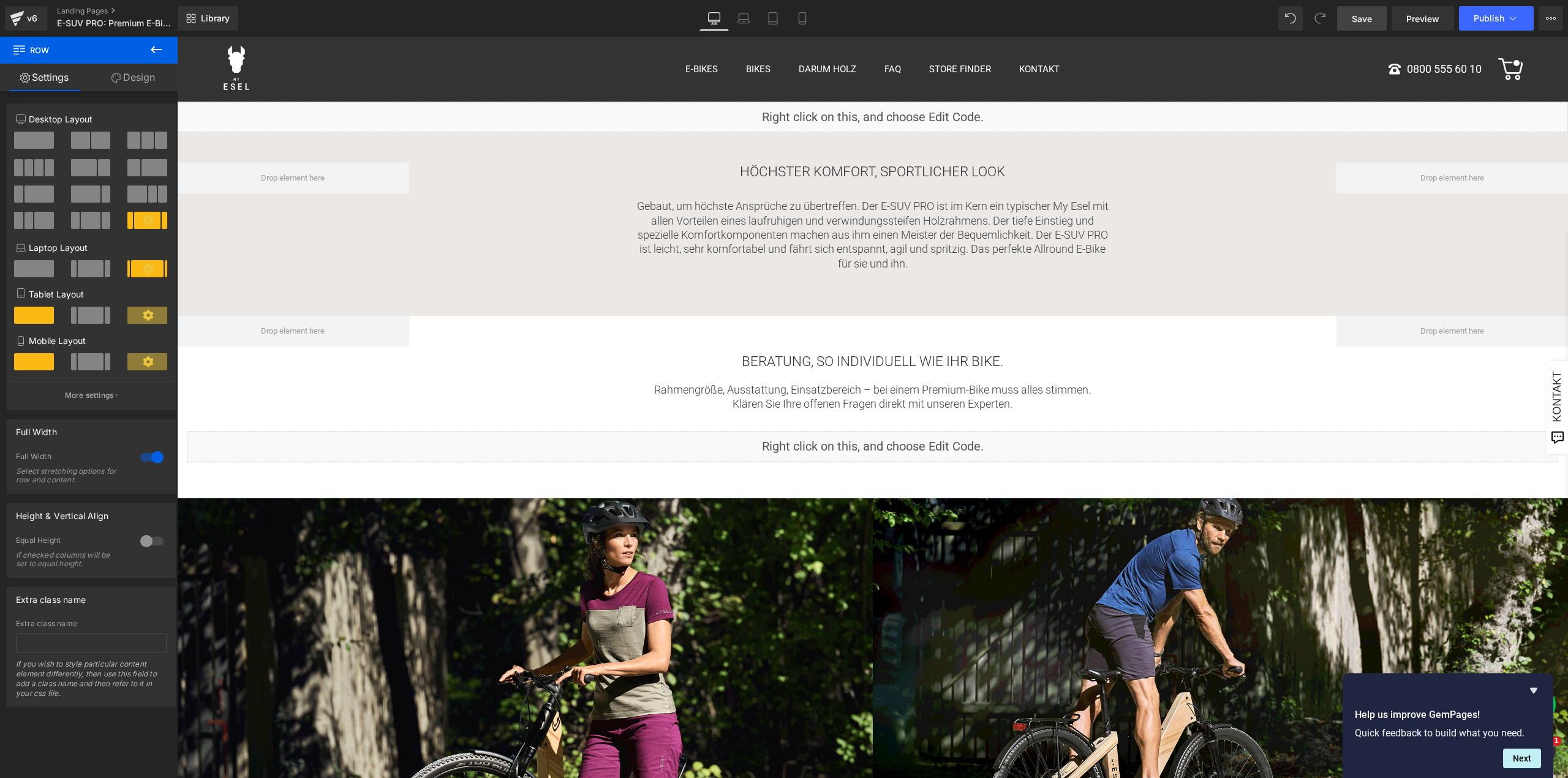
click at [1372, 24] on span "Save" at bounding box center [1363, 18] width 20 height 13
click at [1478, 15] on span "Publish" at bounding box center [1489, 19] width 31 height 10
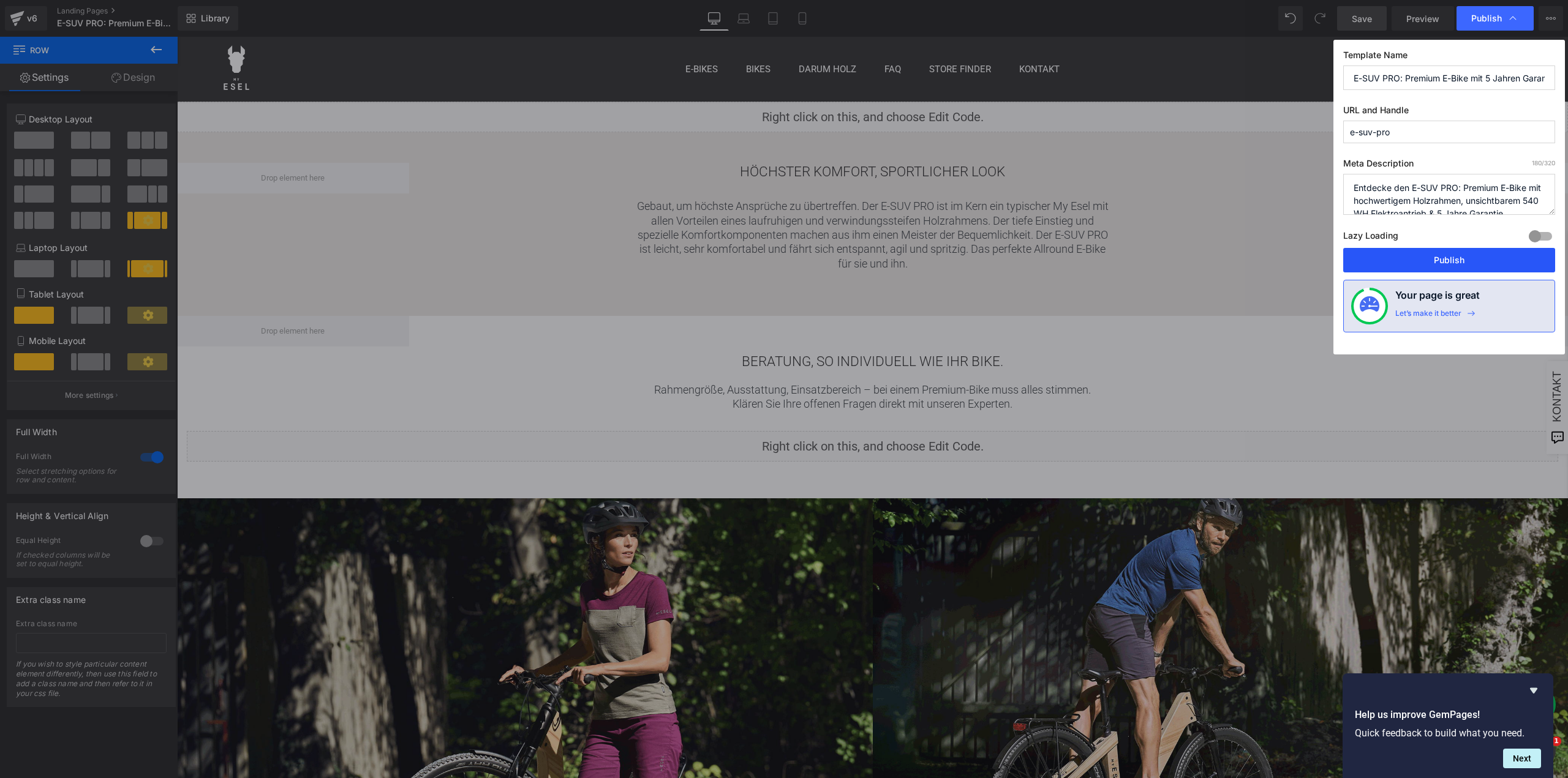
click at [1426, 262] on button "Publish" at bounding box center [1450, 260] width 212 height 25
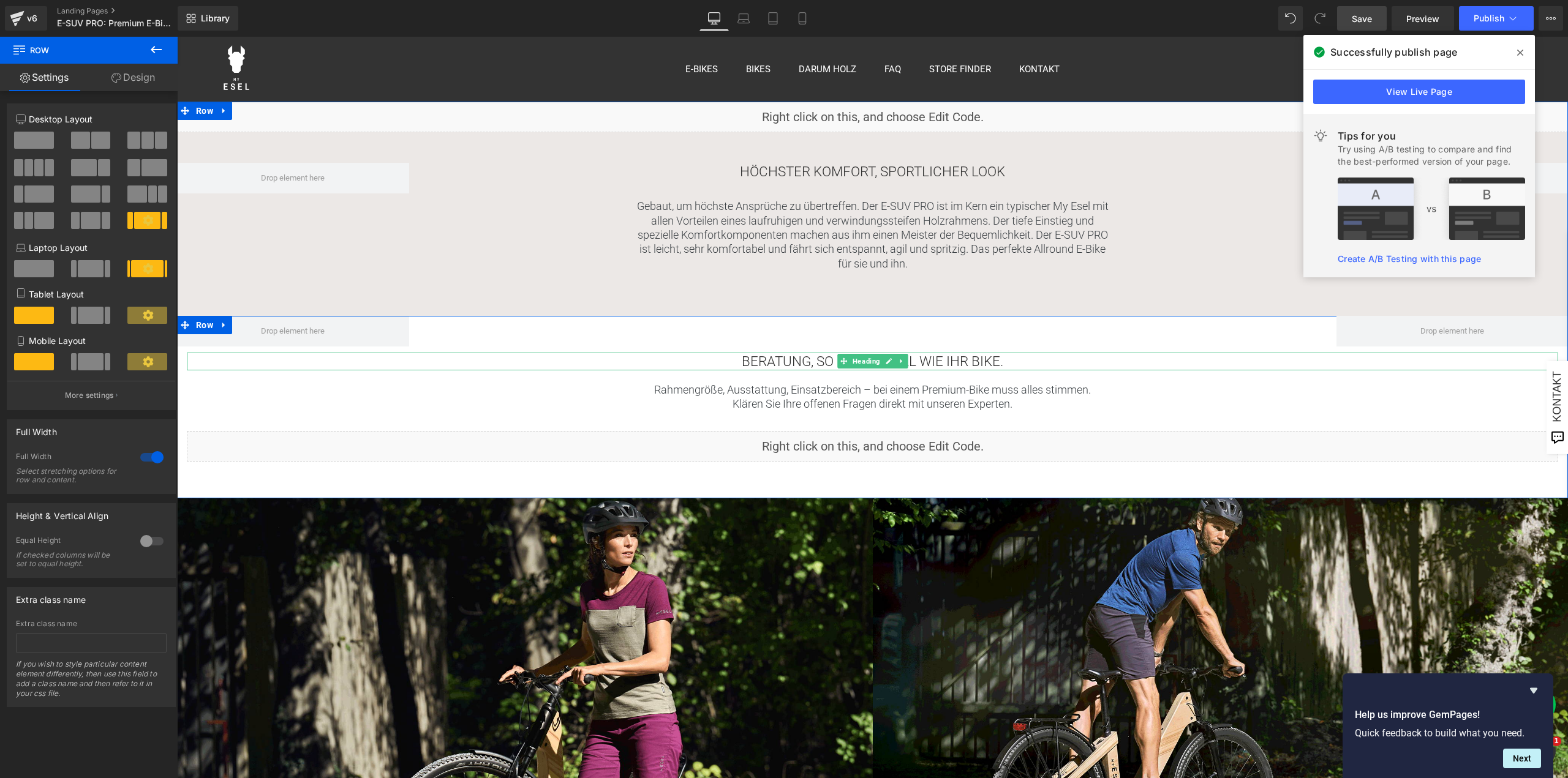
click at [925, 361] on h2 "Beratung, so individuell wie Ihr Bike." at bounding box center [873, 361] width 1372 height 18
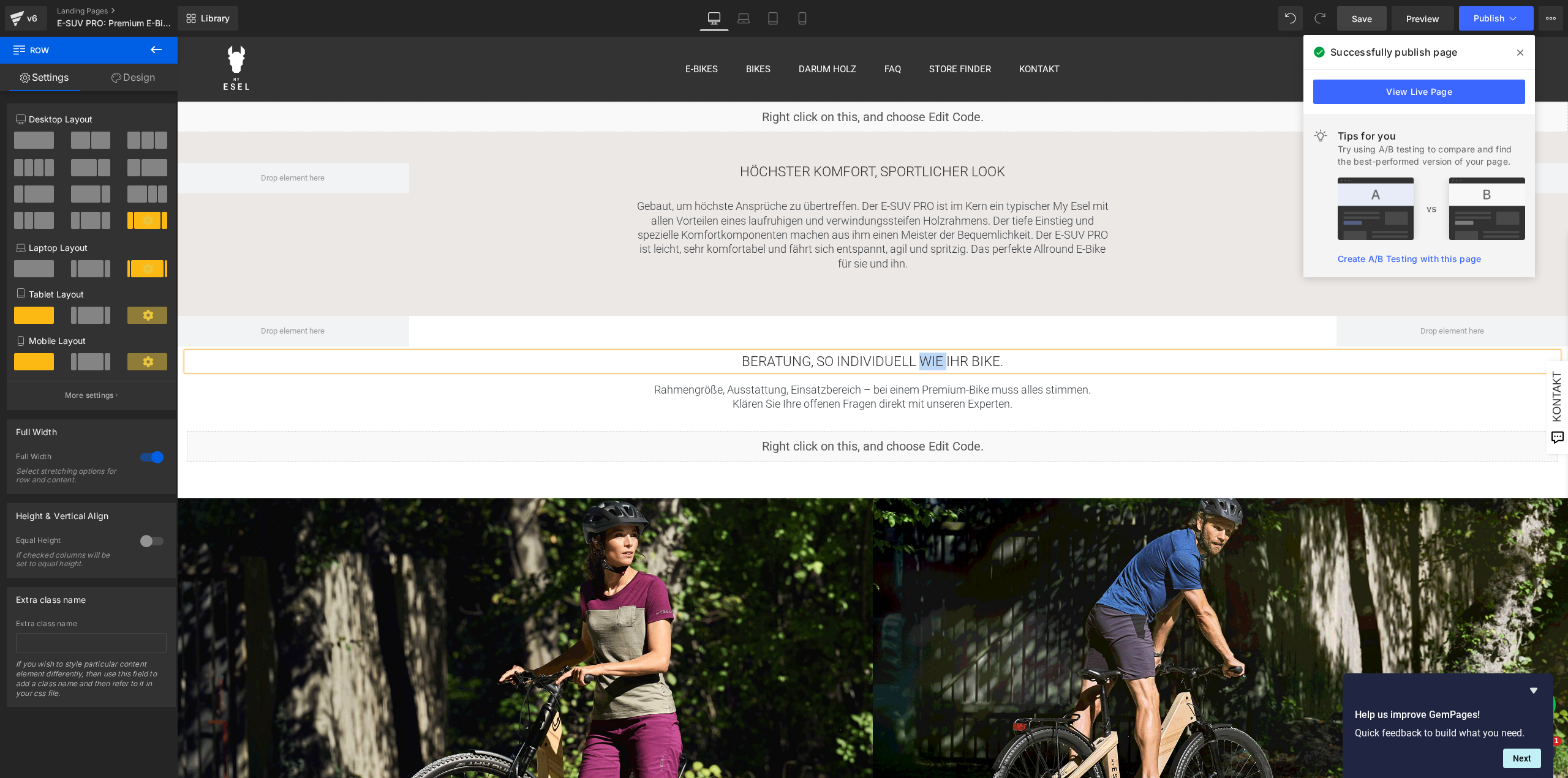
click at [925, 361] on h2 "Beratung, so individuell wie Ihr Bike." at bounding box center [873, 361] width 1372 height 18
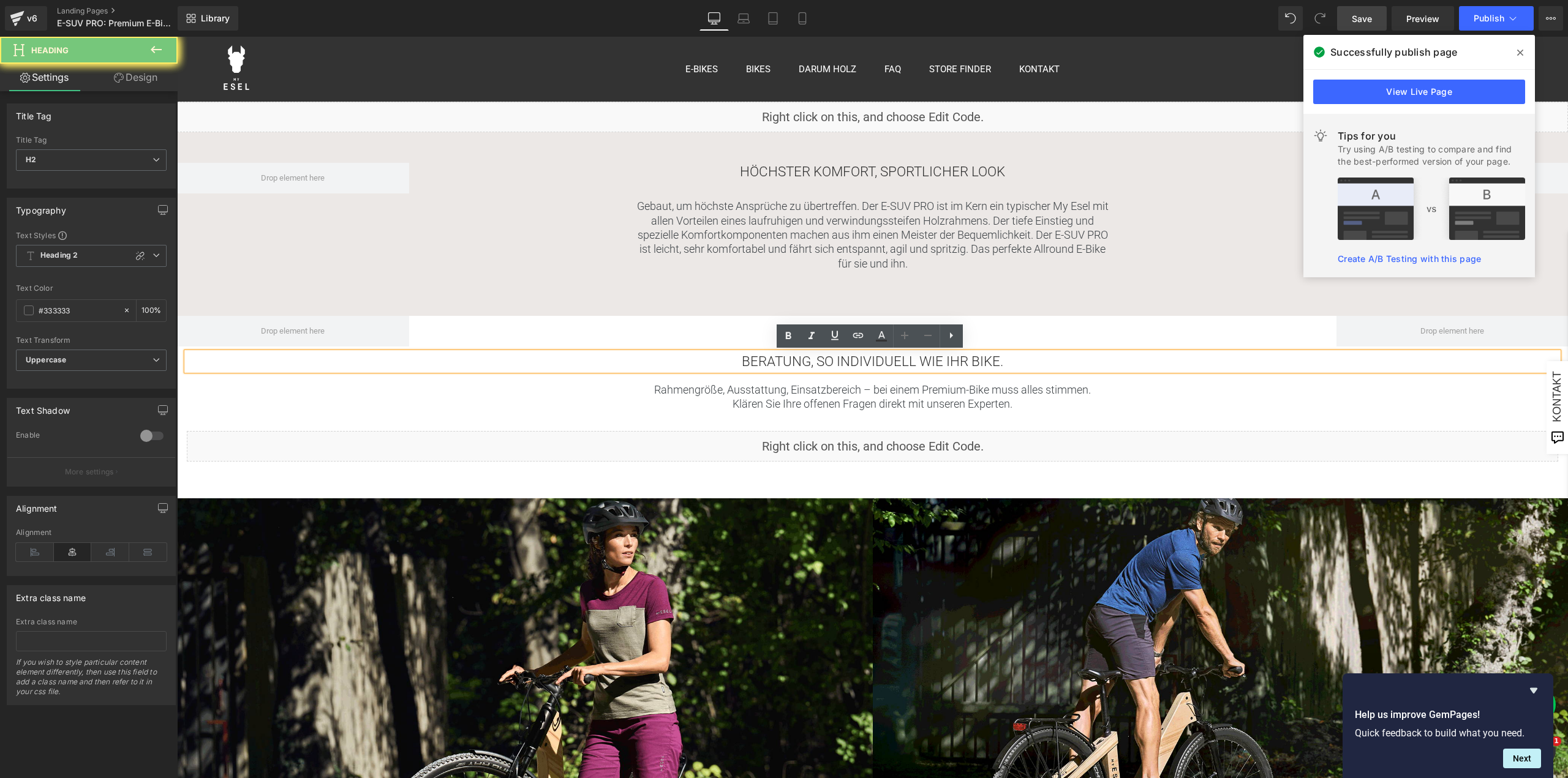
click at [956, 365] on h2 "Beratung, so individuell wie Ihr Bike." at bounding box center [873, 361] width 1372 height 18
drag, startPoint x: 965, startPoint y: 364, endPoint x: 943, endPoint y: 361, distance: 22.2
click at [943, 361] on h2 "Beratung, so individuell wie Ihr Bike." at bounding box center [873, 361] width 1372 height 18
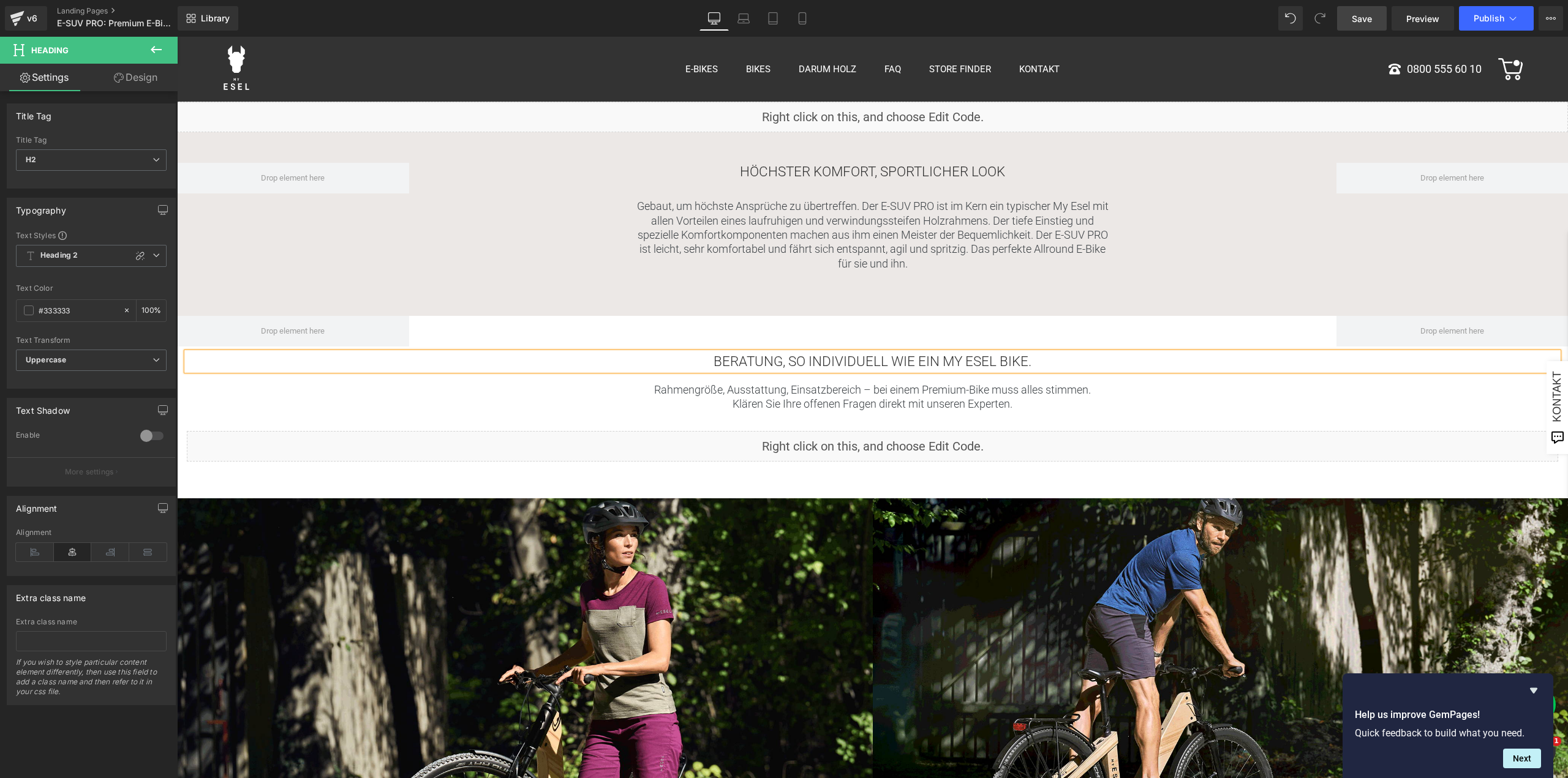
click at [1372, 20] on span "Save" at bounding box center [1363, 18] width 20 height 13
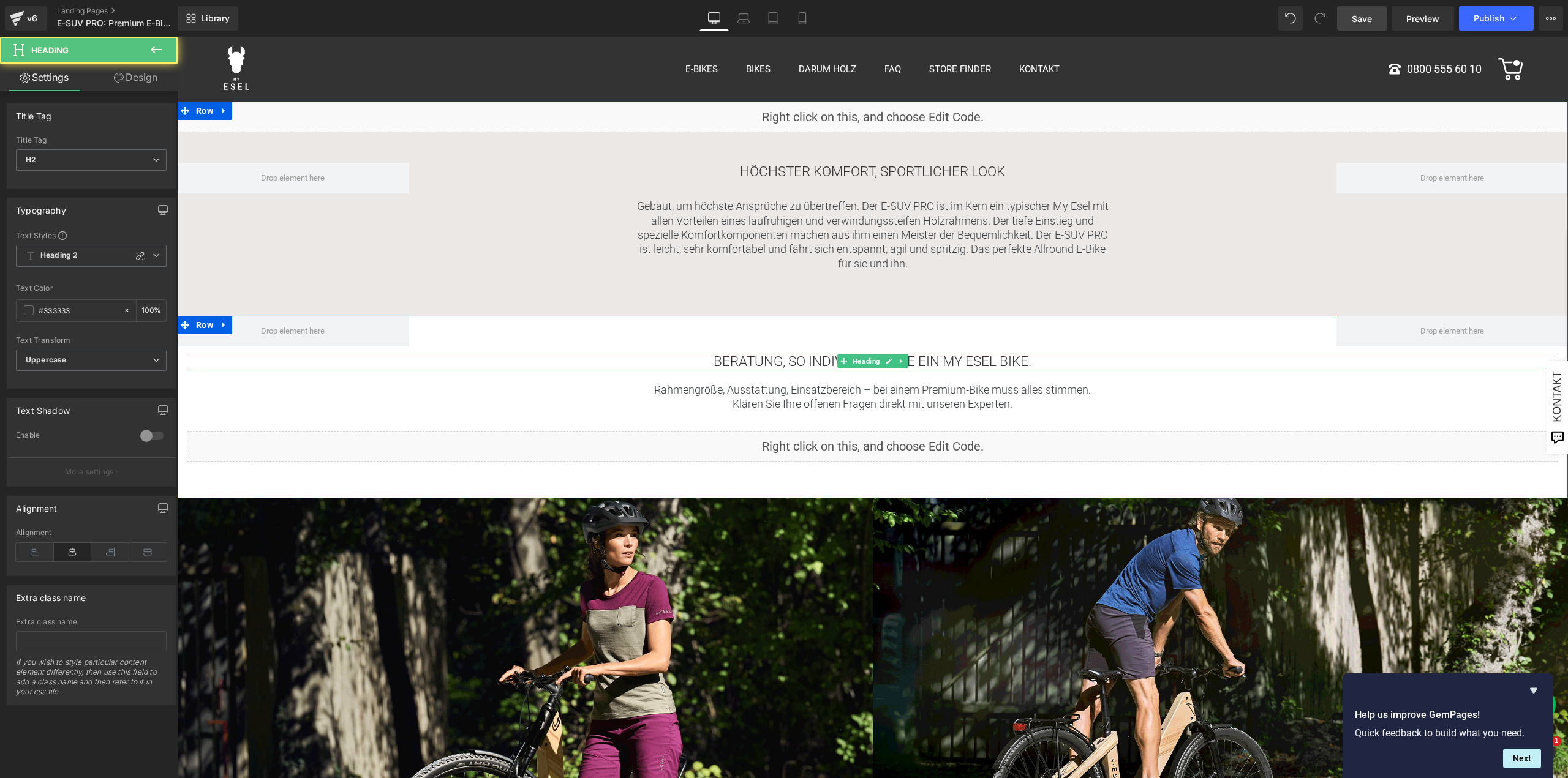
click at [1042, 367] on h2 "Beratung, so individuell wie EIN MY ESEL Bike." at bounding box center [873, 361] width 1372 height 18
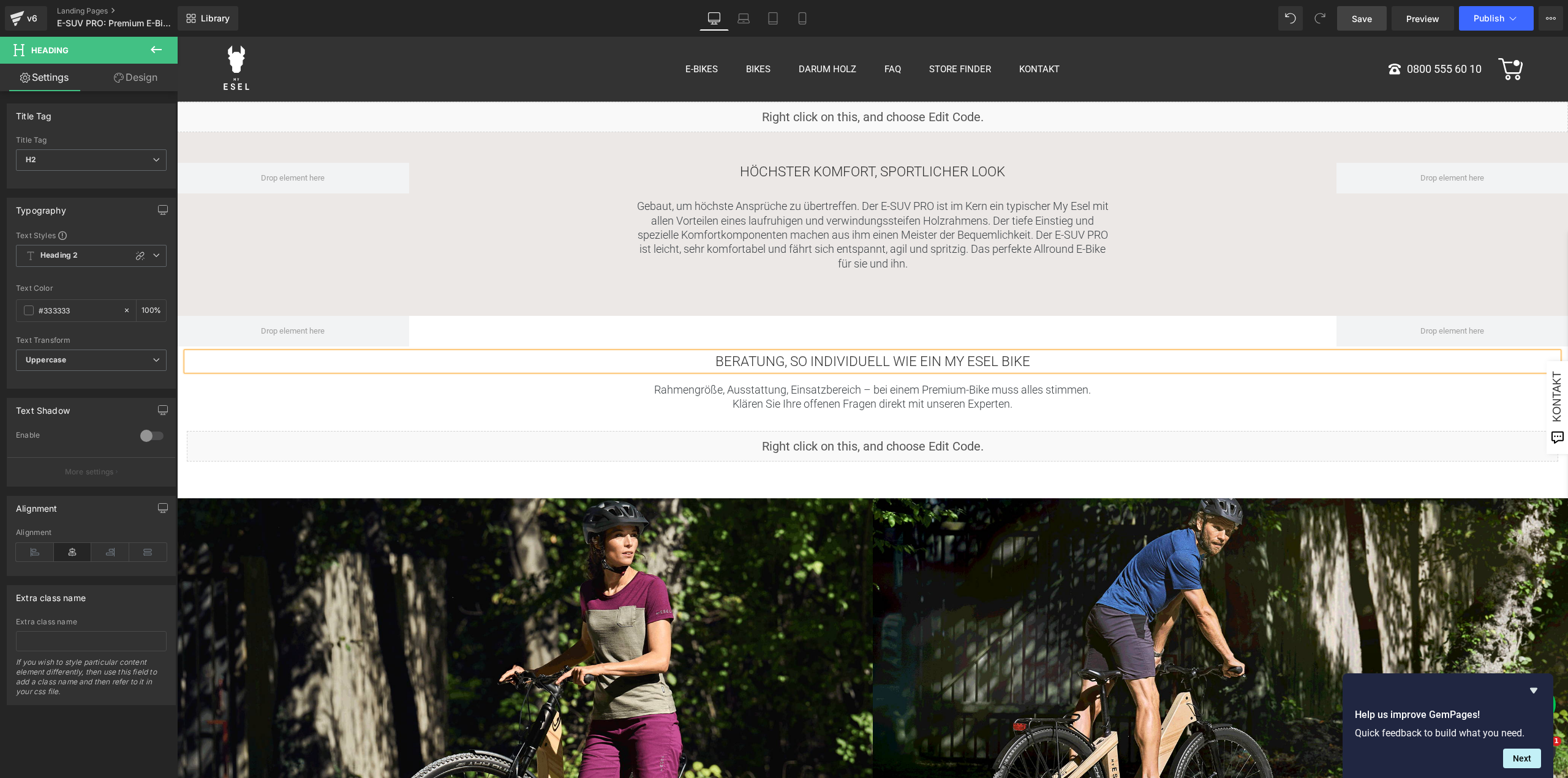
click at [1374, 23] on link "Save" at bounding box center [1362, 18] width 49 height 25
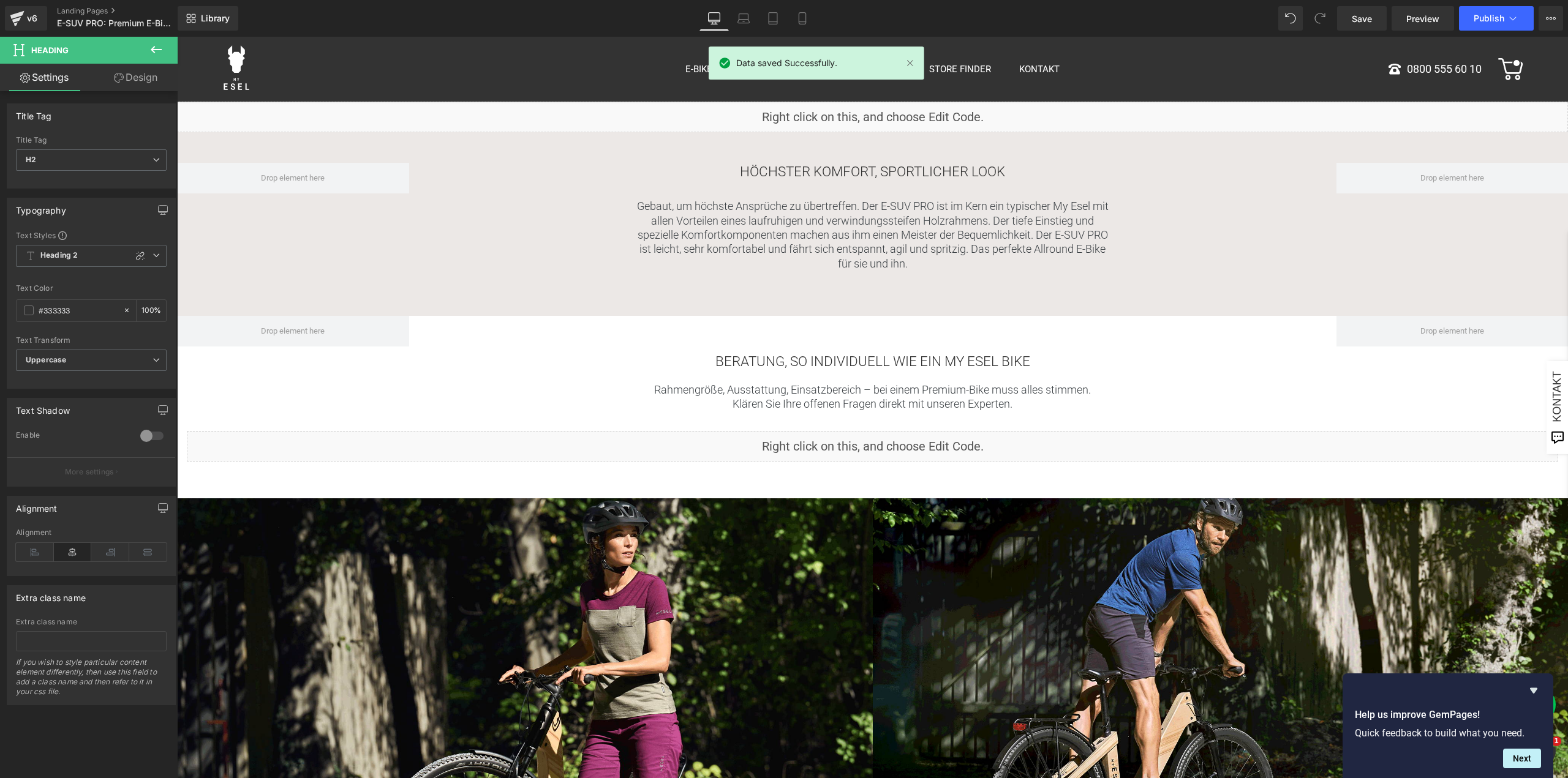
click at [1478, 5] on div "Library Desktop Desktop Laptop Tablet Mobile Save Preview Publish Scheduled Vie…" at bounding box center [873, 18] width 1391 height 36
click at [1474, 24] on button "Publish" at bounding box center [1497, 18] width 75 height 25
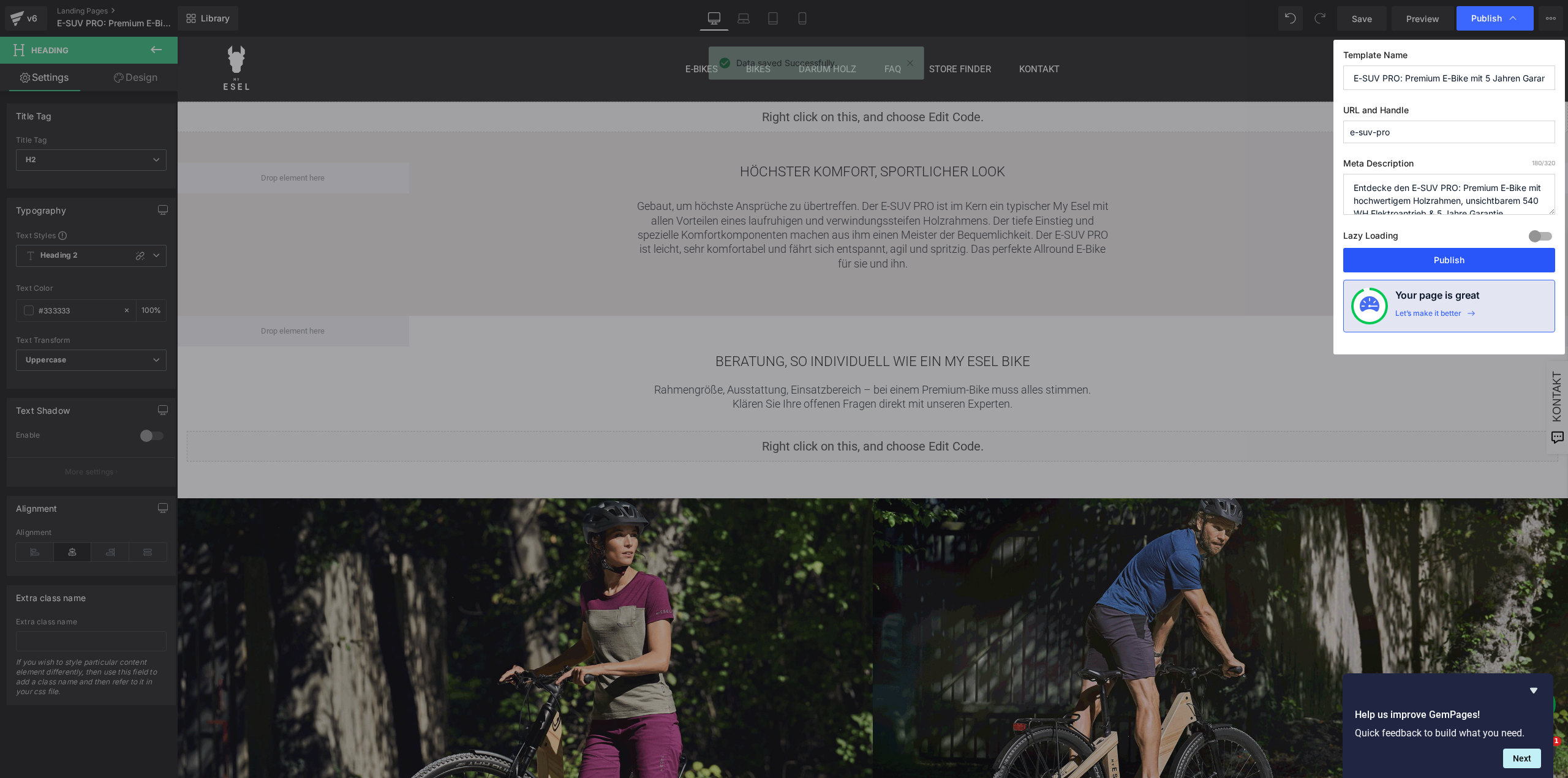
click at [1444, 260] on button "Publish" at bounding box center [1450, 260] width 212 height 25
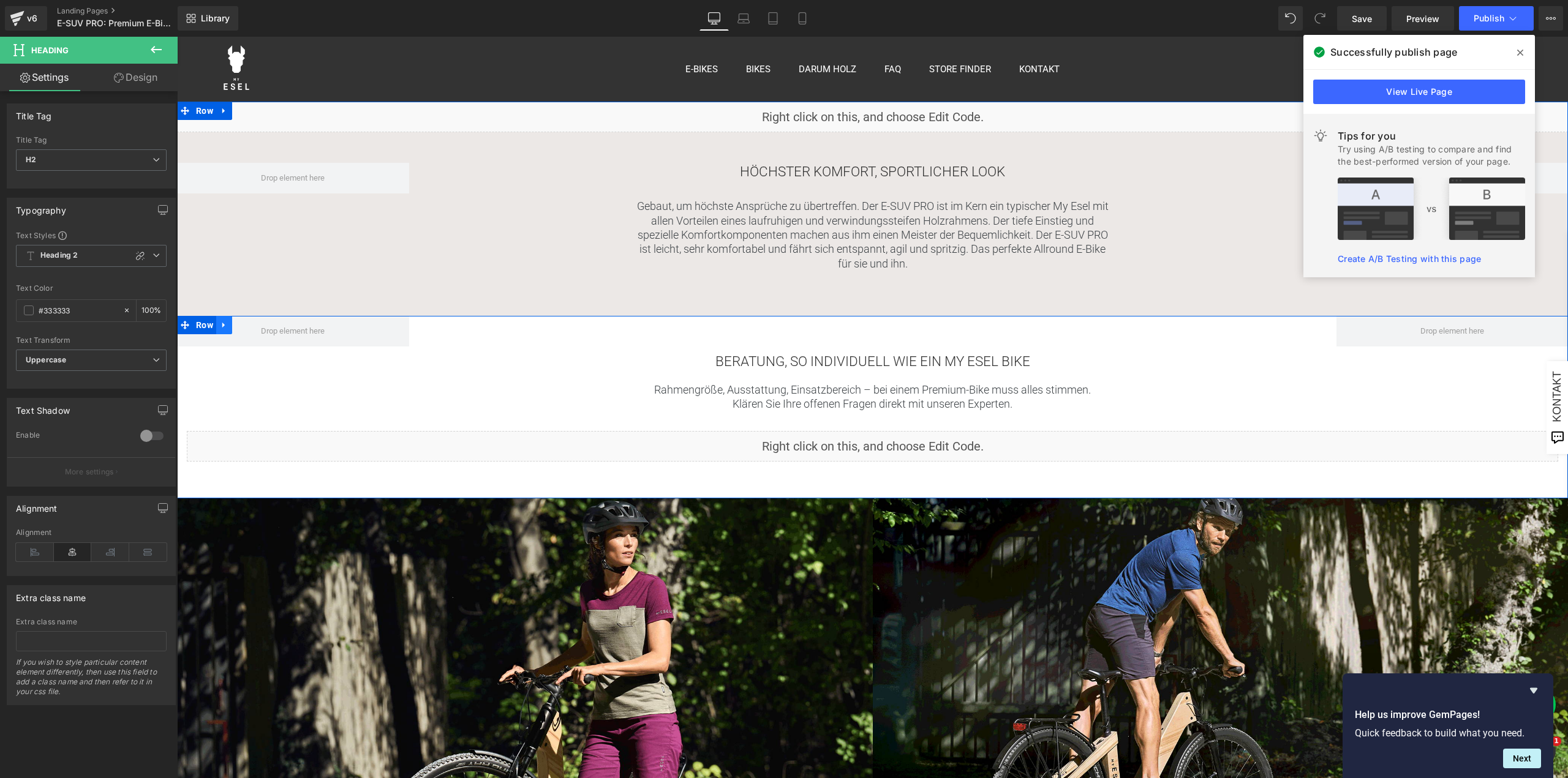
click at [225, 329] on icon at bounding box center [224, 324] width 8 height 9
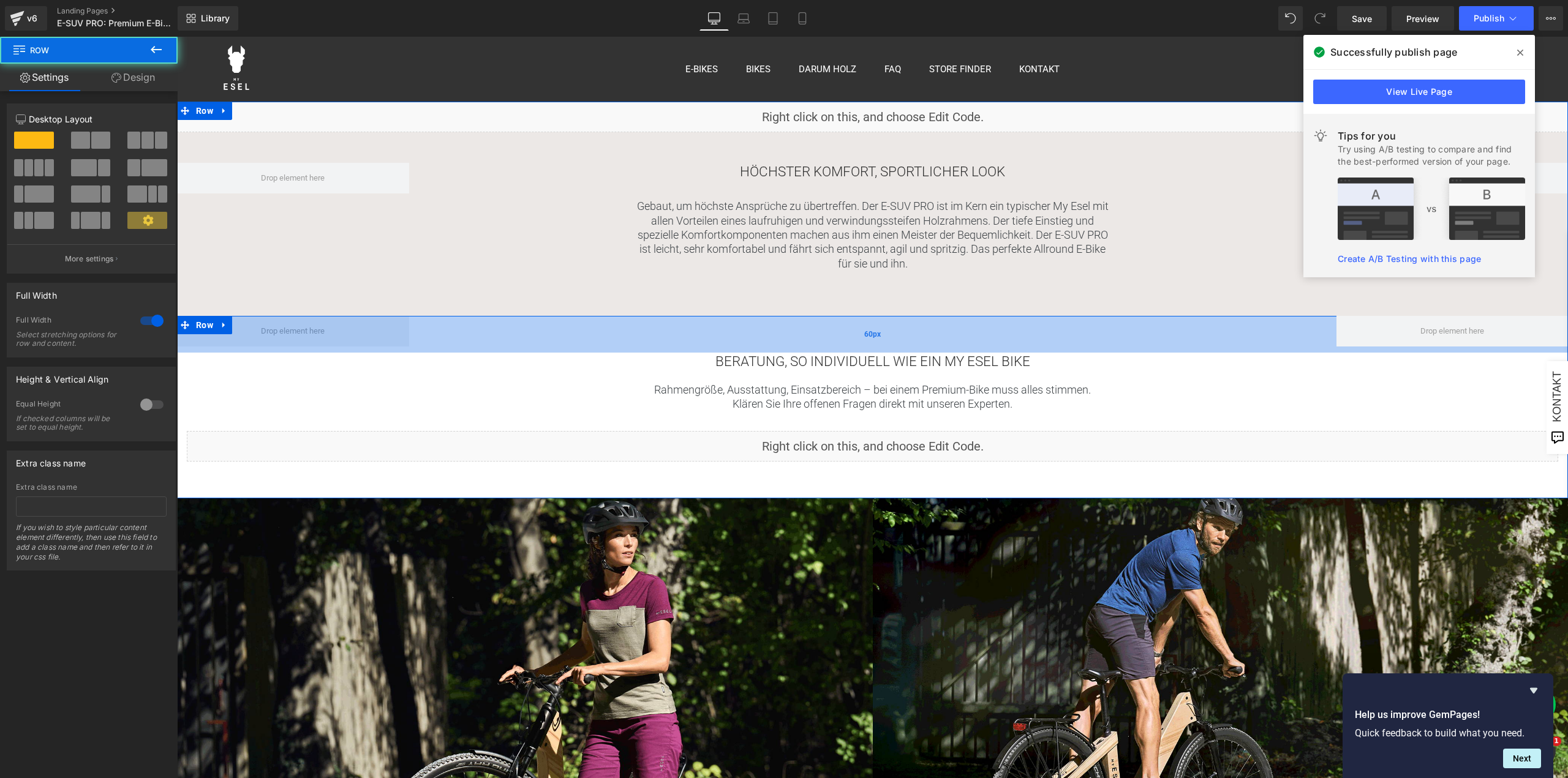
click at [747, 329] on div "60px" at bounding box center [873, 333] width 1391 height 36
